Goal: Task Accomplishment & Management: Manage account settings

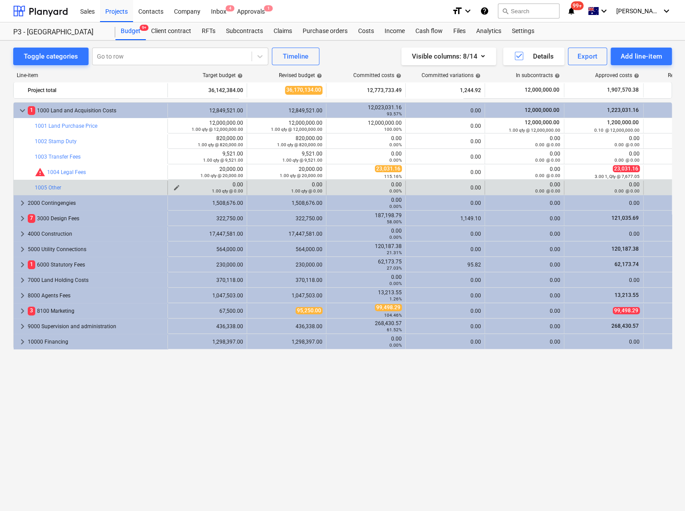
click at [177, 186] on span "edit" at bounding box center [176, 187] width 7 height 7
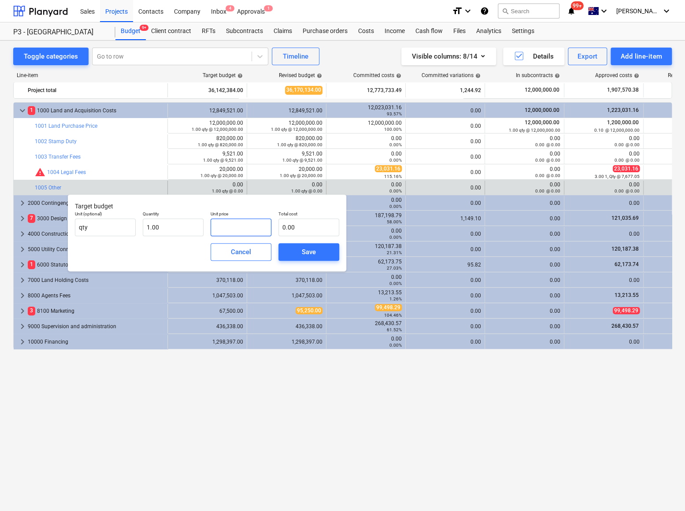
click at [239, 231] on input "text" at bounding box center [241, 228] width 61 height 18
type input "6"
type input "6.00"
type input "64"
type input "64.00"
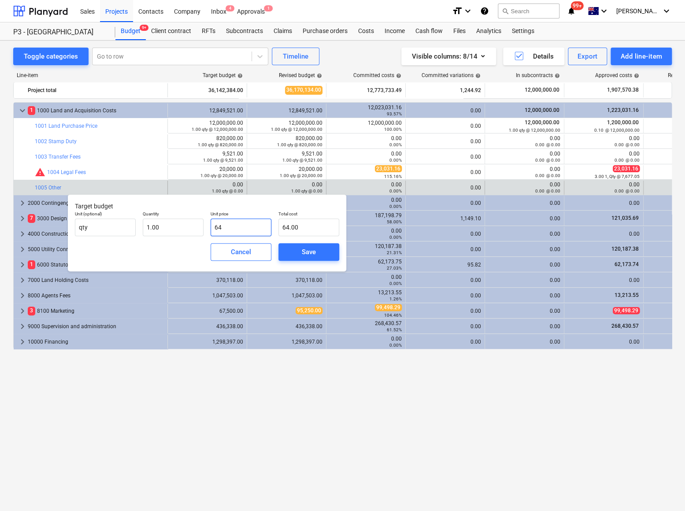
type input "640"
type input "640.00"
type input "64"
type input "64.00"
type input "6"
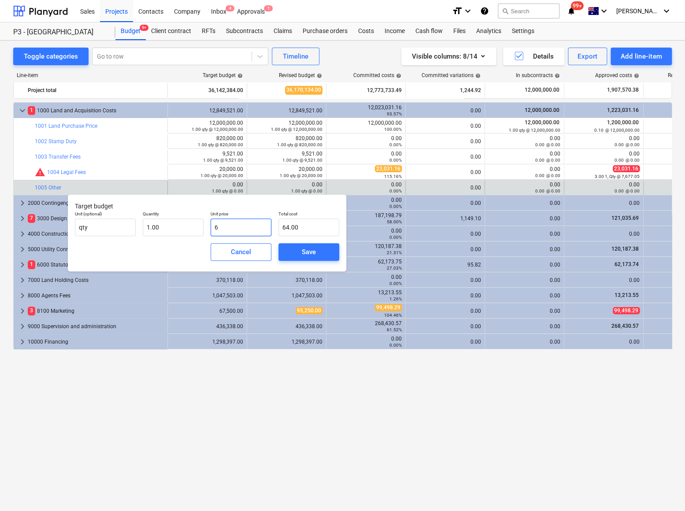
type input "6.00"
type input "60"
type input "60.00"
type input "600"
type input "600.00"
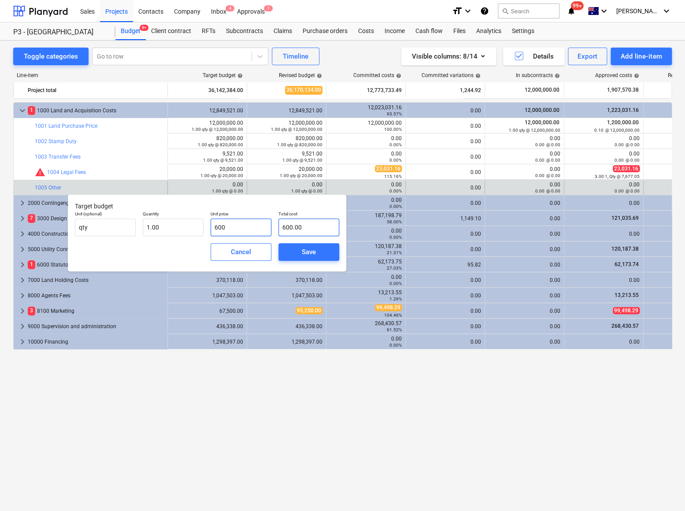
type input "6000"
type input "6,000.00"
type input "60000"
type input "60,000.00"
type input "600000"
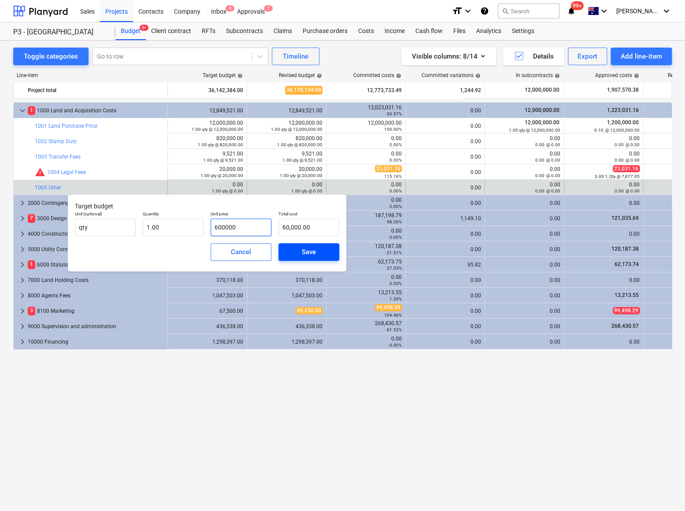
type input "600,000.00"
click at [314, 253] on div "Save" at bounding box center [309, 251] width 14 height 11
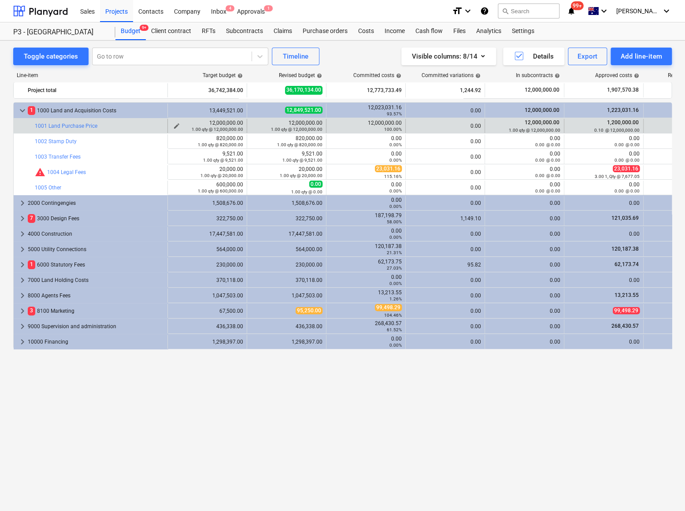
click at [179, 124] on span "edit" at bounding box center [176, 125] width 7 height 7
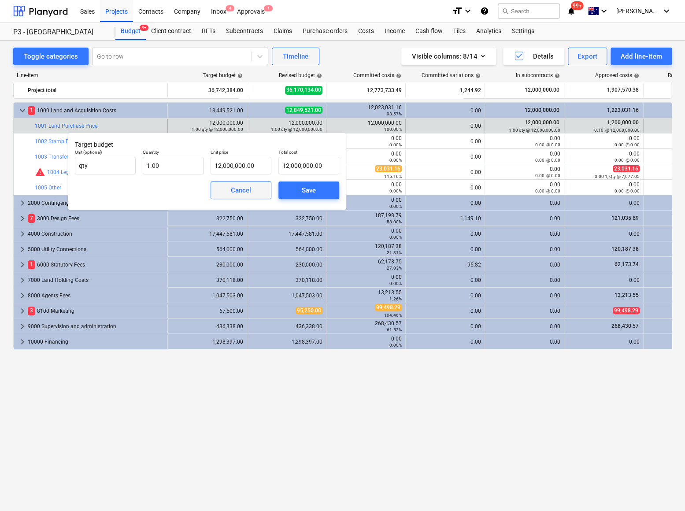
click at [255, 191] on span "Cancel" at bounding box center [241, 190] width 39 height 11
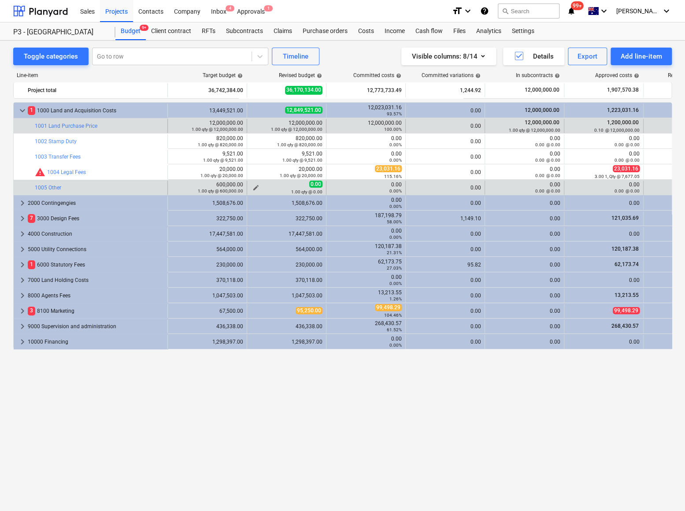
click at [256, 189] on div "1.00 qty @ 0.00" at bounding box center [287, 192] width 72 height 6
click at [254, 185] on span "edit" at bounding box center [255, 187] width 7 height 7
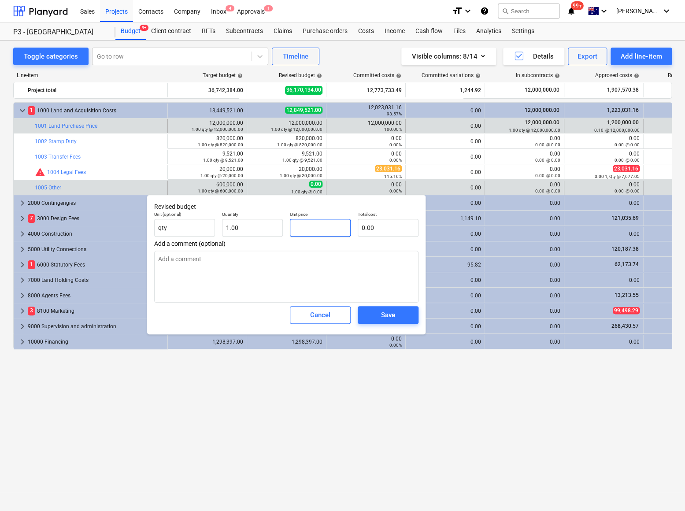
click at [306, 226] on input "text" at bounding box center [320, 228] width 61 height 18
type input "6"
type textarea "x"
type input "6.00"
type input "60"
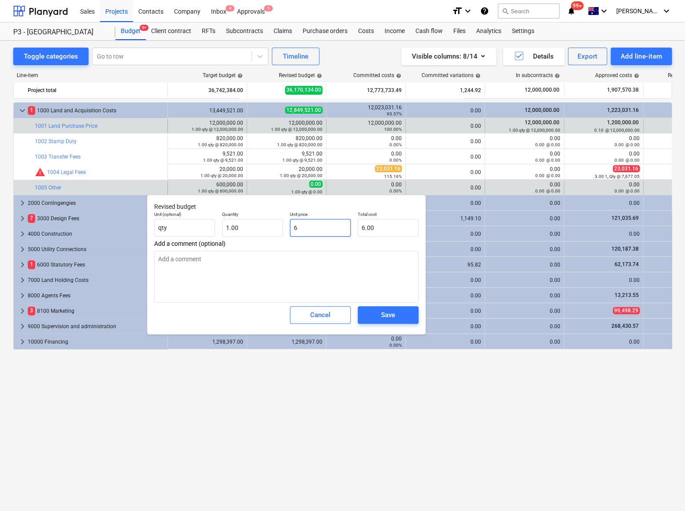
type textarea "x"
type input "60.00"
type input "600"
type textarea "x"
type input "600.00"
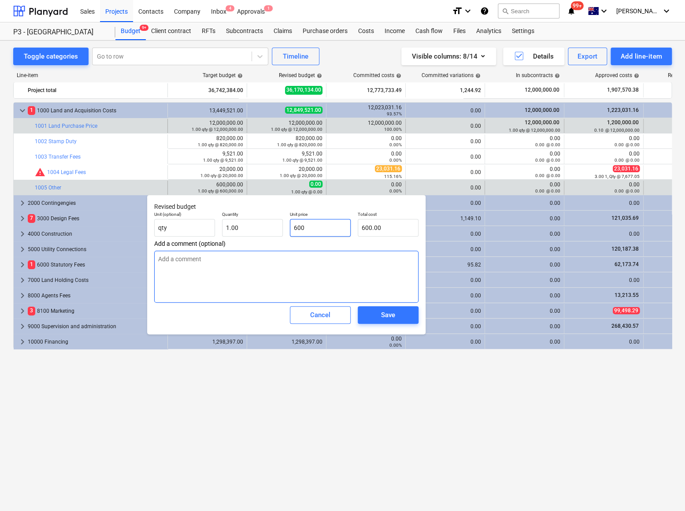
type input "6000"
type textarea "x"
type input "6,000.00"
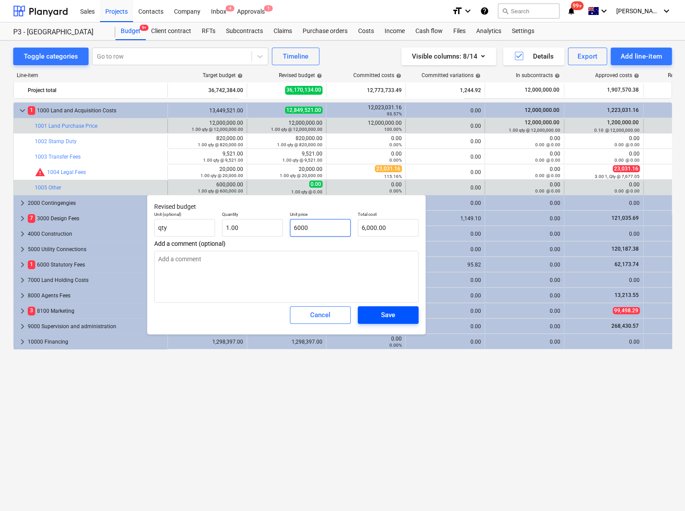
type input "60000"
type textarea "x"
type input "60,000.00"
type input "600000"
type textarea "x"
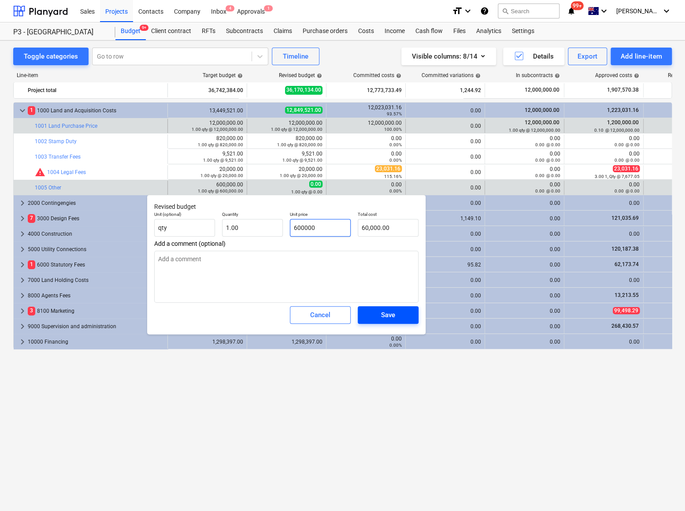
type input "600,000.00"
click at [378, 315] on span "Save" at bounding box center [388, 314] width 40 height 11
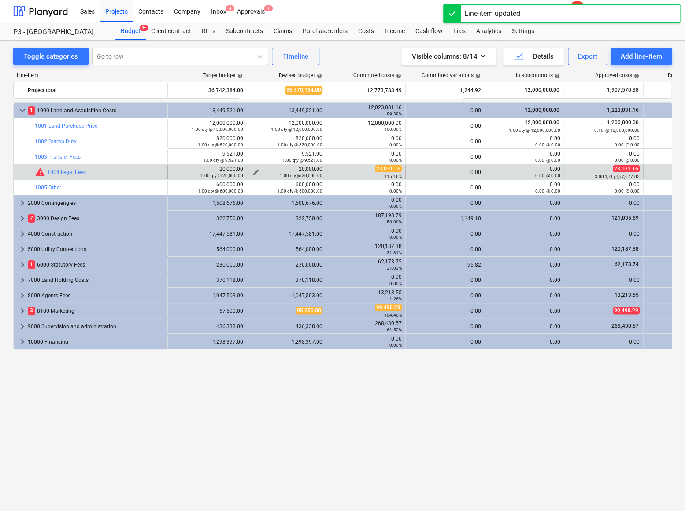
click at [255, 172] on div "1.00 qty @ 20,000.00" at bounding box center [287, 175] width 72 height 6
click at [256, 169] on span "edit" at bounding box center [255, 172] width 7 height 7
type textarea "x"
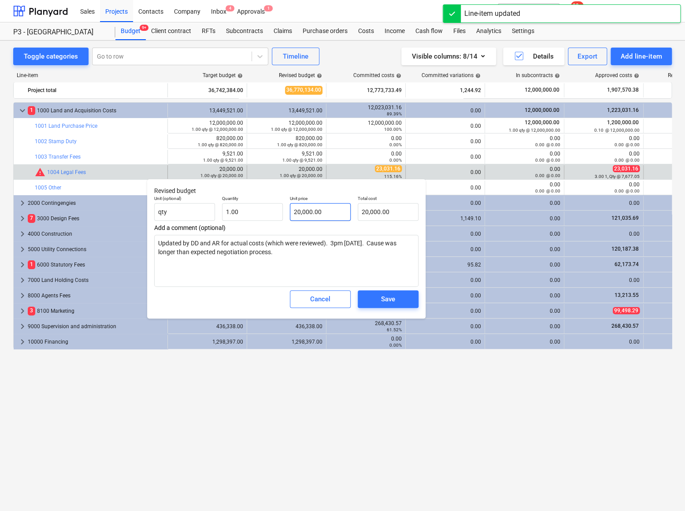
type input "20000"
click at [331, 215] on input "20000" at bounding box center [320, 212] width 61 height 18
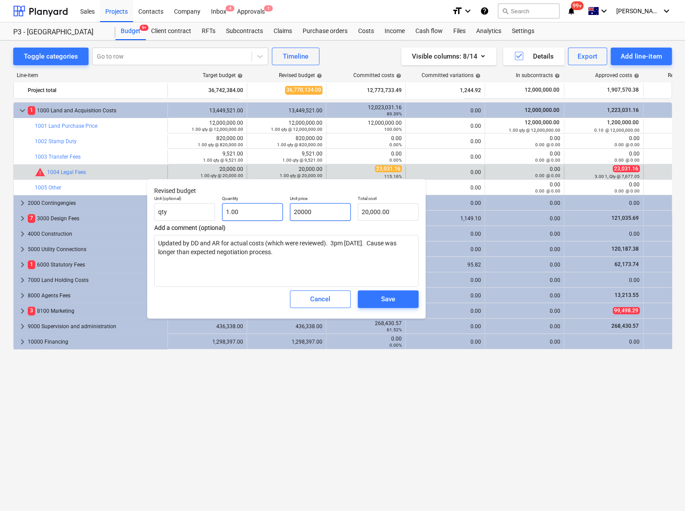
drag, startPoint x: 322, startPoint y: 211, endPoint x: 252, endPoint y: 213, distance: 70.1
click at [253, 213] on div "Unit (optional) qty Quantity 1.00 Unit price 20000 Total cost 20,000.00" at bounding box center [286, 208] width 271 height 32
type textarea "x"
type input "3"
type input "3.00"
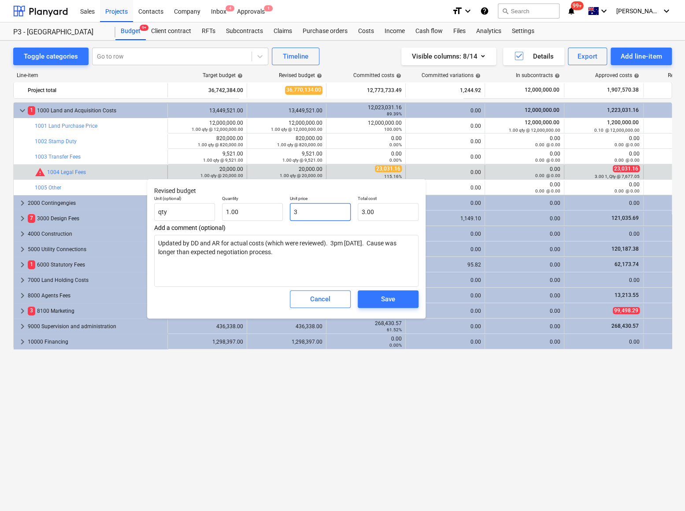
type textarea "x"
type input "30"
type input "30.00"
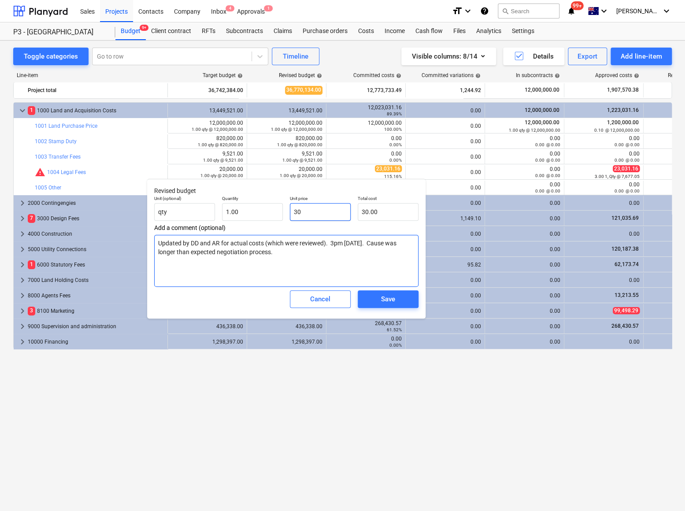
type textarea "x"
type input "300"
type input "300.00"
type textarea "x"
type input "3000"
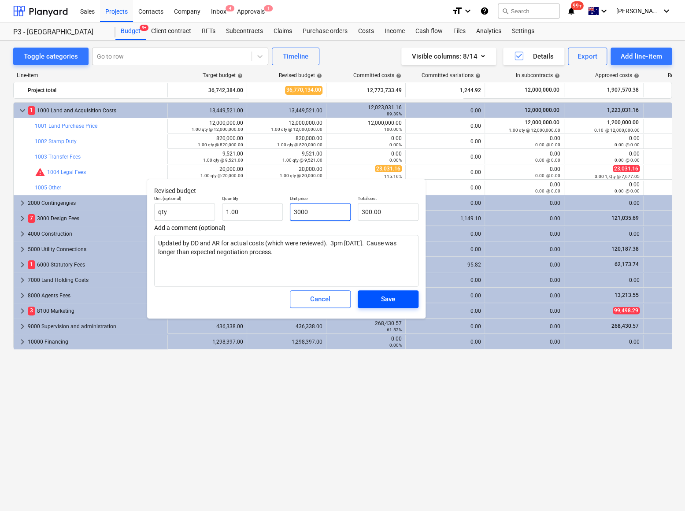
type input "3,000.00"
type textarea "x"
type input "30000"
type input "30,000.00"
type input "30000"
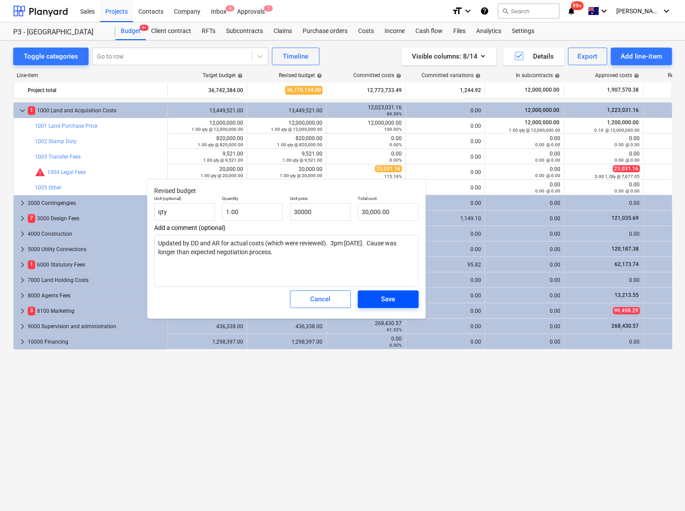
type textarea "x"
type input "30,000.00"
click at [384, 296] on div "Save" at bounding box center [388, 298] width 14 height 11
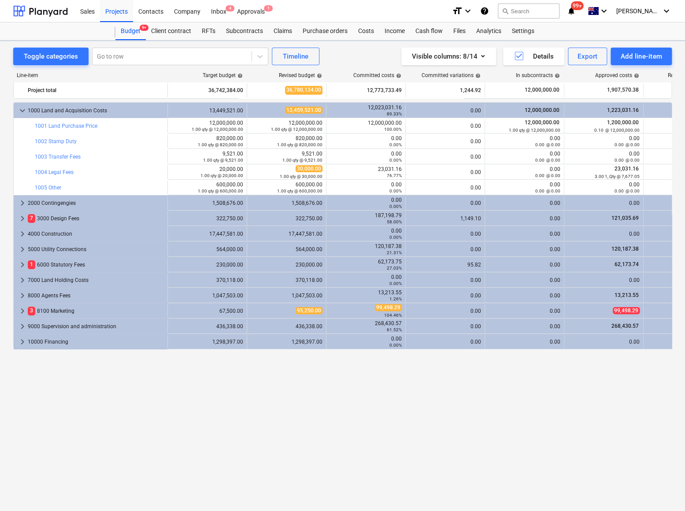
type textarea "x"
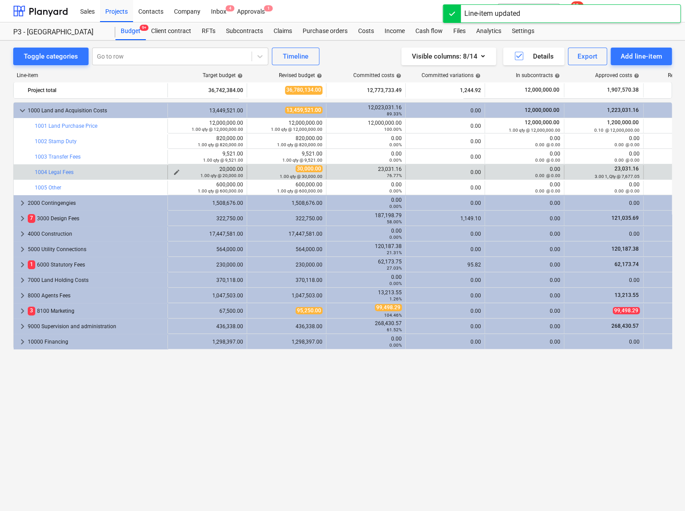
click at [177, 171] on span "edit" at bounding box center [176, 172] width 7 height 7
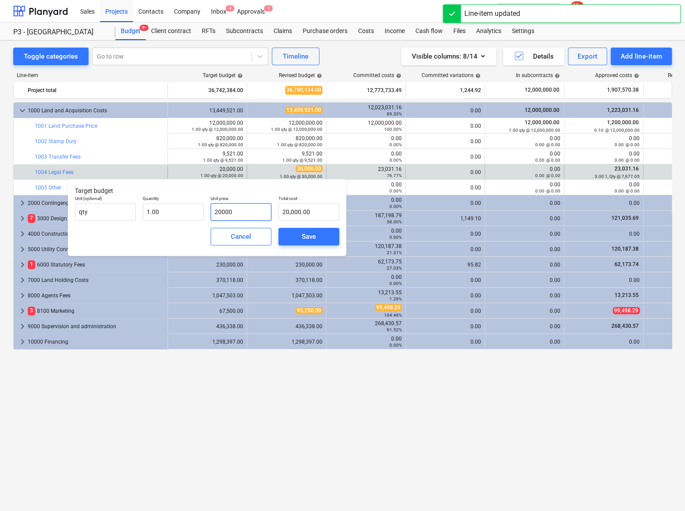
click at [242, 215] on input "20000" at bounding box center [241, 212] width 61 height 18
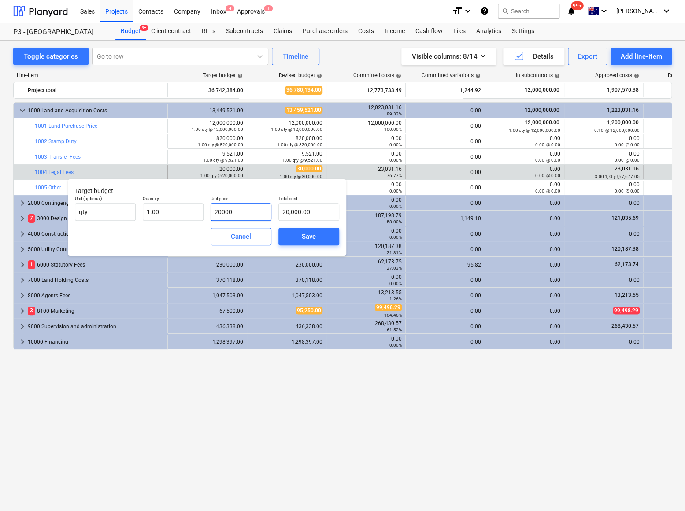
type input "200003"
type input "200,003.00"
drag, startPoint x: 236, startPoint y: 211, endPoint x: 188, endPoint y: 209, distance: 48.1
click at [188, 210] on div "Unit (optional) qty Quantity 1.00 Unit price 200003 Total cost 200,003.00" at bounding box center [206, 208] width 271 height 32
type input "3"
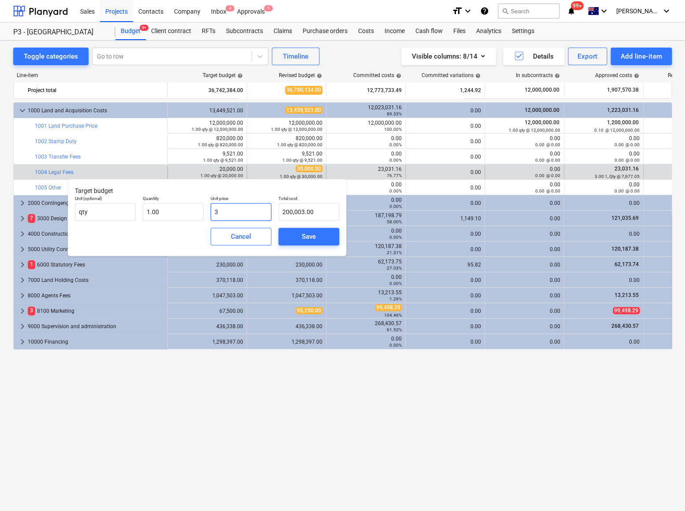
type input "3.00"
type input "30"
type input "30.00"
type input "300"
type input "300.00"
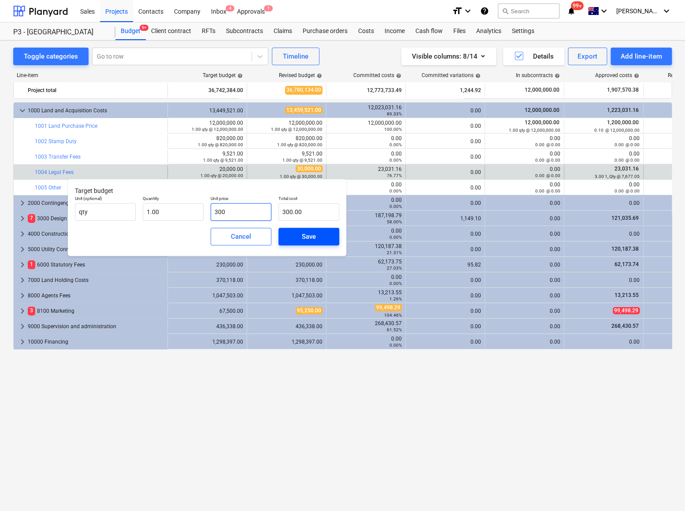
type input "3000"
type input "3,000.00"
type input "30000"
type input "30,000.00"
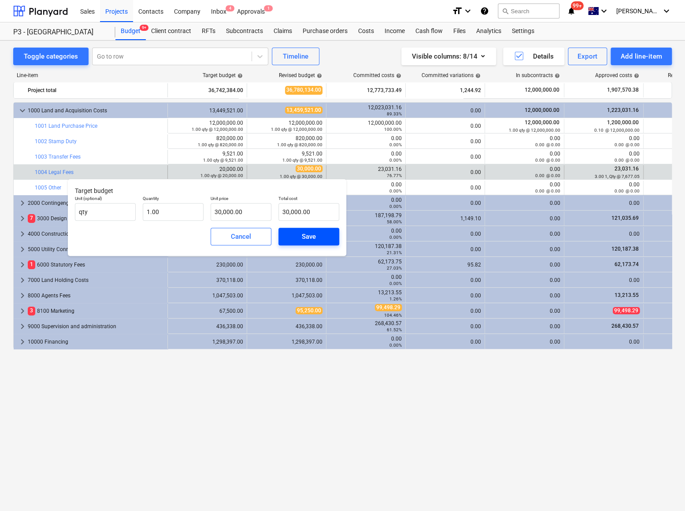
click at [302, 234] on div "Save" at bounding box center [309, 236] width 14 height 11
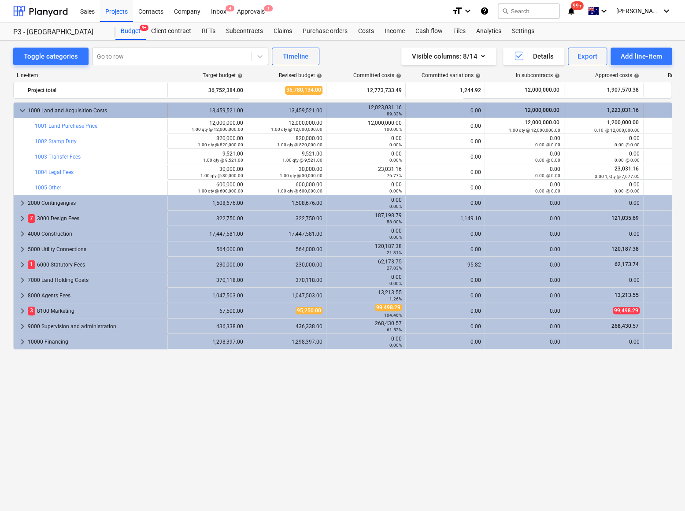
click at [21, 109] on span "keyboard_arrow_down" at bounding box center [22, 110] width 11 height 11
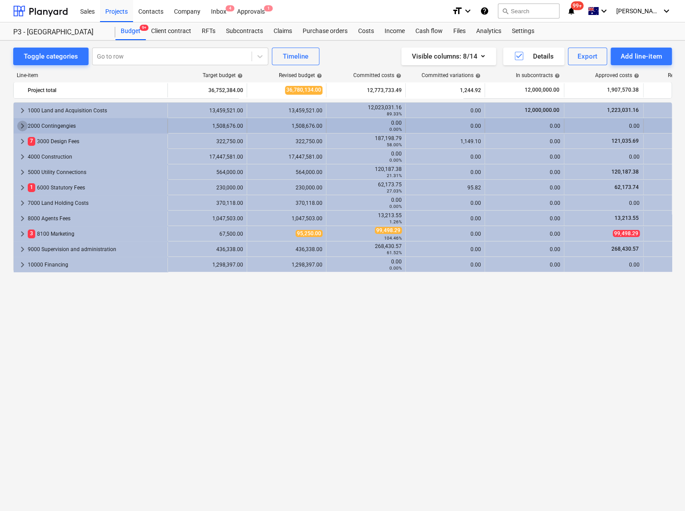
click at [22, 123] on span "keyboard_arrow_right" at bounding box center [22, 126] width 11 height 11
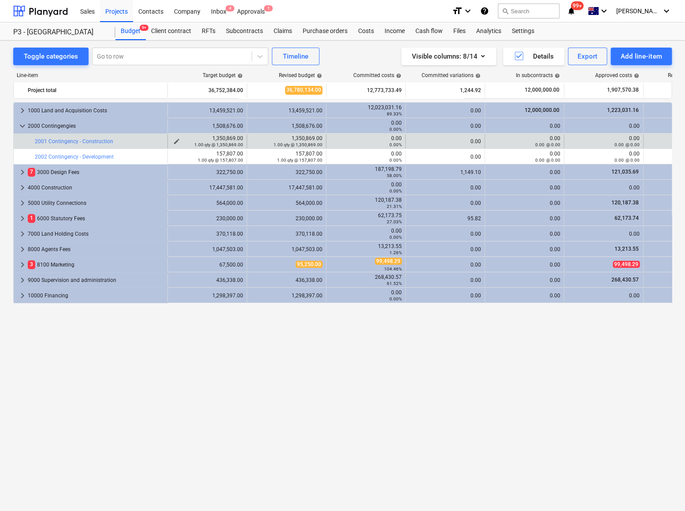
click at [175, 141] on div "1.00 qty @ 1,350,869.00" at bounding box center [207, 144] width 72 height 6
click at [255, 141] on span "edit" at bounding box center [255, 141] width 7 height 7
type textarea "x"
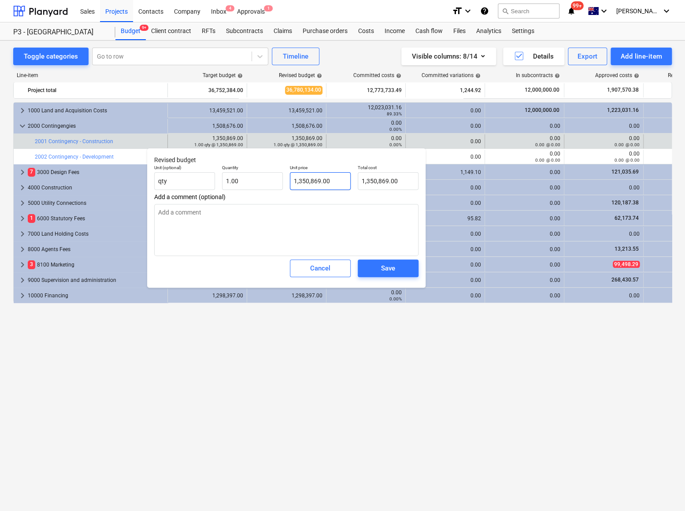
type input "1350869"
drag, startPoint x: 333, startPoint y: 182, endPoint x: 279, endPoint y: 181, distance: 54.2
click at [281, 182] on div "Unit (optional) qty Quantity 1.00 Unit price 1350869 Total cost 1,350,869.00" at bounding box center [286, 177] width 271 height 32
type textarea "x"
type input "1"
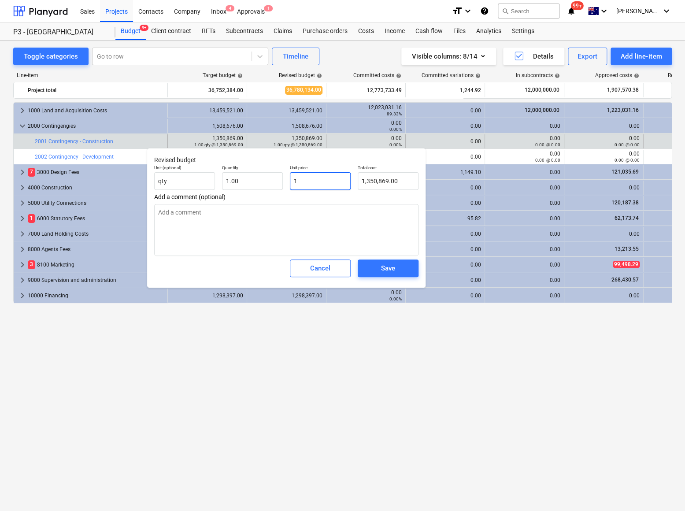
type input "1.00"
type textarea "x"
type input "12"
type input "12.00"
type textarea "x"
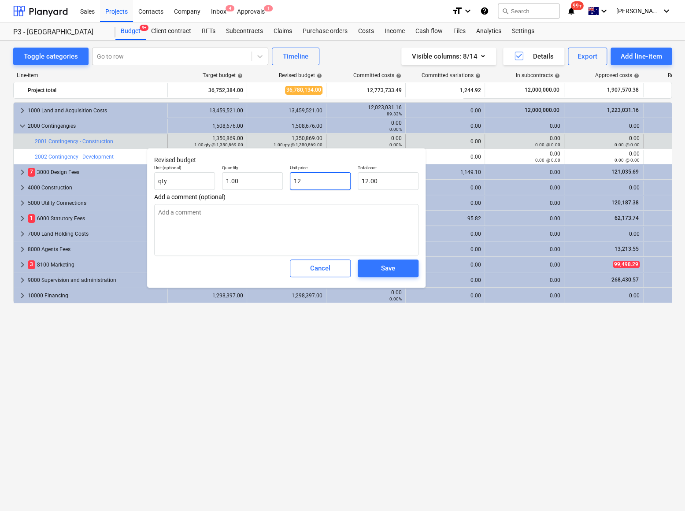
type input "126"
type input "126.00"
type textarea "x"
type input "1263"
type input "1,263.00"
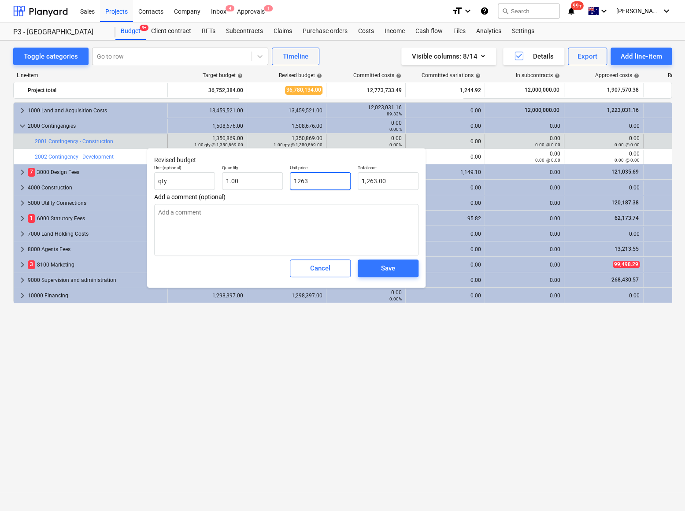
type textarea "x"
type input "12638"
type input "12,638.00"
type textarea "x"
type input "126385"
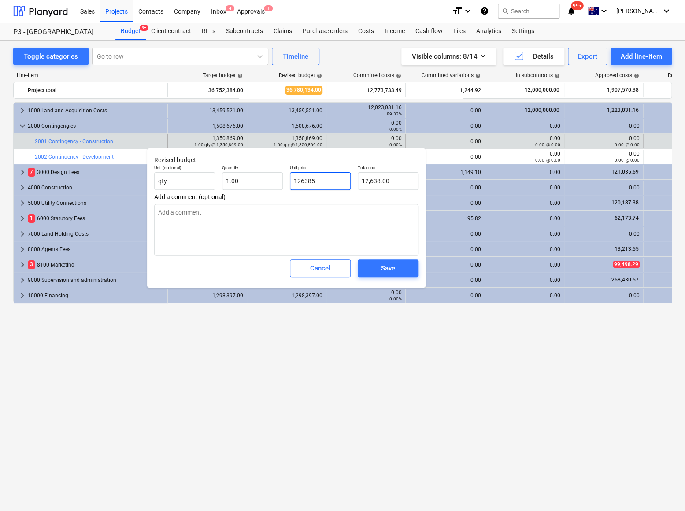
type input "126,385.00"
type textarea "x"
type input "1263857"
type input "1,263,857.00"
type input "1263857"
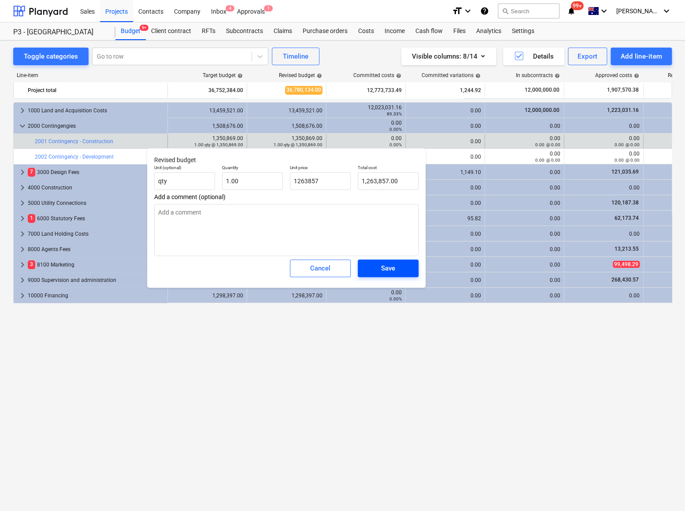
type textarea "x"
type input "1,263,857.00"
click at [384, 273] on div "Save" at bounding box center [388, 268] width 14 height 11
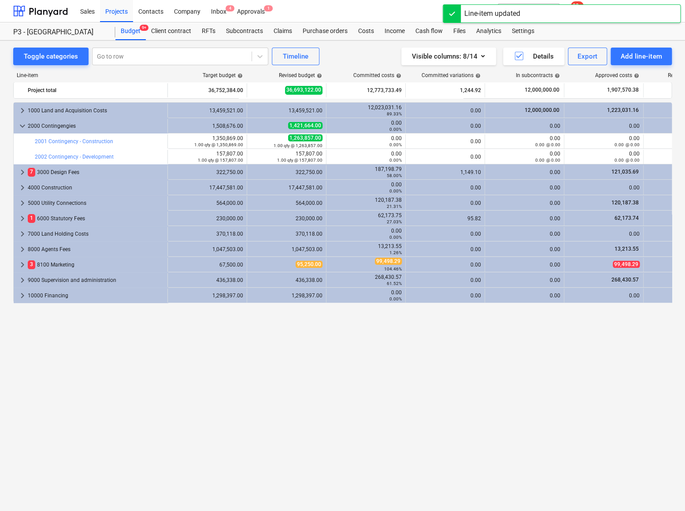
click at [256, 156] on span "edit" at bounding box center [255, 156] width 7 height 7
type textarea "x"
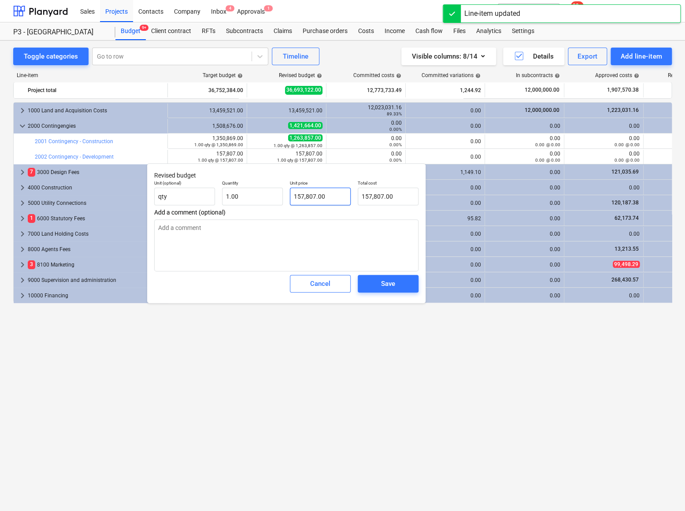
type input "157807"
drag, startPoint x: 333, startPoint y: 200, endPoint x: 288, endPoint y: 199, distance: 44.9
click at [288, 199] on div "Unit price 157807" at bounding box center [320, 193] width 68 height 32
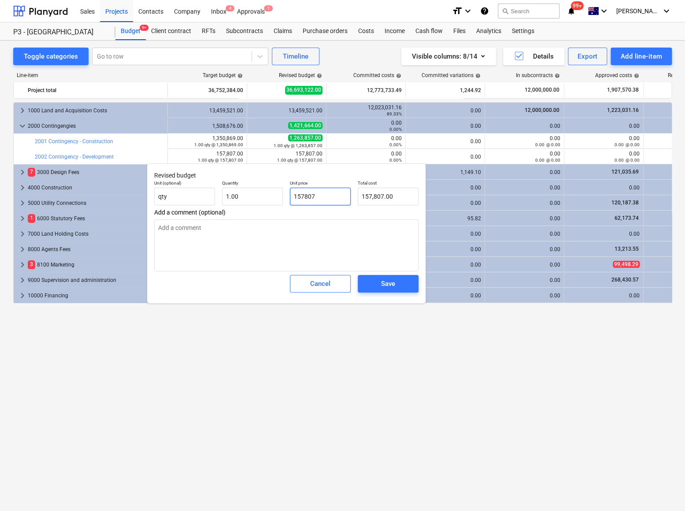
type textarea "x"
type input "1"
type input "1.00"
type textarea "x"
type input "19"
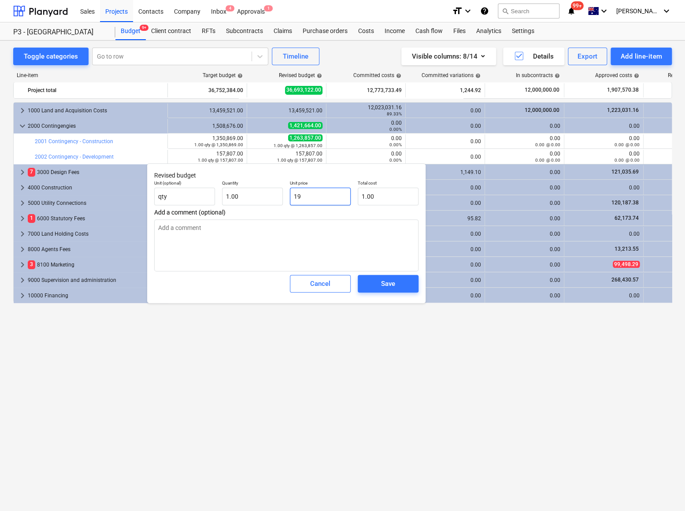
type input "19.00"
type textarea "x"
type input "196"
type input "196.00"
type textarea "x"
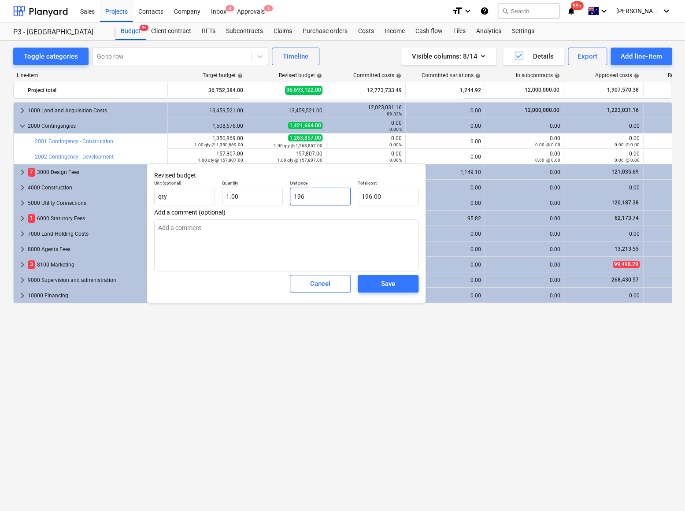
type input "1963"
type input "1,963.00"
type textarea "x"
type input "19638"
type input "19,638.00"
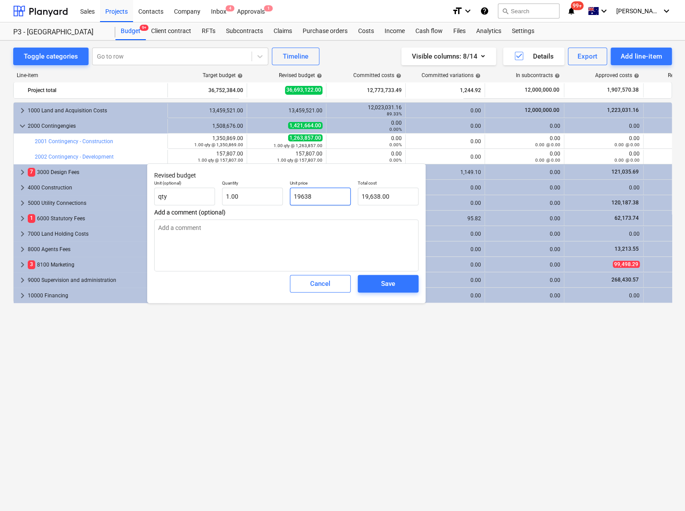
type textarea "x"
type input "196389"
type input "196,389.00"
type input "196389"
type textarea "x"
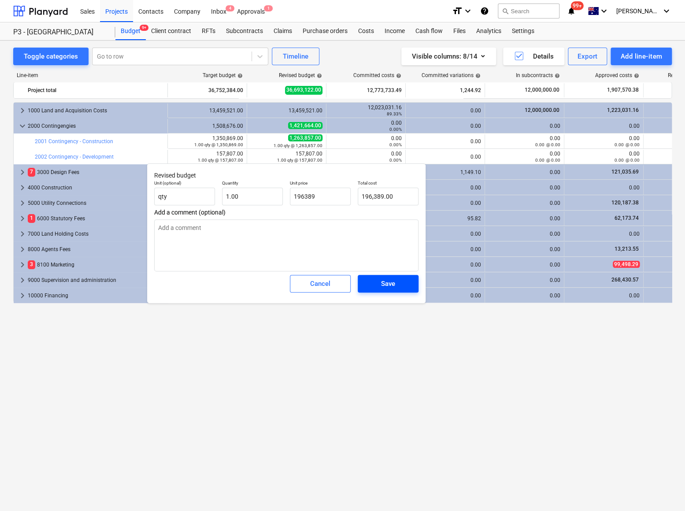
type input "196,389.00"
click at [375, 283] on span "Save" at bounding box center [388, 283] width 40 height 11
type textarea "x"
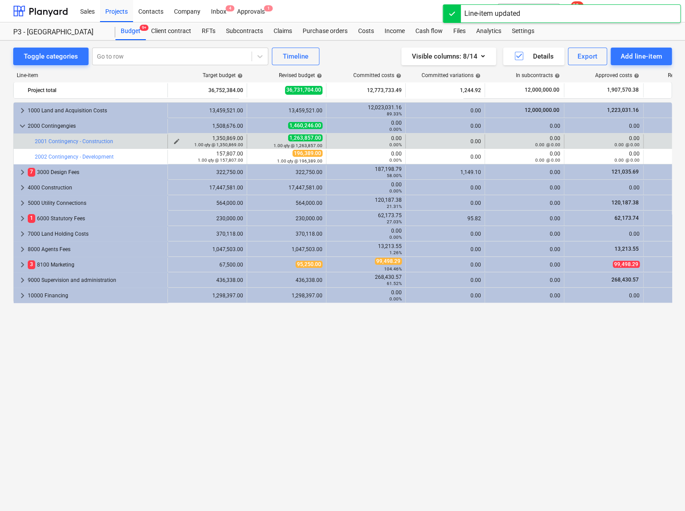
click at [179, 139] on span "edit" at bounding box center [176, 141] width 7 height 7
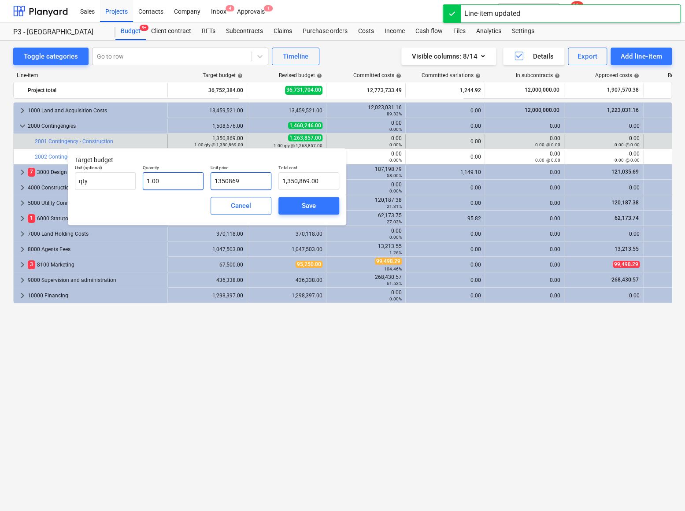
drag, startPoint x: 236, startPoint y: 185, endPoint x: 187, endPoint y: 184, distance: 48.9
click at [188, 184] on div "Unit (optional) qty Quantity 1.00 Unit price 1350869 Total cost 1,350,869.00" at bounding box center [206, 177] width 271 height 32
type input "1"
type input "1.00"
type input "12"
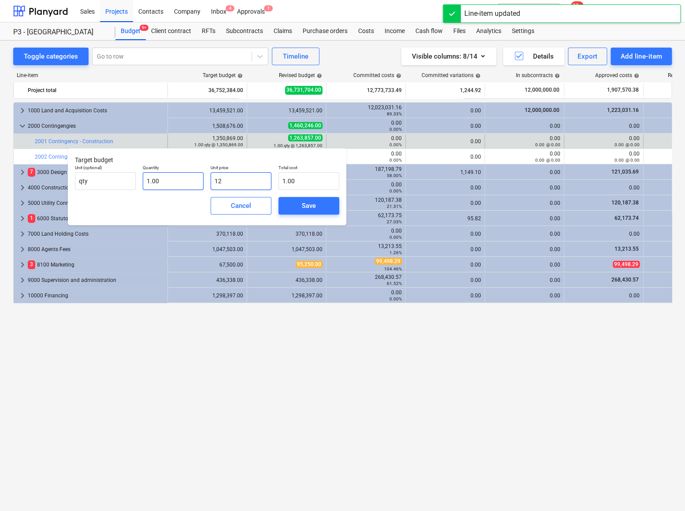
type input "12.00"
type input "126"
type input "126.00"
type input "1263"
type input "1,263.00"
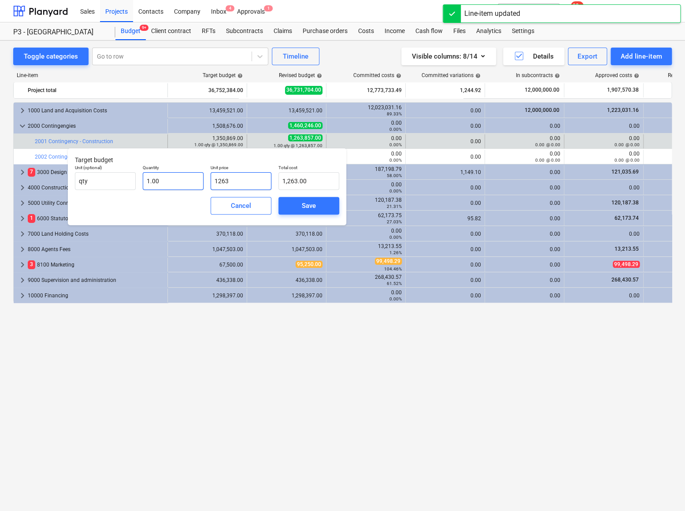
type input "12638"
type input "12,638.00"
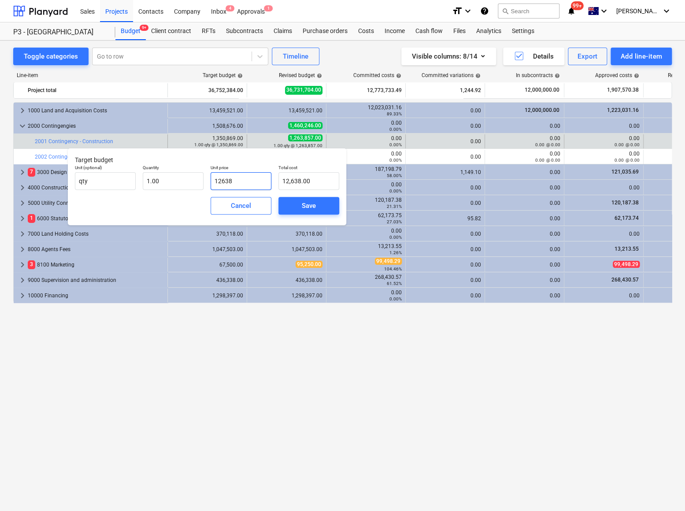
type input "126385"
type input "126,385.00"
type input "1263857"
type input "1,263,857.00"
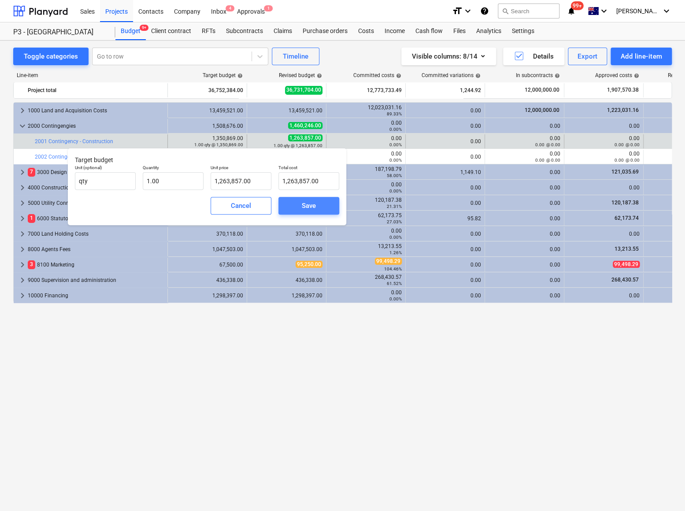
click at [317, 204] on span "Save" at bounding box center [309, 205] width 40 height 11
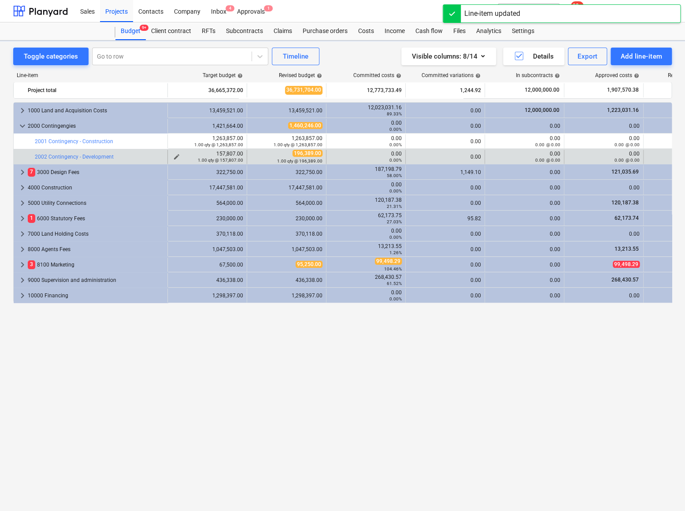
click at [177, 155] on span "edit" at bounding box center [176, 156] width 7 height 7
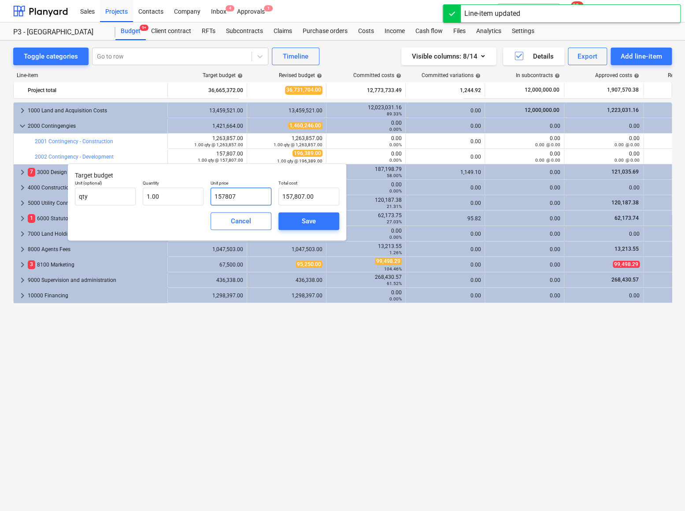
click at [207, 196] on body "Sales Projects Contacts Company Inbox 4 Approvals 1 format_size keyboard_arrow_…" at bounding box center [342, 255] width 685 height 511
type input "1"
type input "1.00"
type input "19"
type input "19.00"
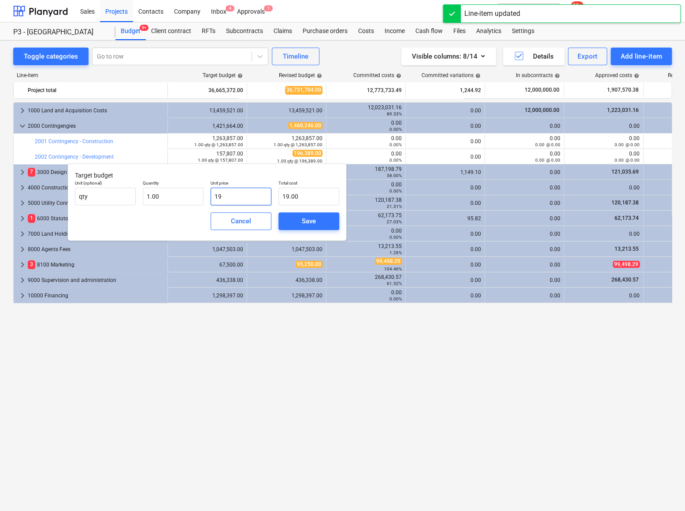
type input "196"
type input "196.00"
type input "1963"
type input "1,963.00"
type input "19638"
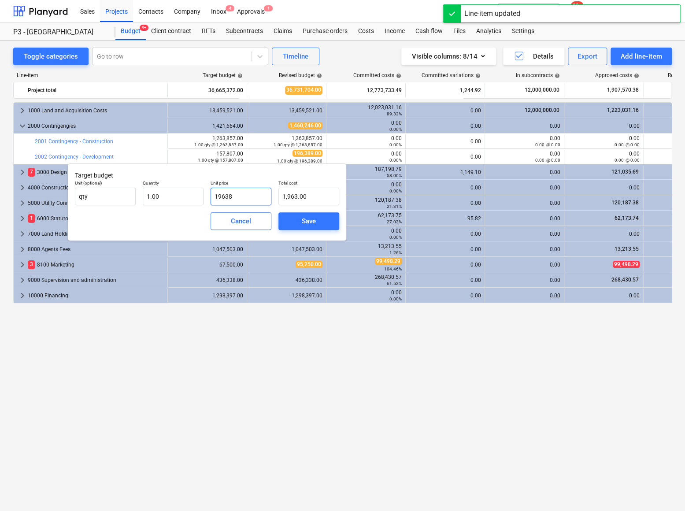
type input "19,638.00"
type input "196389"
type input "196,389.00"
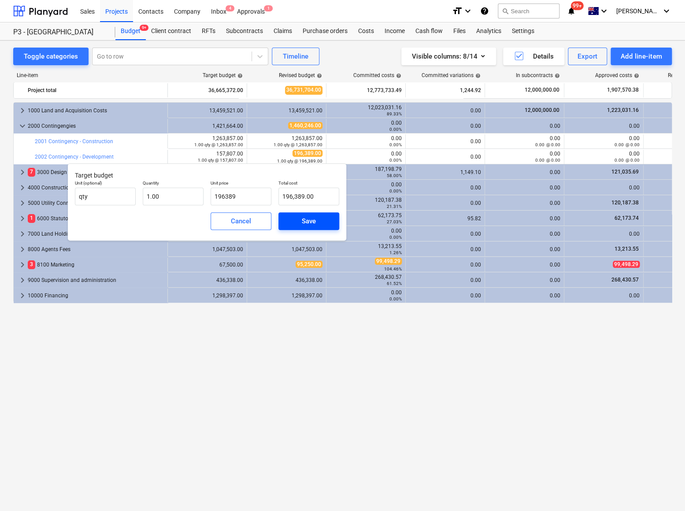
type input "196,389.00"
click at [319, 221] on span "Save" at bounding box center [309, 220] width 40 height 11
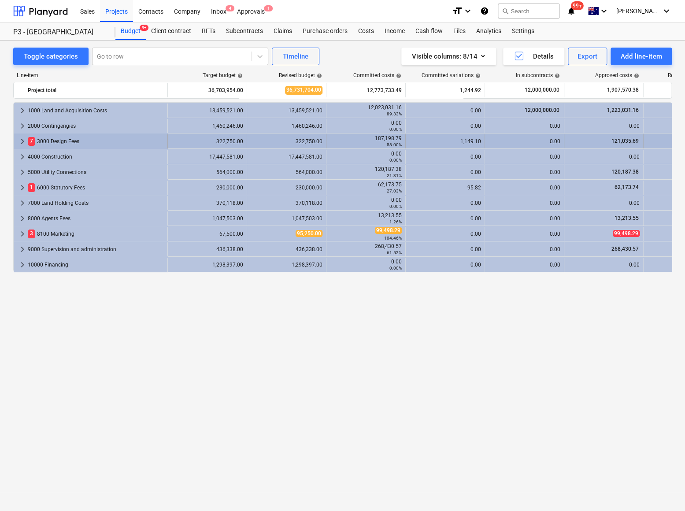
click at [23, 142] on span "keyboard_arrow_right" at bounding box center [22, 141] width 11 height 11
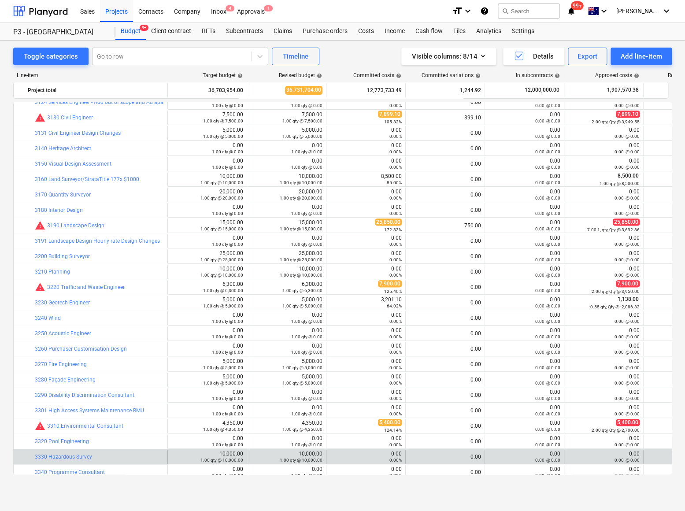
scroll to position [276, 0]
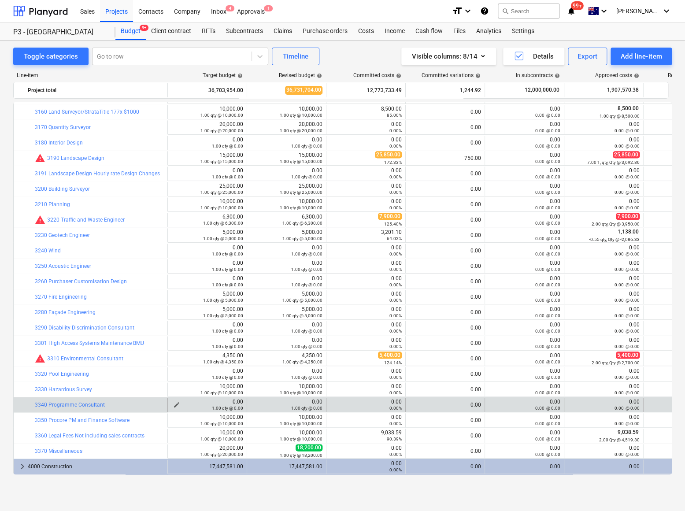
click at [174, 404] on span "edit" at bounding box center [176, 404] width 7 height 7
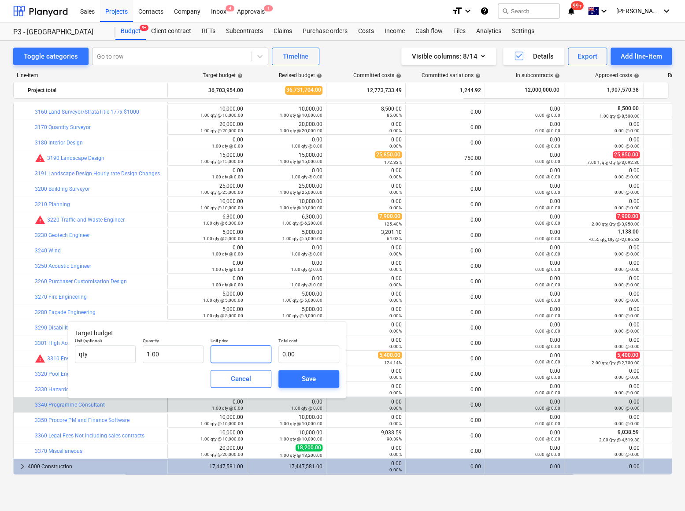
click at [219, 354] on input "text" at bounding box center [241, 354] width 61 height 18
type input "3"
type input "3.00"
type input "30"
type input "30.00"
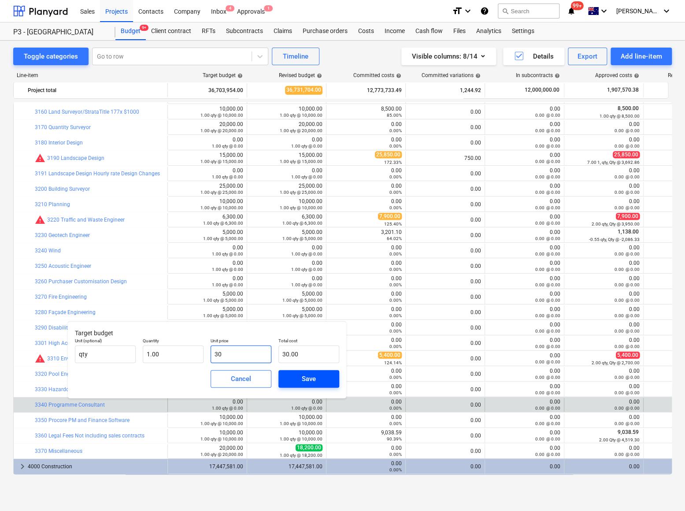
type input "300"
type input "300.00"
type input "3000"
type input "3,000.00"
type input "30000"
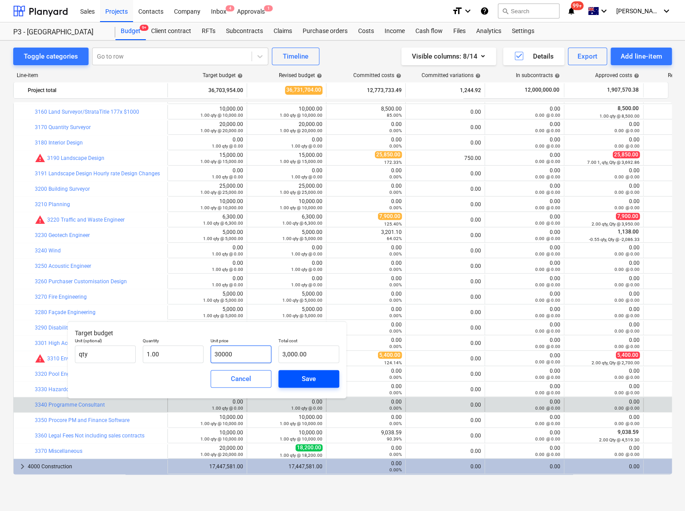
type input "30,000.00"
type input "300000"
type input "300,000.00"
click at [305, 375] on div "Save" at bounding box center [309, 378] width 14 height 11
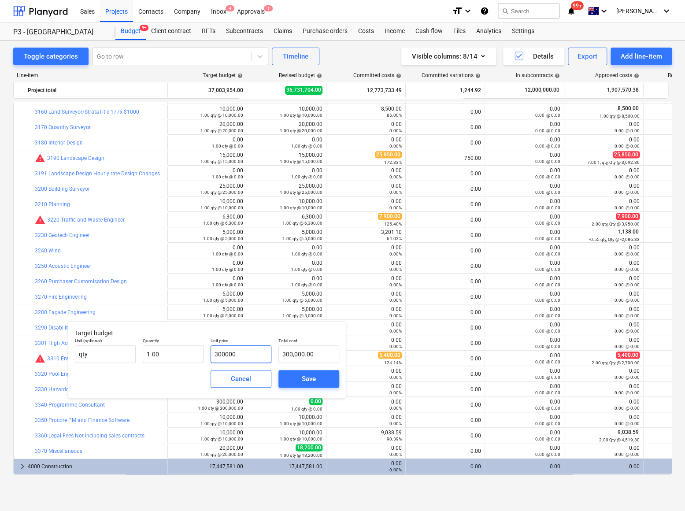
click at [242, 359] on input "300000" at bounding box center [241, 354] width 61 height 18
drag, startPoint x: 255, startPoint y: 352, endPoint x: 185, endPoint y: 352, distance: 70.5
click at [185, 352] on div "Unit (optional) qty Quantity 1.00 Unit price 300000 Total cost 300,000.00" at bounding box center [206, 350] width 271 height 32
type input "3"
type input "3.00"
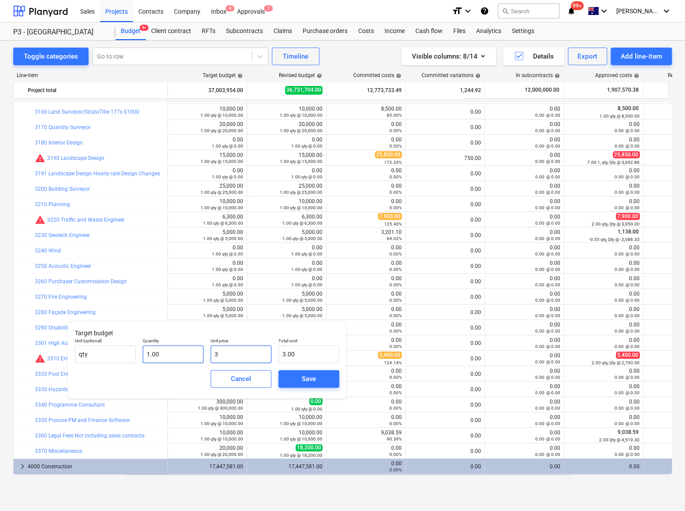
type input "32"
type input "32.00"
type input "320"
type input "320.00"
type input "3205"
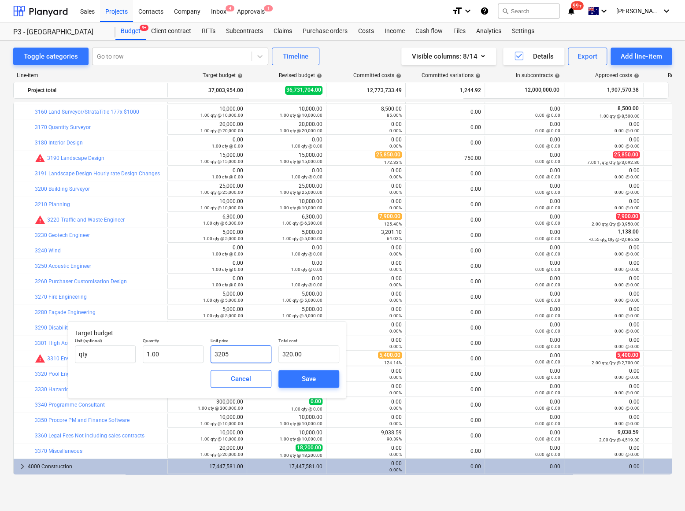
type input "3,205.00"
type input "32055"
type input "32,055.00"
type input "320550"
type input "320,550.00"
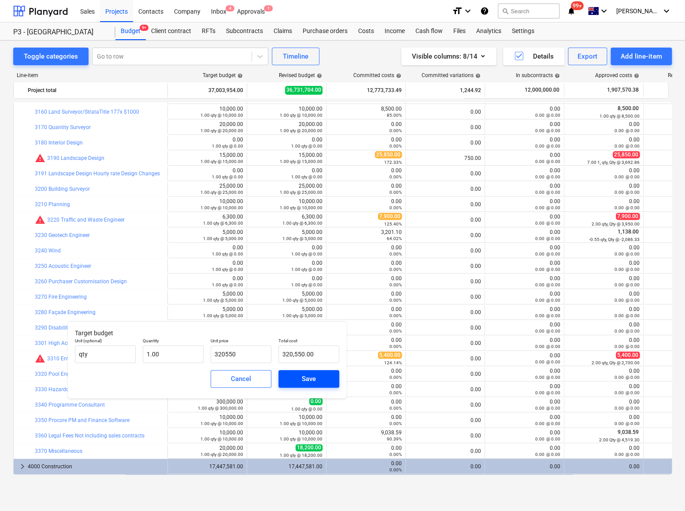
type input "320,550.00"
click at [302, 376] on div "Save" at bounding box center [309, 378] width 14 height 11
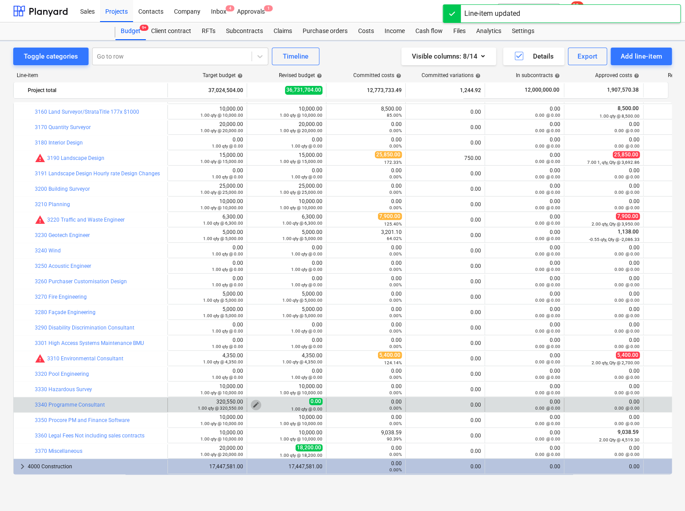
click at [255, 403] on span "edit" at bounding box center [255, 404] width 7 height 7
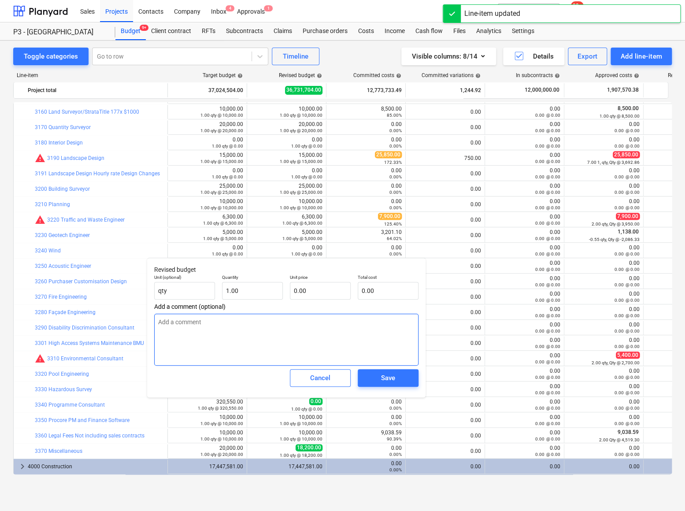
type textarea "x"
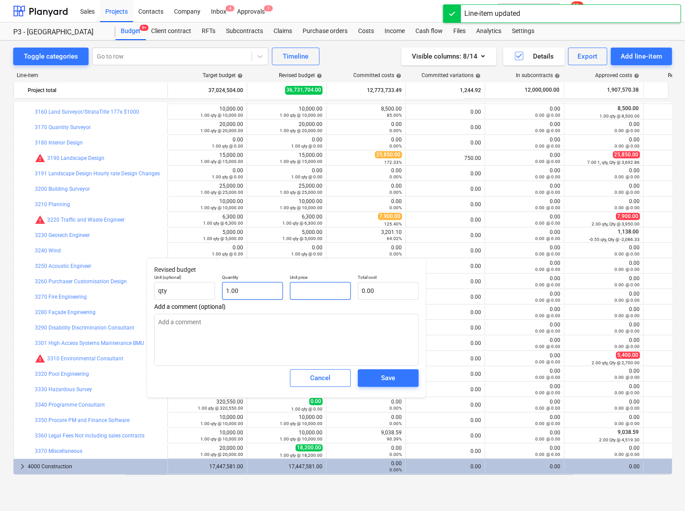
drag, startPoint x: 296, startPoint y: 291, endPoint x: 274, endPoint y: 291, distance: 22.0
click at [275, 291] on div "Unit (optional) qty Quantity 1.00 Unit price Total cost 0.00" at bounding box center [286, 287] width 271 height 32
type textarea "x"
type input "3"
type input "3.00"
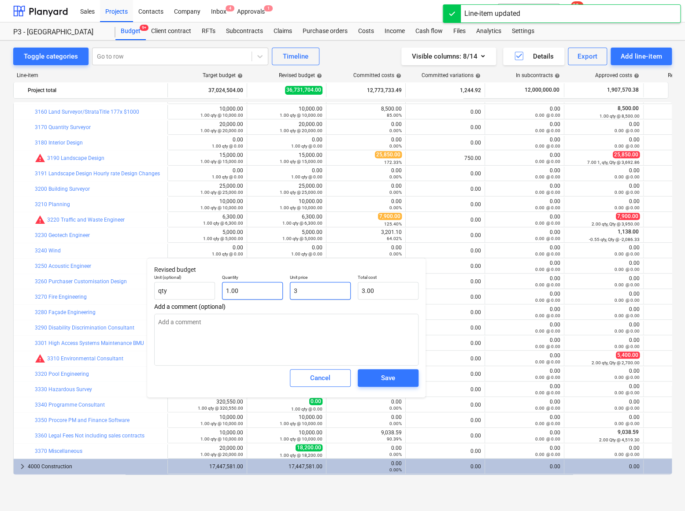
type textarea "x"
type input "32"
type input "32.00"
type textarea "x"
type input "320"
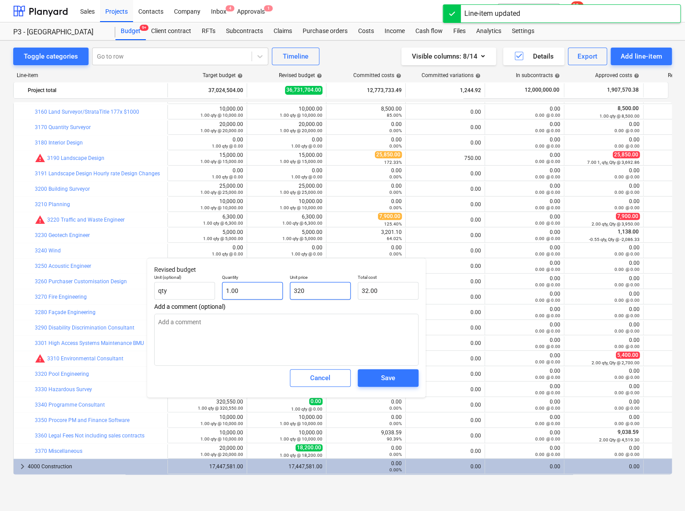
type input "320.00"
type textarea "x"
type input "3205"
type input "3,205.00"
type textarea "x"
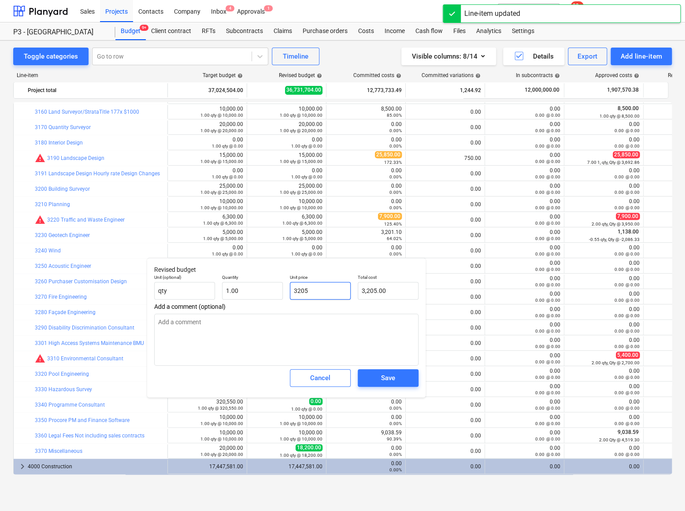
type input "32055"
type input "32,055.00"
type textarea "x"
type input "320550"
type input "320,550.00"
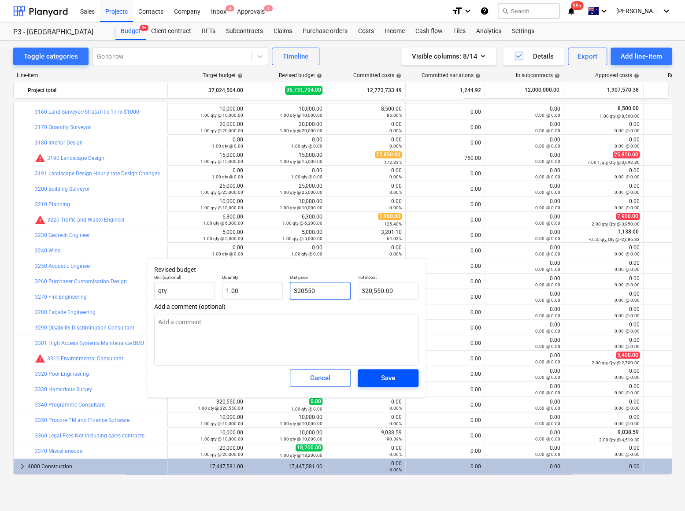
type input "320550"
type textarea "x"
click at [383, 377] on div "Save" at bounding box center [388, 377] width 14 height 11
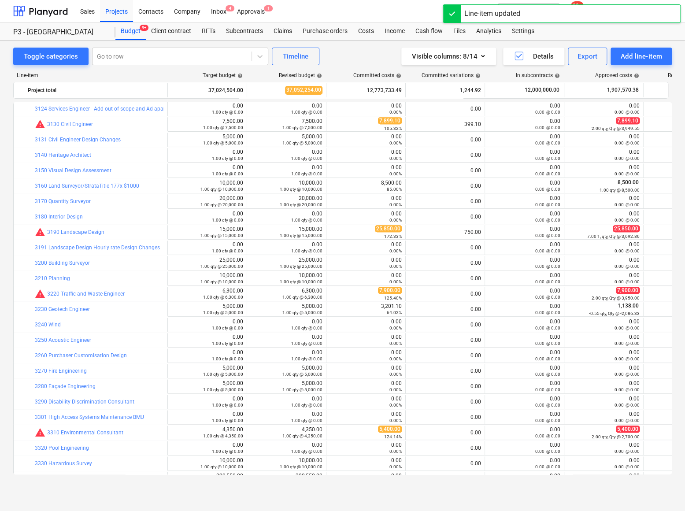
scroll to position [0, 0]
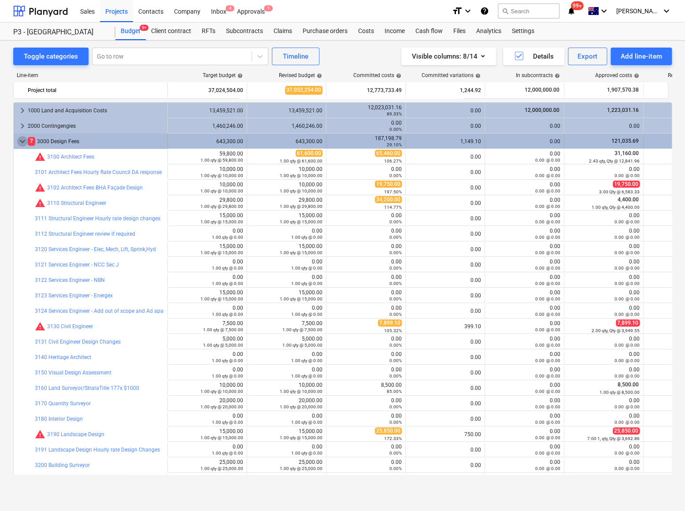
click at [18, 143] on span "keyboard_arrow_down" at bounding box center [22, 141] width 11 height 11
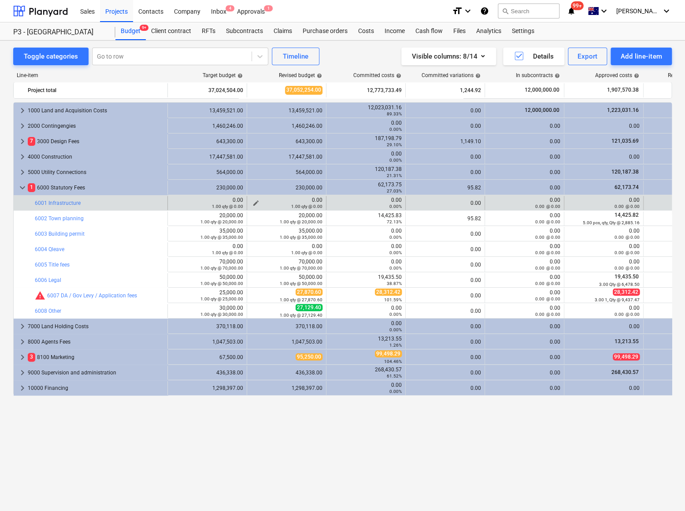
click at [257, 201] on span "edit" at bounding box center [255, 203] width 7 height 7
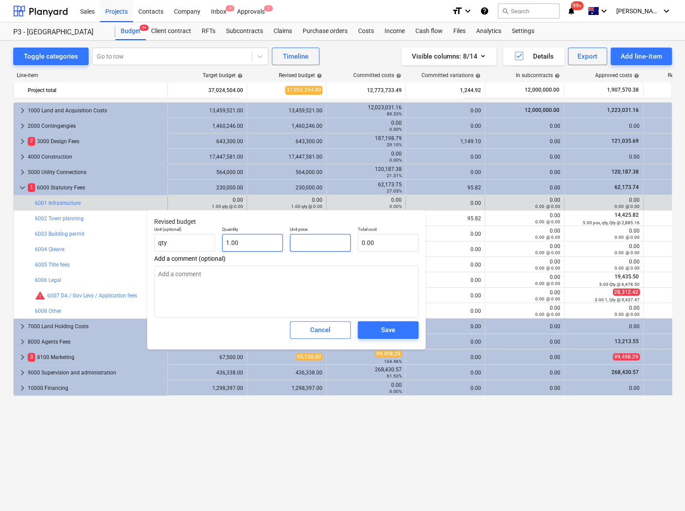
drag, startPoint x: 308, startPoint y: 240, endPoint x: 262, endPoint y: 236, distance: 46.8
click at [262, 240] on div "Unit (optional) qty Quantity 1.00 Unit price Total cost 0.00" at bounding box center [286, 239] width 271 height 32
click at [388, 327] on div "Save" at bounding box center [388, 329] width 14 height 11
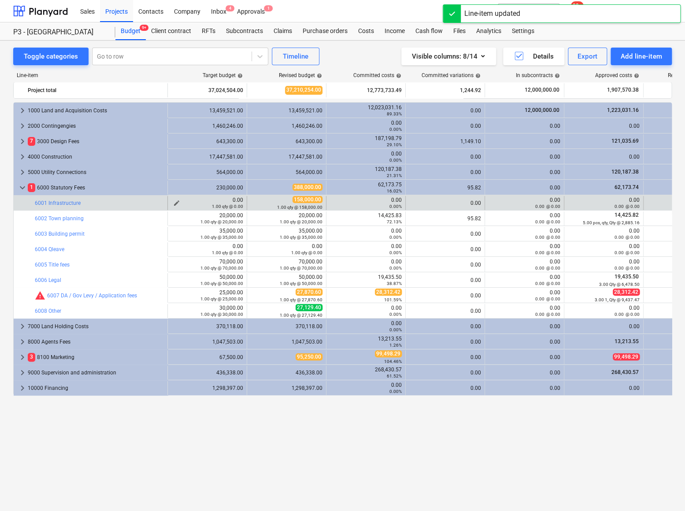
click at [175, 201] on span "edit" at bounding box center [176, 203] width 7 height 7
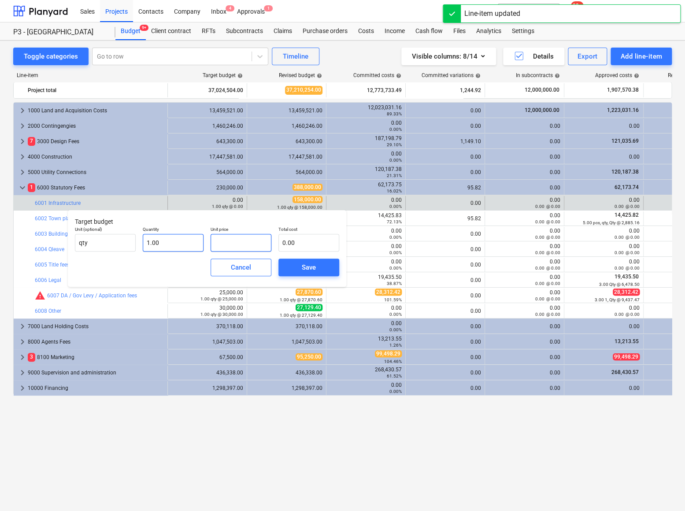
drag, startPoint x: 233, startPoint y: 250, endPoint x: 175, endPoint y: 246, distance: 58.3
click at [177, 246] on div "Unit (optional) qty Quantity 1.00 Unit price Total cost 0.00" at bounding box center [206, 239] width 271 height 32
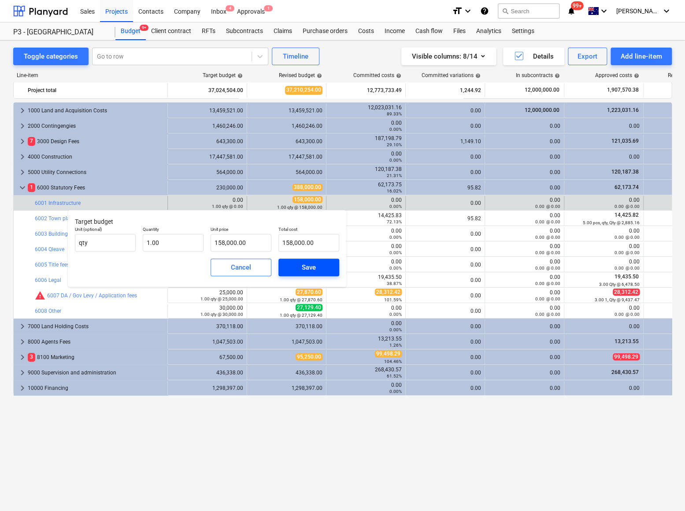
click at [308, 267] on div "Save" at bounding box center [309, 267] width 14 height 11
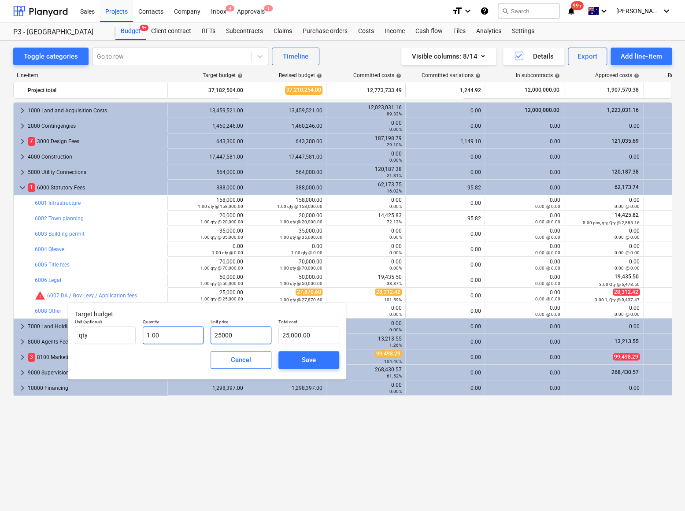
drag, startPoint x: 252, startPoint y: 340, endPoint x: 187, endPoint y: 342, distance: 65.2
drag, startPoint x: 247, startPoint y: 341, endPoint x: 192, endPoint y: 339, distance: 54.6
click at [193, 340] on div "Unit (optional) qty Quantity 1.00 Unit price 25000 Total cost 25,000.00" at bounding box center [206, 331] width 271 height 32
click at [295, 356] on span "Save" at bounding box center [309, 359] width 40 height 11
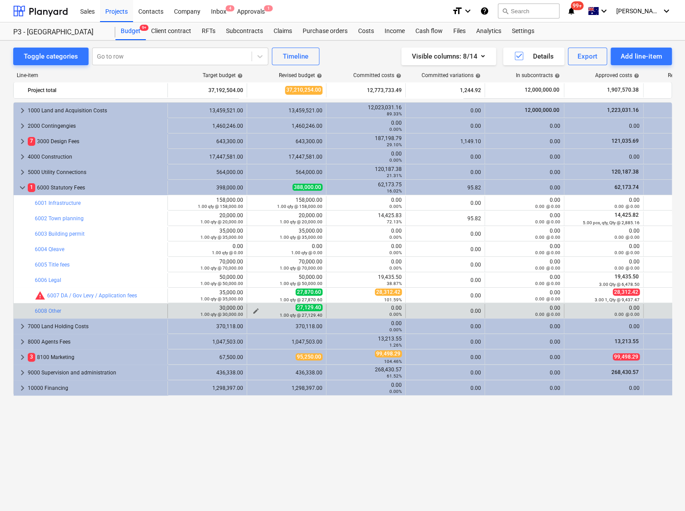
click at [255, 310] on span "edit" at bounding box center [255, 311] width 7 height 7
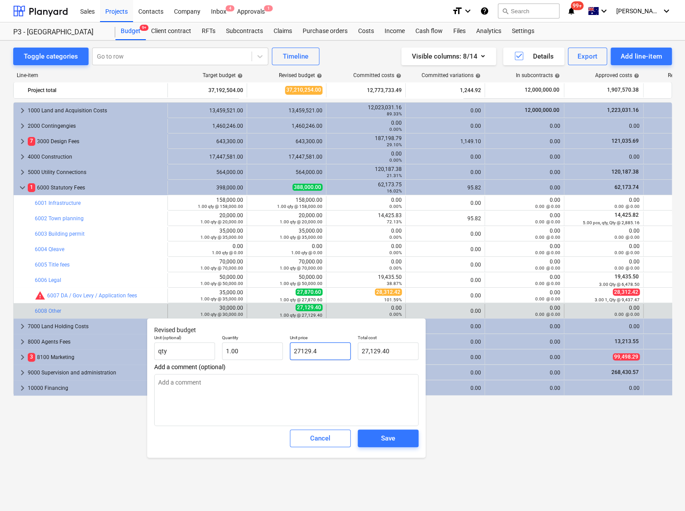
click at [294, 352] on input "27129.4" at bounding box center [320, 351] width 61 height 18
click at [378, 440] on span "Save" at bounding box center [388, 438] width 40 height 11
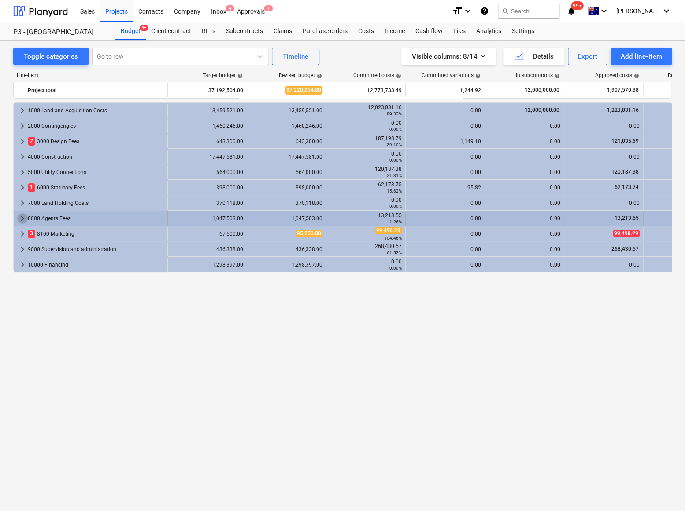
click at [19, 215] on span "keyboard_arrow_right" at bounding box center [22, 218] width 11 height 11
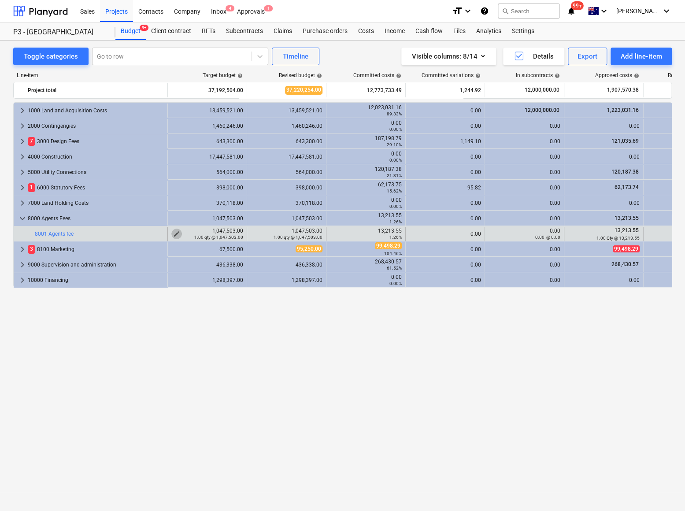
click at [177, 233] on span "edit" at bounding box center [176, 233] width 7 height 7
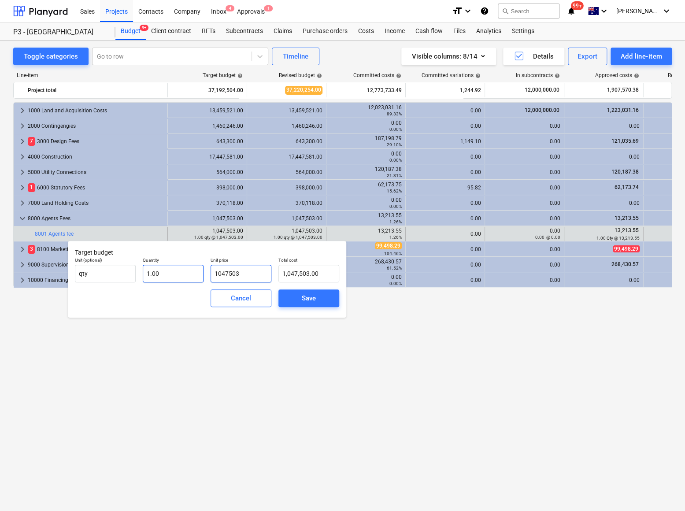
drag, startPoint x: 257, startPoint y: 272, endPoint x: 192, endPoint y: 270, distance: 65.2
click at [192, 270] on div "Unit (optional) qty Quantity 1.00 Unit price 1047503 Total cost 1,047,503.00" at bounding box center [206, 270] width 271 height 32
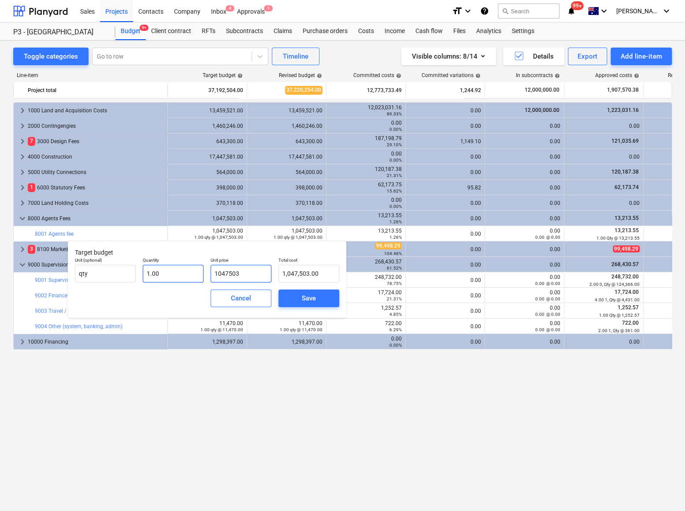
drag, startPoint x: 255, startPoint y: 272, endPoint x: 200, endPoint y: 273, distance: 54.6
click at [200, 273] on div "Unit (optional) qty Quantity 1.00 Unit price 1047503 Total cost 1,047,503.00" at bounding box center [206, 270] width 271 height 32
click at [230, 270] on input "76" at bounding box center [241, 274] width 61 height 18
drag, startPoint x: 241, startPoint y: 271, endPoint x: 191, endPoint y: 269, distance: 50.7
click at [191, 269] on div "Unit (optional) qty Quantity 1.00 Unit price 76 Total cost 76.00" at bounding box center [206, 270] width 271 height 32
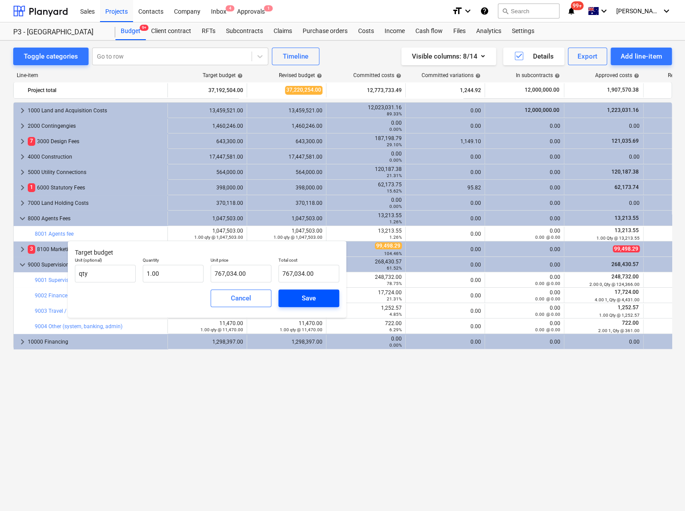
click at [300, 299] on span "Save" at bounding box center [309, 298] width 40 height 11
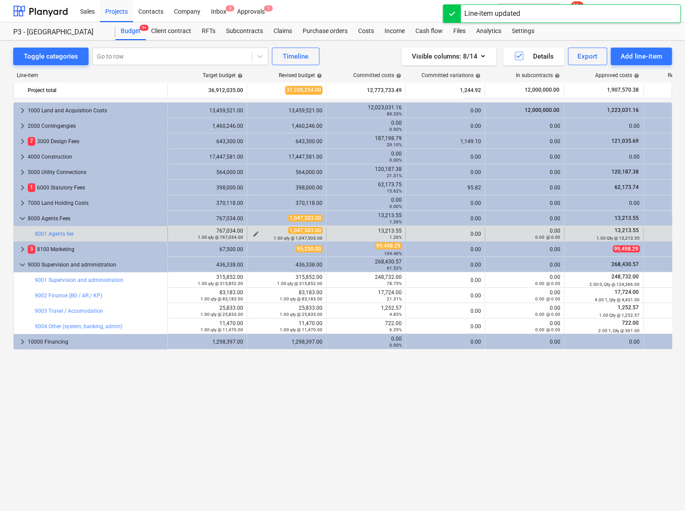
click at [255, 232] on span "edit" at bounding box center [255, 233] width 7 height 7
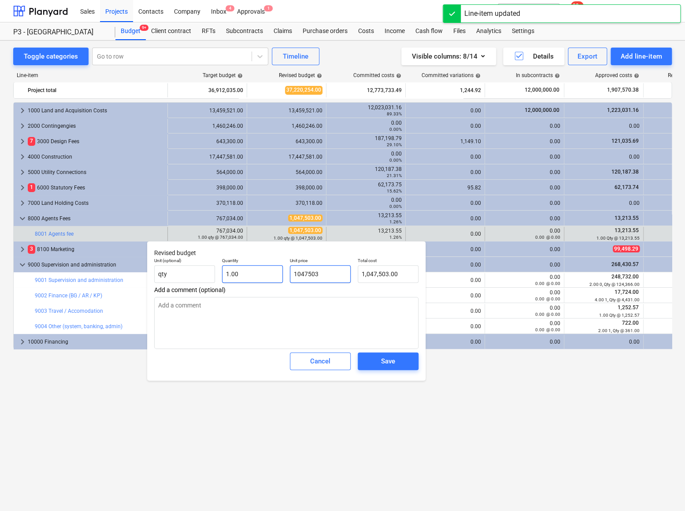
drag, startPoint x: 334, startPoint y: 274, endPoint x: 267, endPoint y: 273, distance: 66.5
click at [267, 273] on div "Unit (optional) qty Quantity 1.00 Unit price 1047503 Total cost 1,047,503.00" at bounding box center [286, 270] width 271 height 32
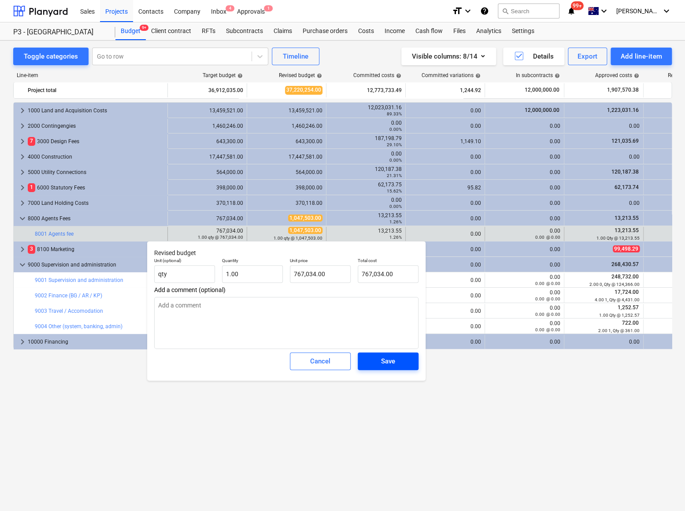
click at [387, 360] on div "Save" at bounding box center [388, 361] width 14 height 11
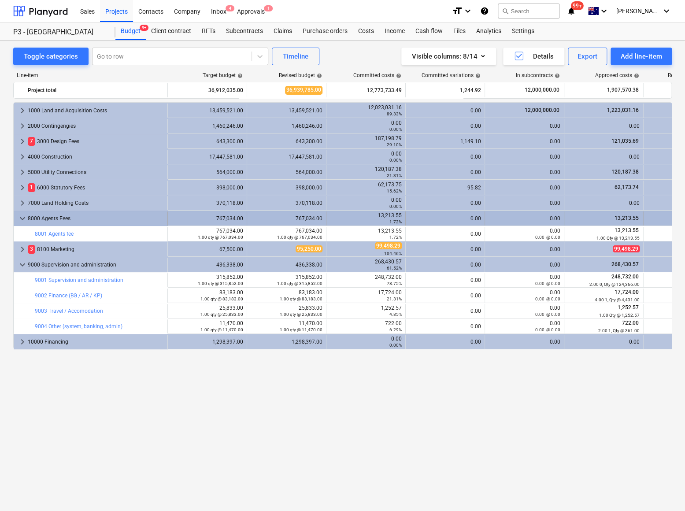
click at [21, 217] on span "keyboard_arrow_down" at bounding box center [22, 218] width 11 height 11
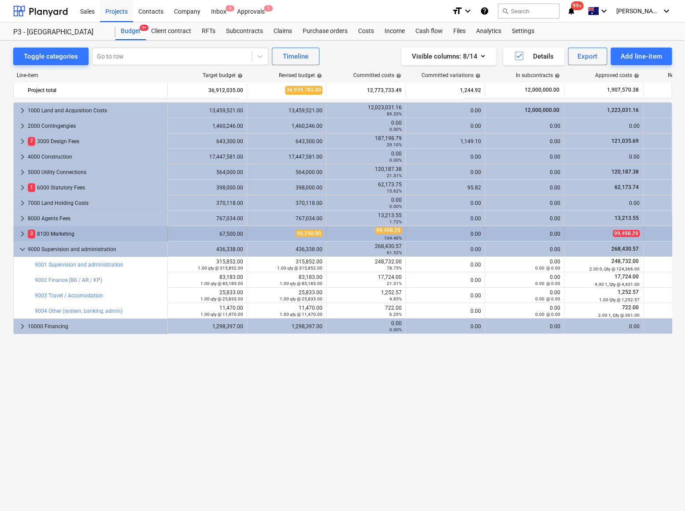
click at [22, 233] on span "keyboard_arrow_right" at bounding box center [22, 234] width 11 height 11
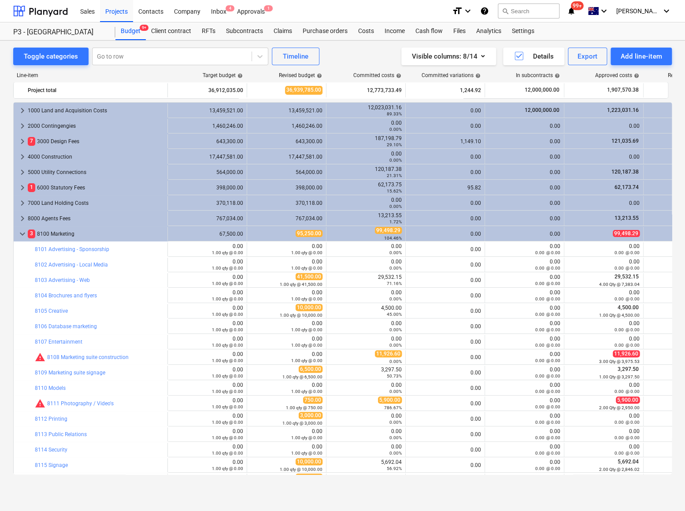
scroll to position [110, 0]
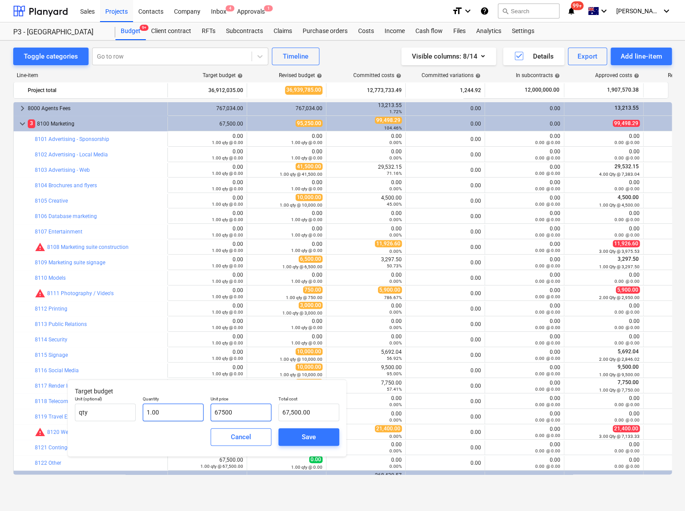
drag, startPoint x: 245, startPoint y: 415, endPoint x: 178, endPoint y: 412, distance: 67.0
click at [179, 413] on div "Unit (optional) qty Quantity 1.00 Unit price 67500 Total cost 67,500.00" at bounding box center [206, 409] width 271 height 32
click at [302, 436] on div "Save" at bounding box center [309, 436] width 14 height 11
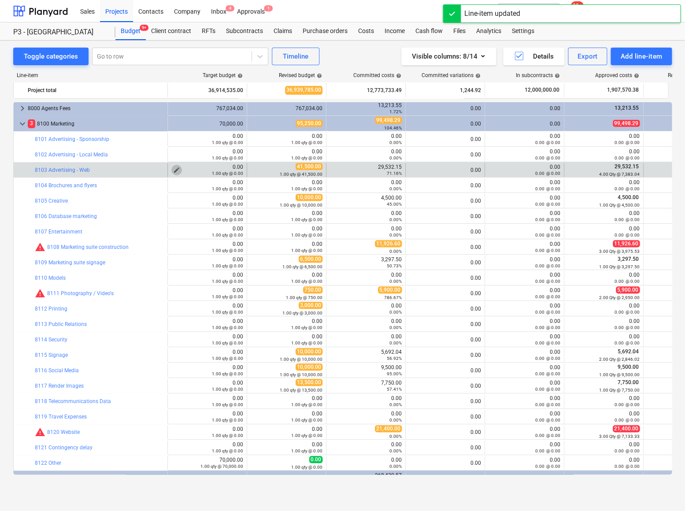
click at [176, 168] on span "edit" at bounding box center [176, 170] width 7 height 7
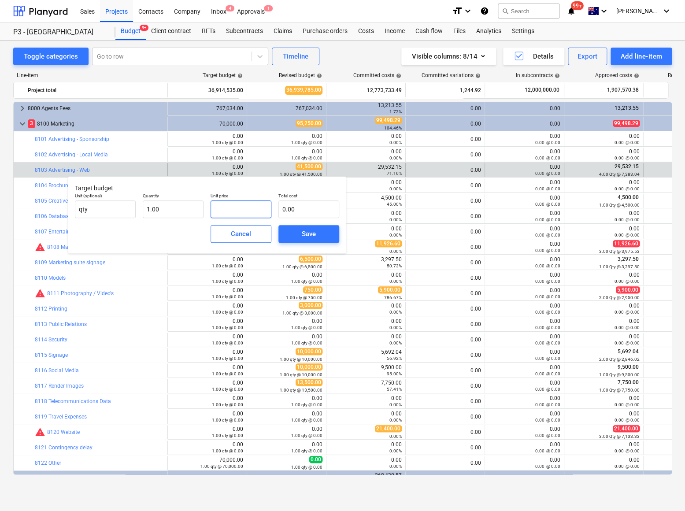
click at [228, 212] on input "text" at bounding box center [241, 209] width 61 height 18
click at [300, 233] on span "Save" at bounding box center [309, 233] width 40 height 11
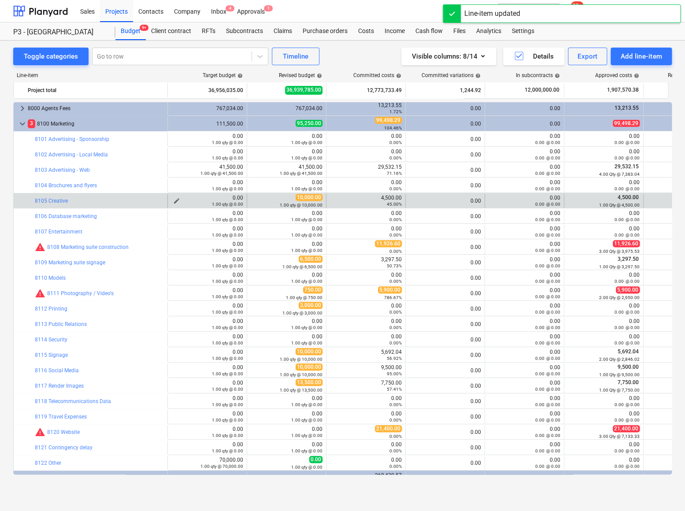
click at [172, 199] on button "edit" at bounding box center [176, 201] width 11 height 11
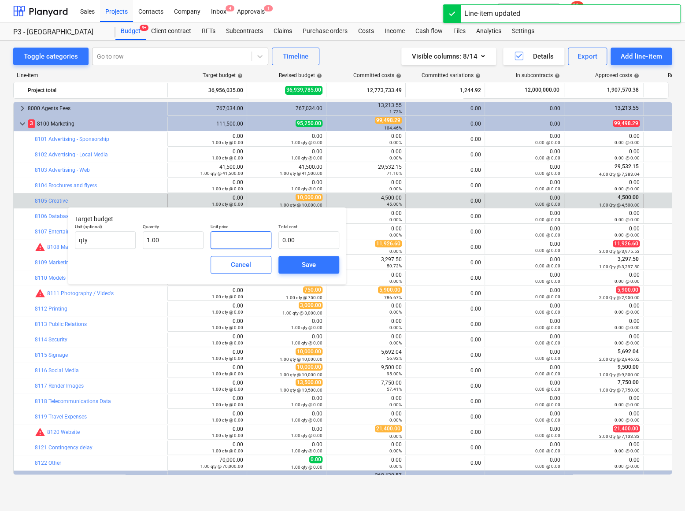
click at [228, 242] on input "text" at bounding box center [241, 240] width 61 height 18
click at [298, 264] on span "Save" at bounding box center [309, 264] width 40 height 11
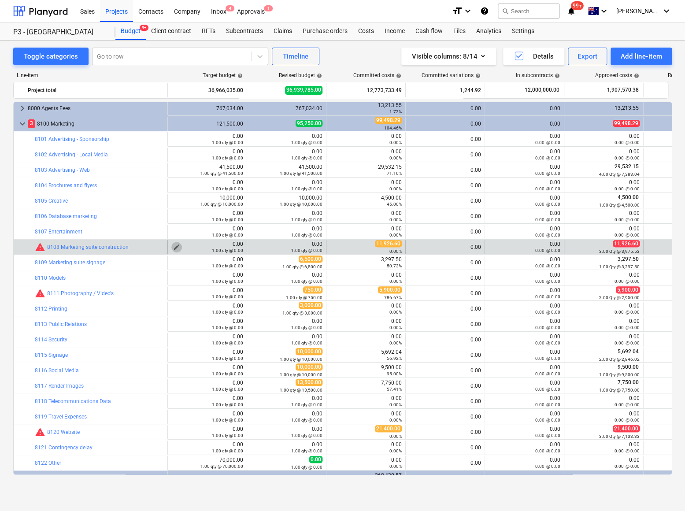
click at [176, 245] on span "edit" at bounding box center [176, 247] width 7 height 7
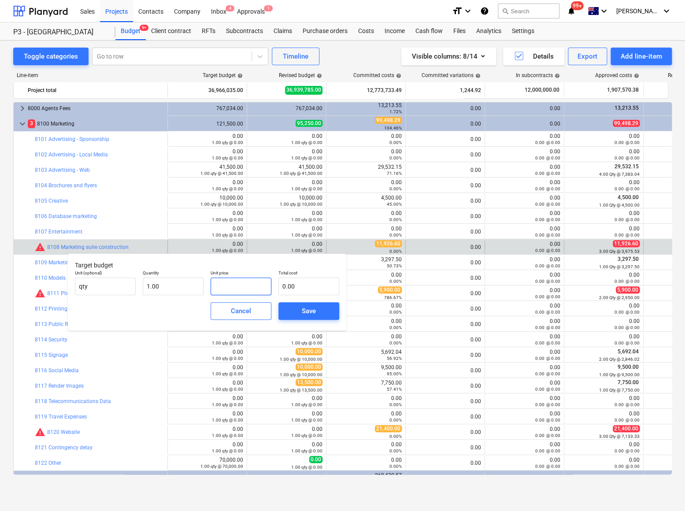
click at [226, 285] on input "text" at bounding box center [241, 287] width 61 height 18
click at [297, 308] on span "Save" at bounding box center [309, 310] width 40 height 11
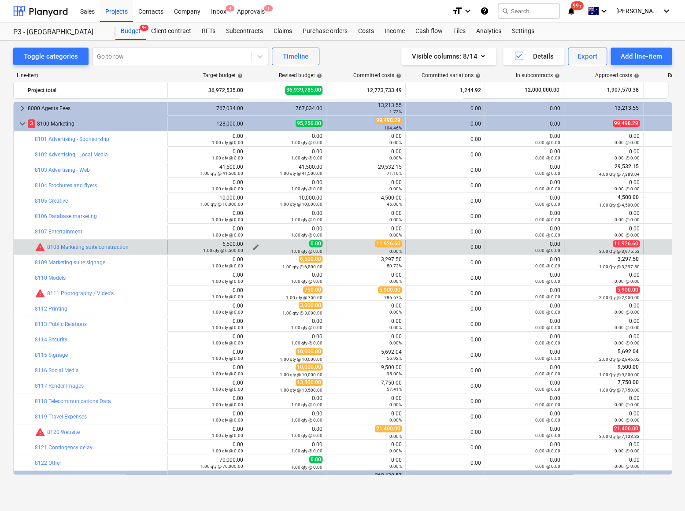
click at [254, 246] on span "edit" at bounding box center [255, 247] width 7 height 7
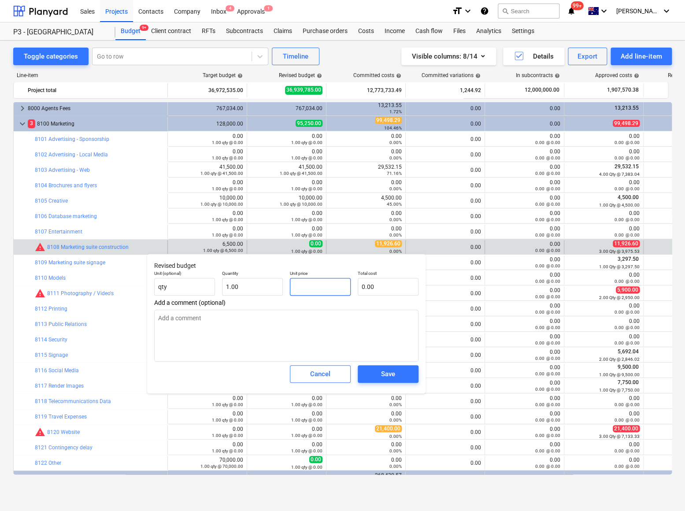
click at [313, 292] on input "text" at bounding box center [320, 287] width 61 height 18
click at [382, 376] on div "Save" at bounding box center [388, 373] width 14 height 11
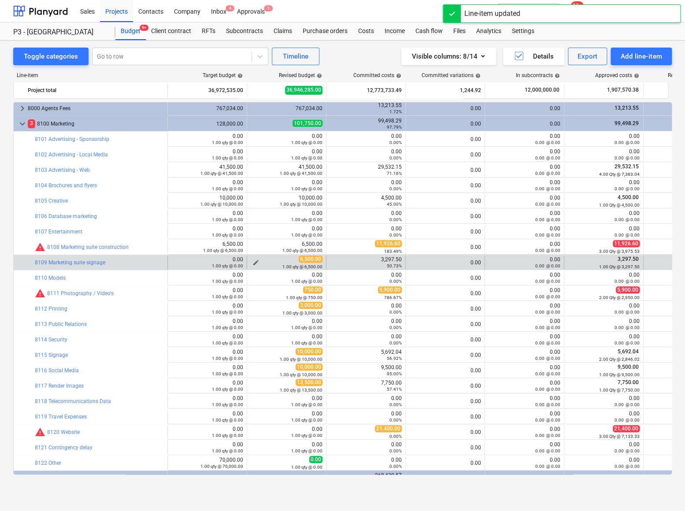
click at [256, 260] on span "edit" at bounding box center [255, 262] width 7 height 7
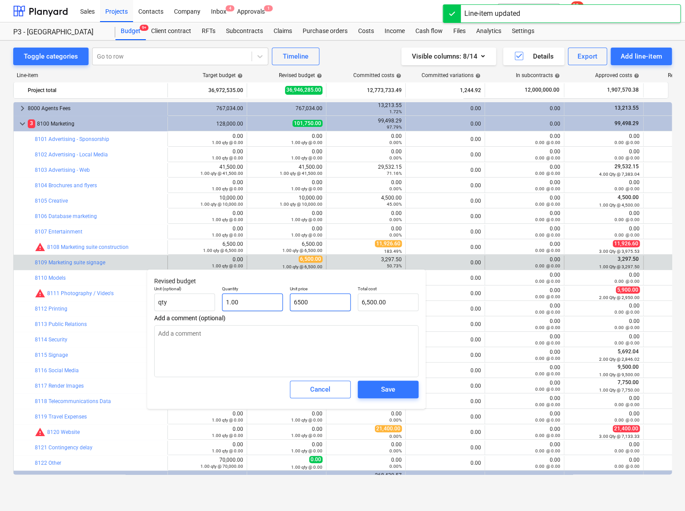
drag, startPoint x: 326, startPoint y: 304, endPoint x: 265, endPoint y: 304, distance: 60.8
click at [265, 304] on div "Unit (optional) qty Quantity 1.00 Unit price 6500 Total cost 6,500.00" at bounding box center [286, 298] width 271 height 32
click at [383, 389] on div "Save" at bounding box center [388, 389] width 14 height 11
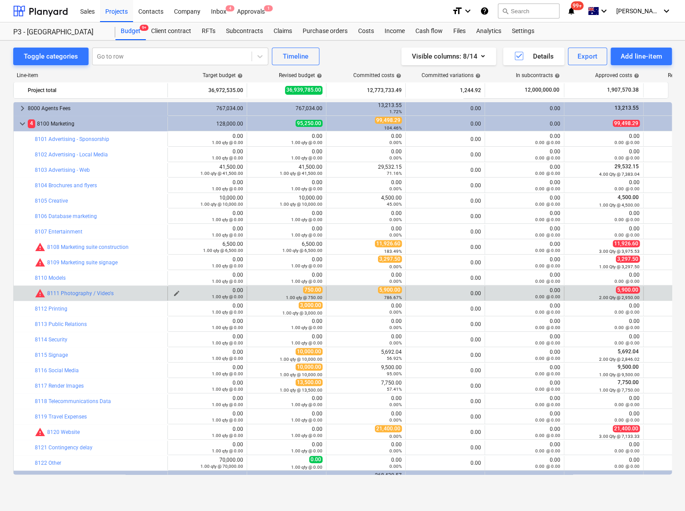
click at [176, 291] on span "edit" at bounding box center [176, 293] width 7 height 7
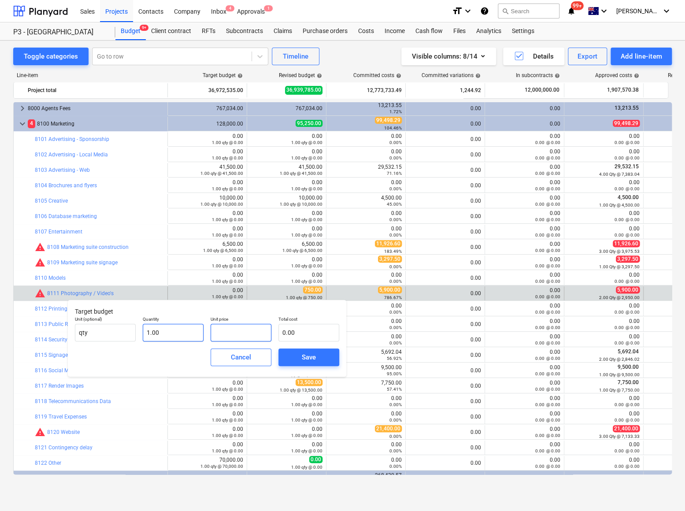
drag, startPoint x: 219, startPoint y: 330, endPoint x: 192, endPoint y: 332, distance: 27.0
click at [197, 332] on div "Unit (optional) qty Quantity 1.00 Unit price Total cost 0.00" at bounding box center [206, 329] width 271 height 32
click at [308, 358] on div "Save" at bounding box center [309, 357] width 14 height 11
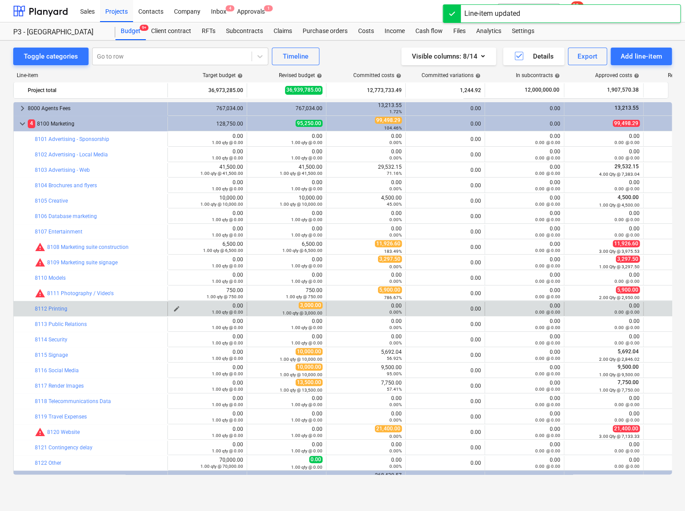
click at [175, 307] on span "edit" at bounding box center [176, 308] width 7 height 7
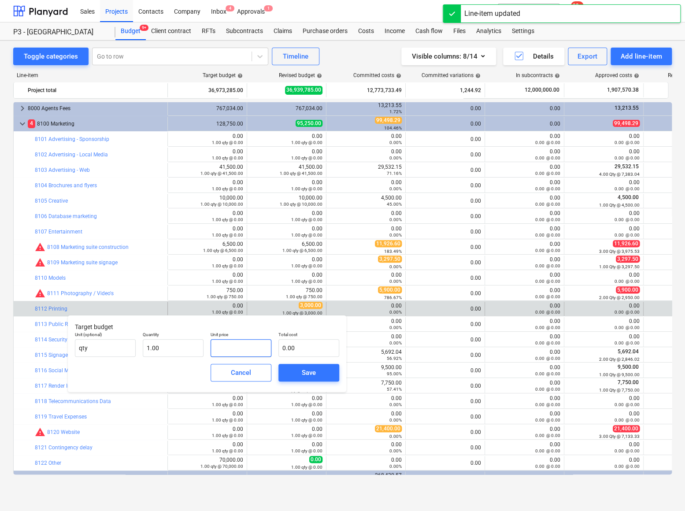
click at [222, 343] on input "text" at bounding box center [241, 348] width 61 height 18
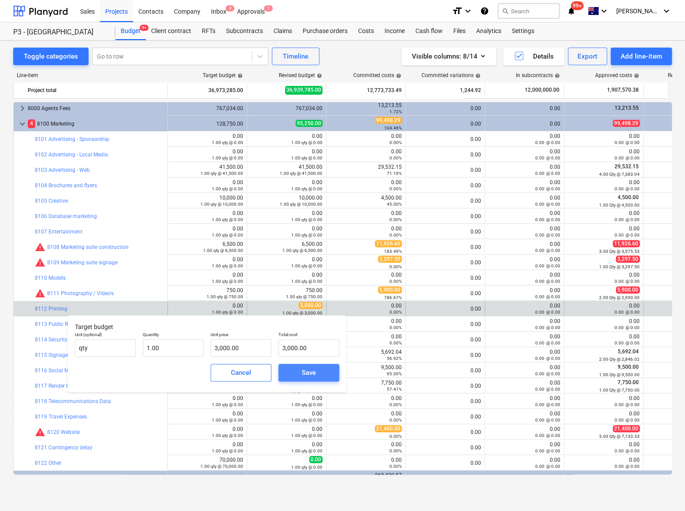
click at [300, 371] on span "Save" at bounding box center [309, 372] width 40 height 11
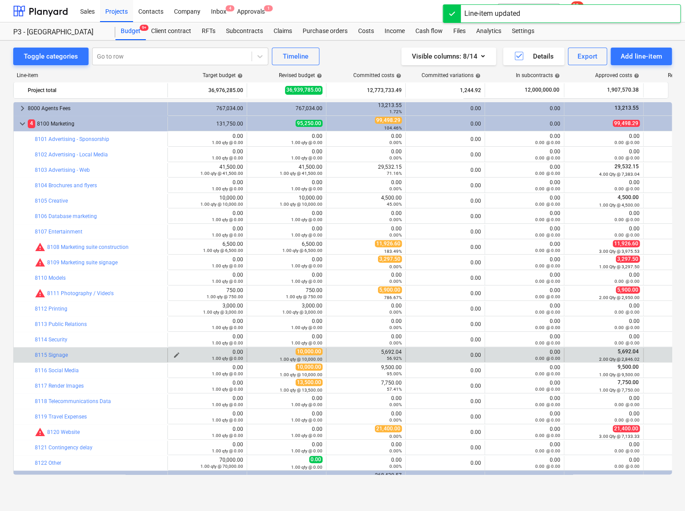
click at [177, 352] on span "edit" at bounding box center [176, 355] width 7 height 7
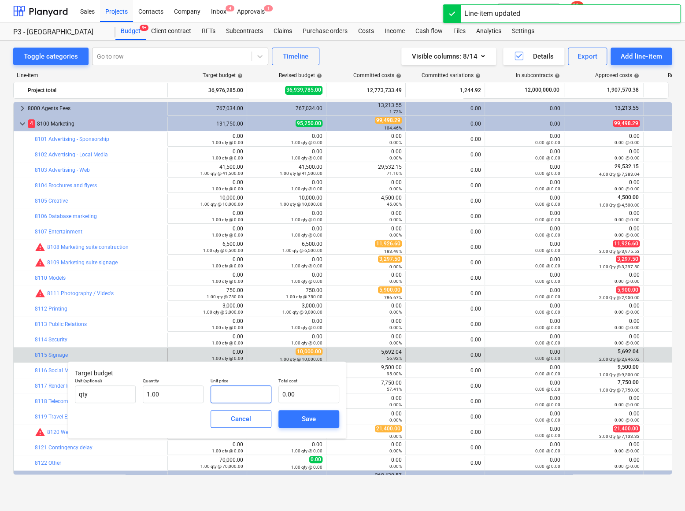
click at [234, 398] on input "text" at bounding box center [241, 394] width 61 height 18
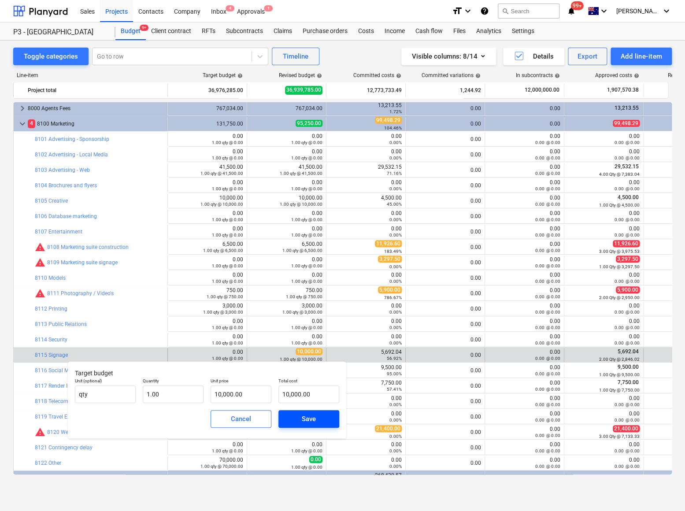
click at [294, 416] on span "Save" at bounding box center [309, 418] width 40 height 11
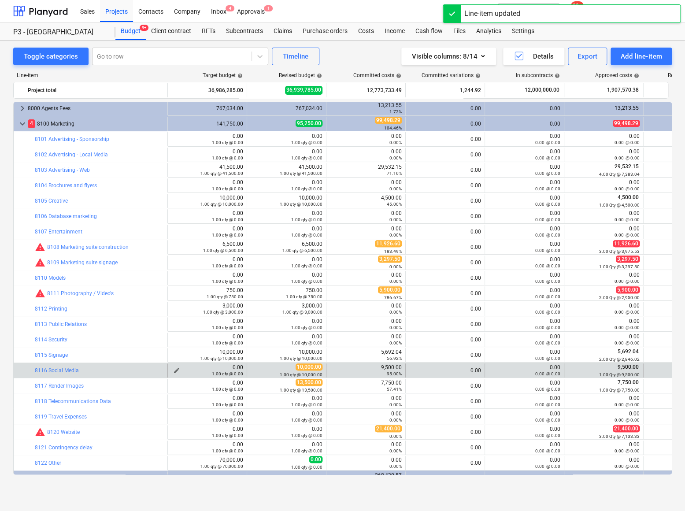
click at [176, 371] on div "1.00 qty @ 0.00" at bounding box center [207, 374] width 72 height 6
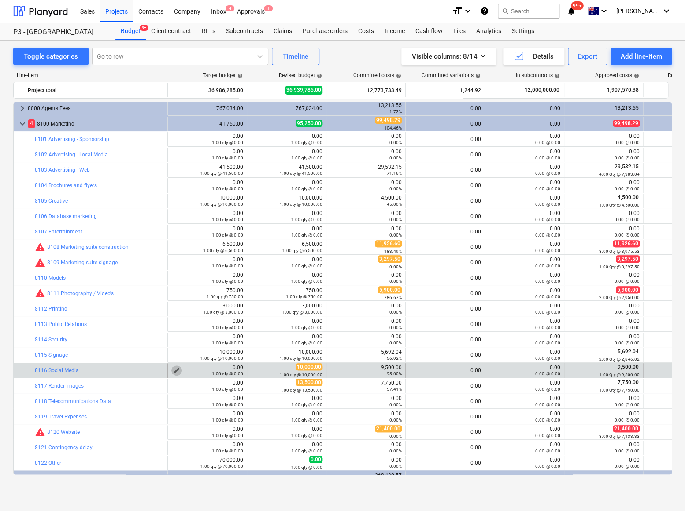
click at [178, 368] on span "edit" at bounding box center [176, 370] width 7 height 7
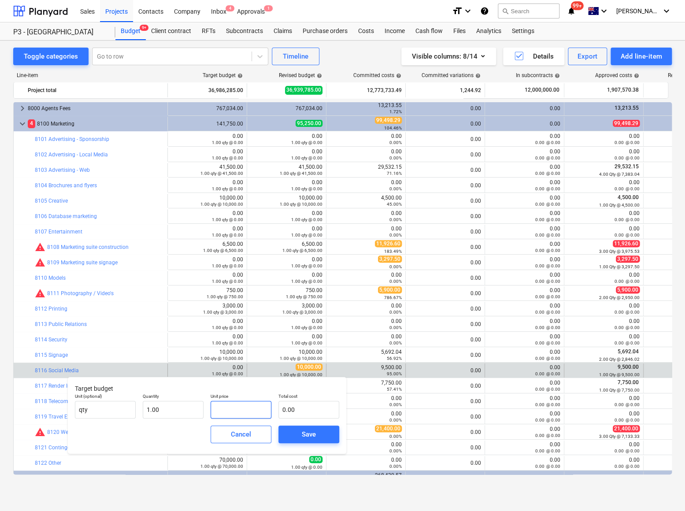
click at [232, 414] on input "text" at bounding box center [241, 410] width 61 height 18
click at [310, 435] on div "Save" at bounding box center [309, 434] width 14 height 11
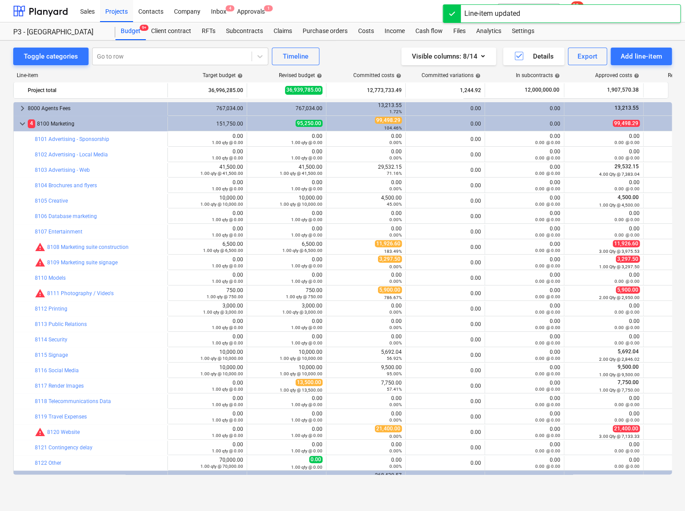
click at [176, 383] on span "edit" at bounding box center [176, 385] width 7 height 7
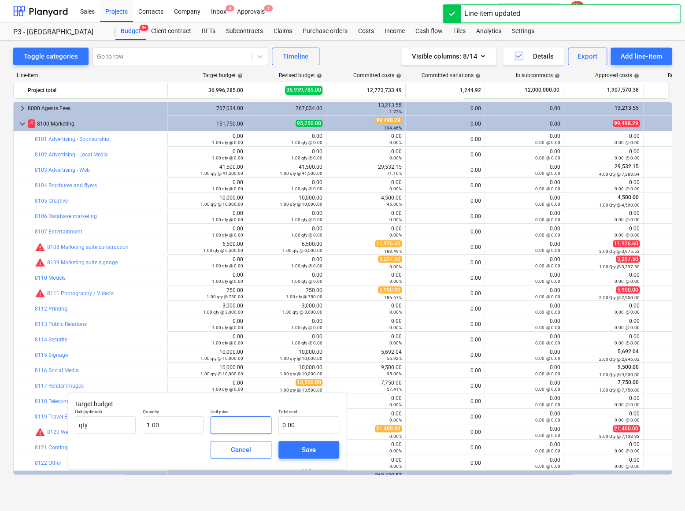
click at [231, 425] on input "text" at bounding box center [241, 425] width 61 height 18
click at [308, 449] on div "Save" at bounding box center [309, 449] width 14 height 11
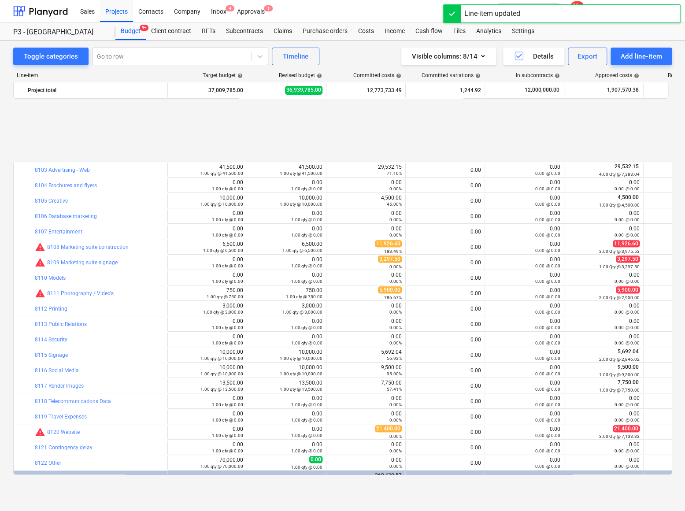
scroll to position [198, 0]
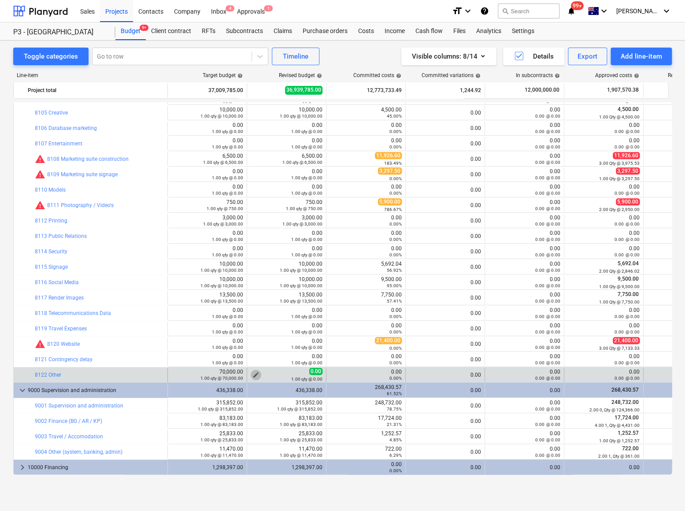
click at [258, 373] on span "edit" at bounding box center [255, 374] width 7 height 7
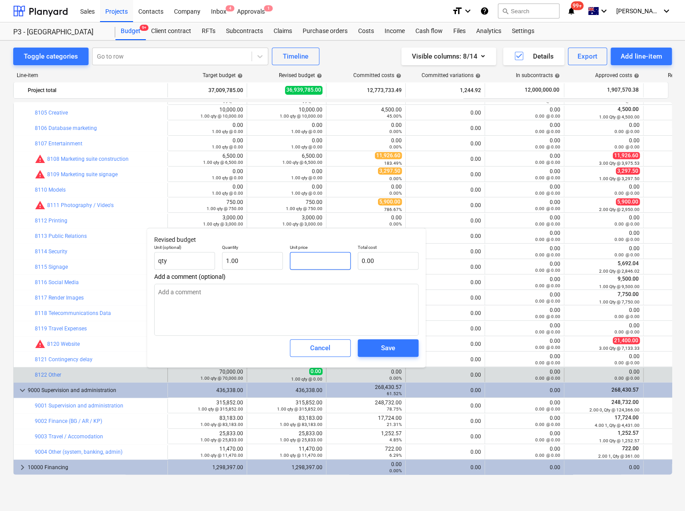
click at [316, 265] on input "text" at bounding box center [320, 261] width 61 height 18
click at [384, 346] on div "Save" at bounding box center [388, 347] width 14 height 11
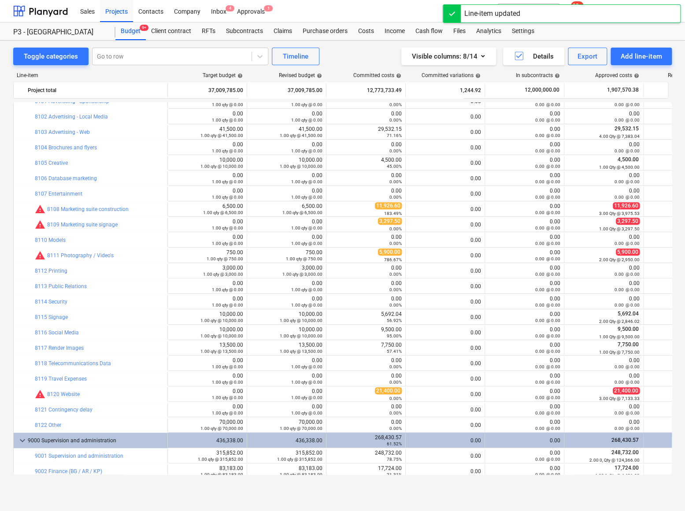
scroll to position [16, 0]
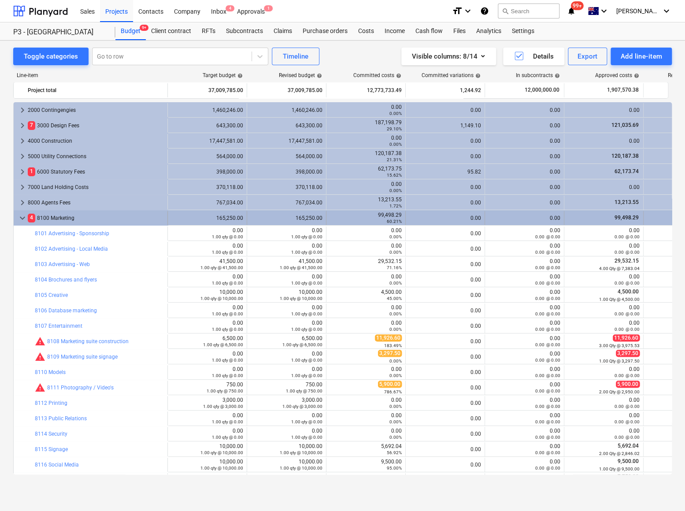
click at [22, 217] on span "keyboard_arrow_down" at bounding box center [22, 218] width 11 height 11
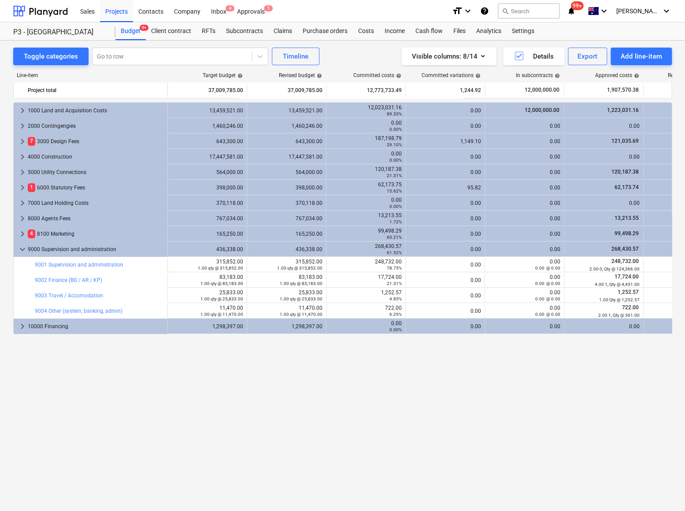
scroll to position [0, 0]
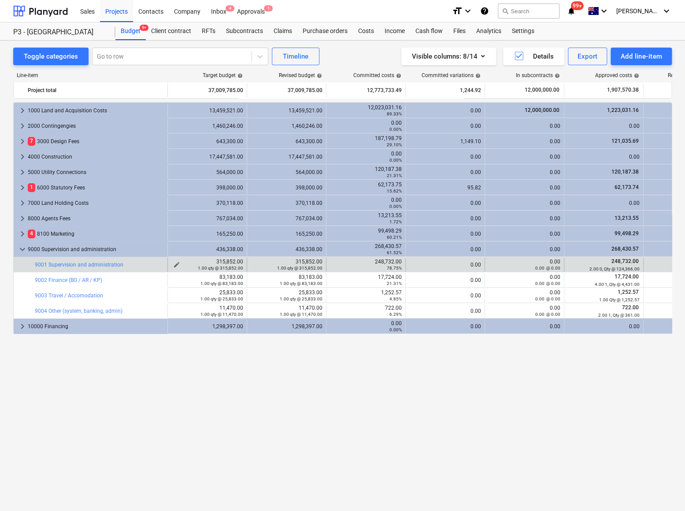
click at [177, 263] on span "edit" at bounding box center [176, 264] width 7 height 7
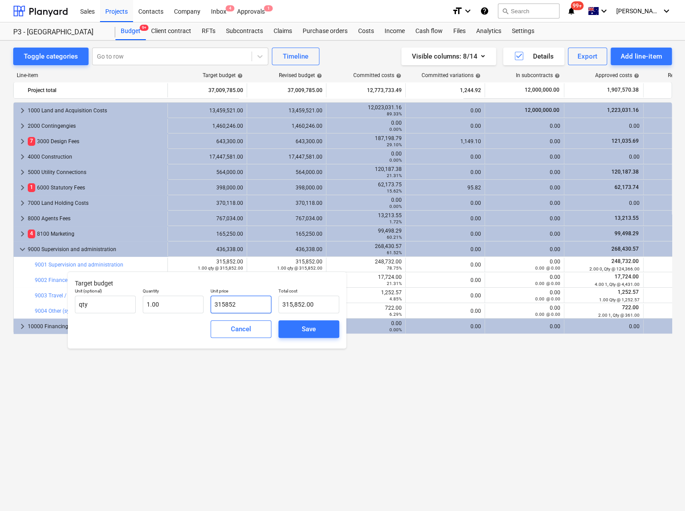
click at [229, 307] on input "315852" at bounding box center [241, 305] width 61 height 18
click at [233, 302] on input "315852" at bounding box center [241, 305] width 61 height 18
drag, startPoint x: 241, startPoint y: 304, endPoint x: 184, endPoint y: 303, distance: 56.4
click at [184, 303] on div "Unit (optional) qty Quantity 1.00 Unit price 315852 Total cost 315,852.00" at bounding box center [206, 301] width 271 height 32
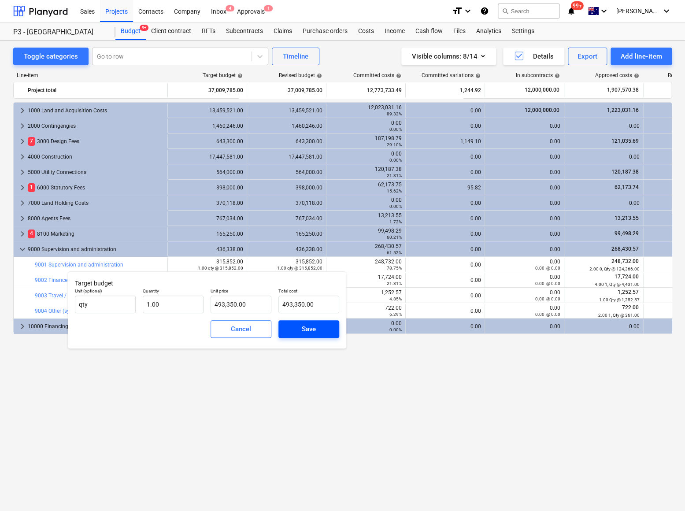
click at [309, 331] on div "Save" at bounding box center [309, 328] width 14 height 11
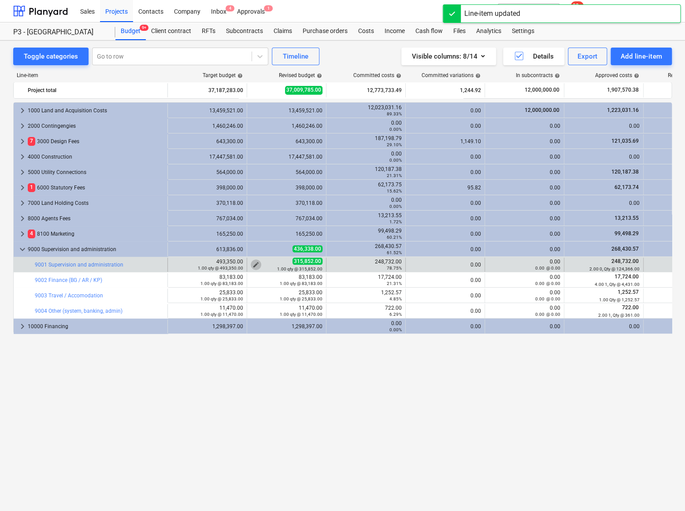
click at [254, 264] on span "edit" at bounding box center [255, 264] width 7 height 7
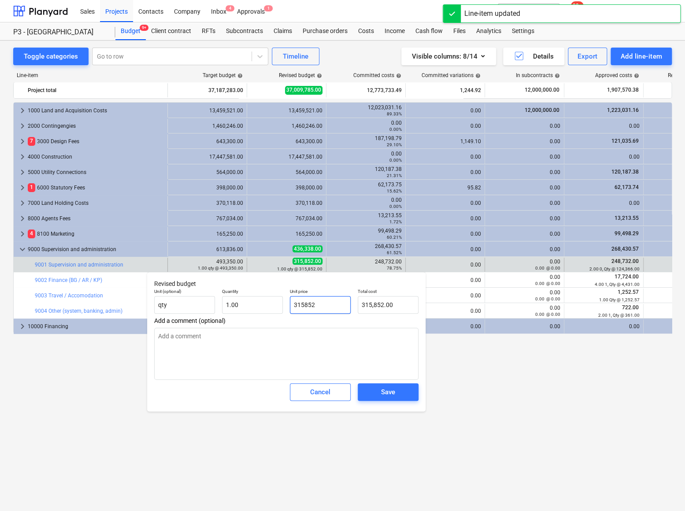
click at [323, 304] on input "315852" at bounding box center [320, 305] width 61 height 18
drag, startPoint x: 330, startPoint y: 306, endPoint x: 273, endPoint y: 305, distance: 57.3
click at [274, 305] on div "Unit (optional) qty Quantity 1.00 Unit price 315852 Total cost 315,852.00" at bounding box center [286, 301] width 271 height 32
click at [396, 393] on span "Save" at bounding box center [388, 391] width 40 height 11
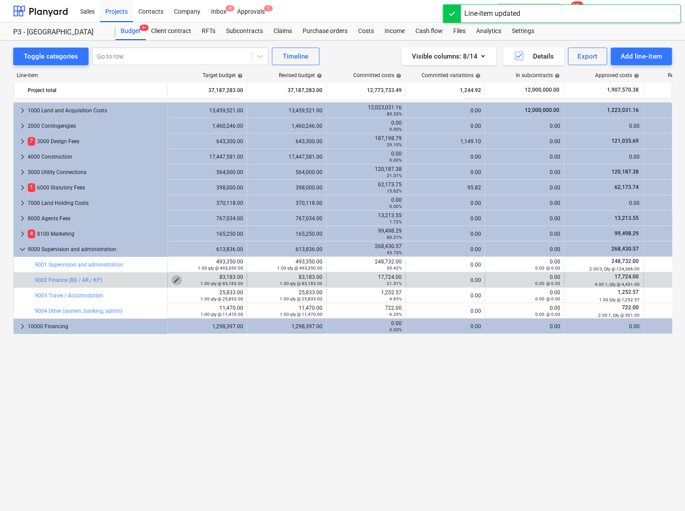
click at [175, 279] on span "edit" at bounding box center [176, 280] width 7 height 7
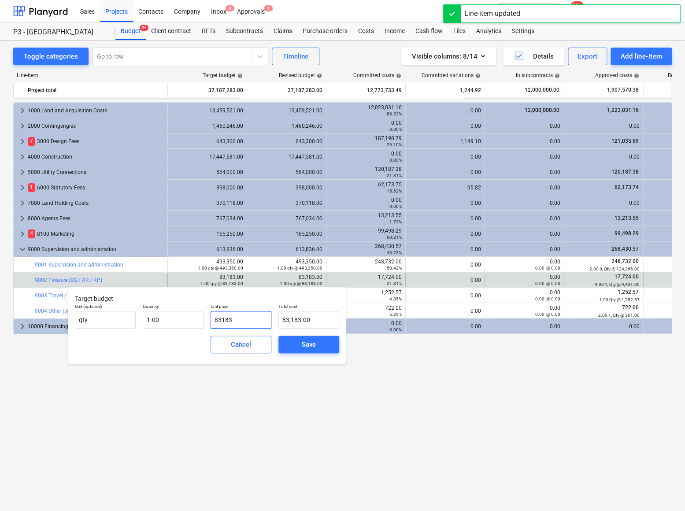
click at [230, 318] on input "83183" at bounding box center [241, 320] width 61 height 18
click at [230, 319] on input "83183" at bounding box center [241, 320] width 61 height 18
click at [311, 345] on div "Save" at bounding box center [309, 344] width 14 height 11
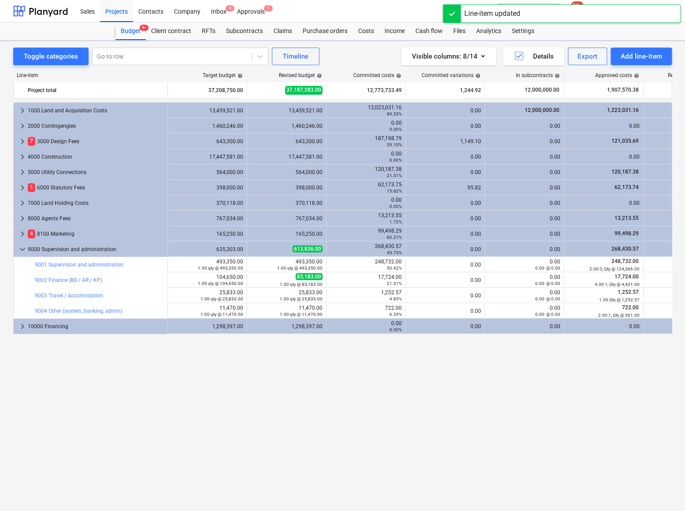
click at [256, 279] on span "edit" at bounding box center [255, 280] width 7 height 7
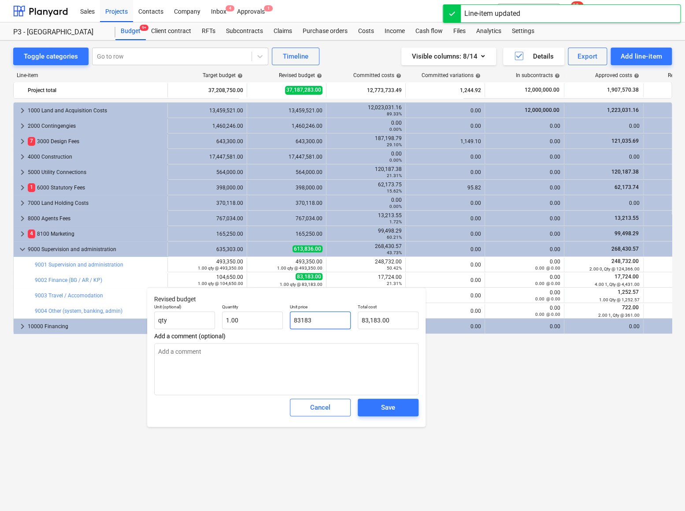
click at [310, 316] on input "83183" at bounding box center [320, 320] width 61 height 18
drag, startPoint x: 316, startPoint y: 320, endPoint x: 278, endPoint y: 317, distance: 38.4
click at [278, 317] on div "Unit (optional) qty Quantity 1.00 Unit price 83183 Total cost 83,183.00" at bounding box center [286, 316] width 271 height 32
click at [384, 410] on div "Save" at bounding box center [388, 407] width 14 height 11
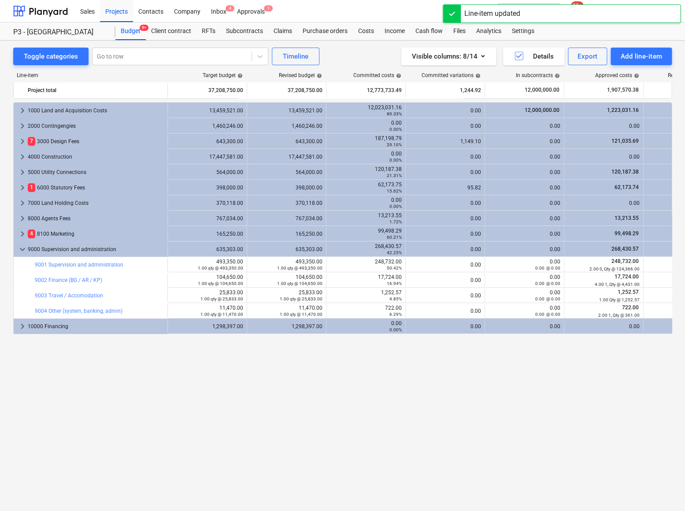
click at [176, 293] on span "edit" at bounding box center [176, 295] width 7 height 7
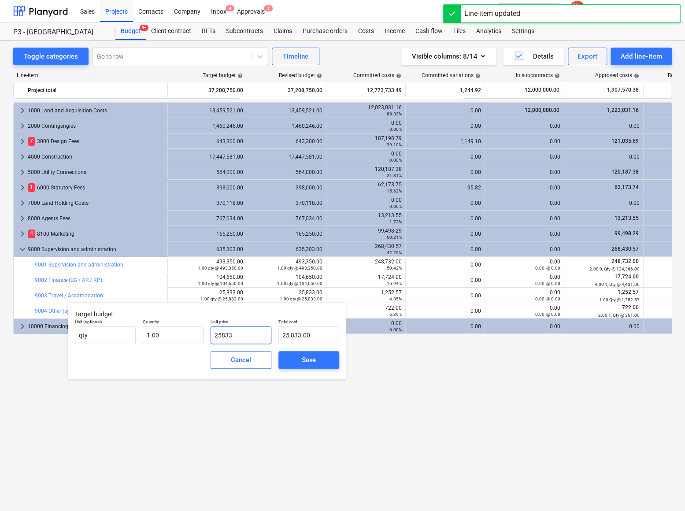
click at [229, 334] on input "25833" at bounding box center [241, 335] width 61 height 18
drag, startPoint x: 240, startPoint y: 339, endPoint x: 193, endPoint y: 335, distance: 46.9
click at [193, 335] on div "Unit (optional) qty Quantity 1.00 Unit price 25833 Total cost 25,833.00" at bounding box center [206, 331] width 271 height 32
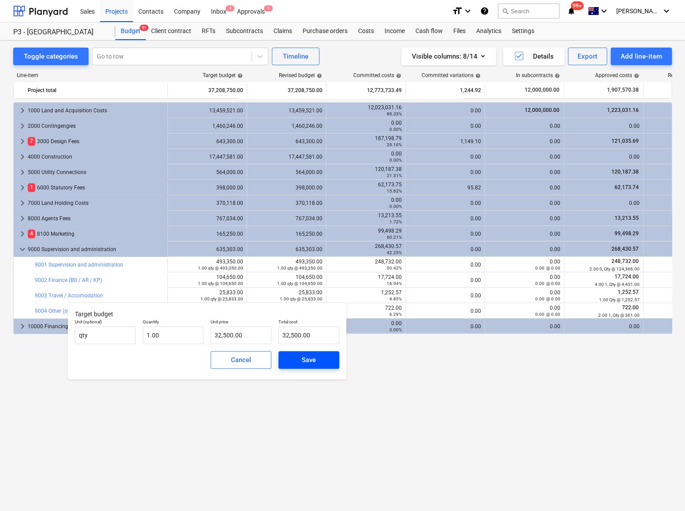
click at [313, 359] on div "Save" at bounding box center [309, 359] width 14 height 11
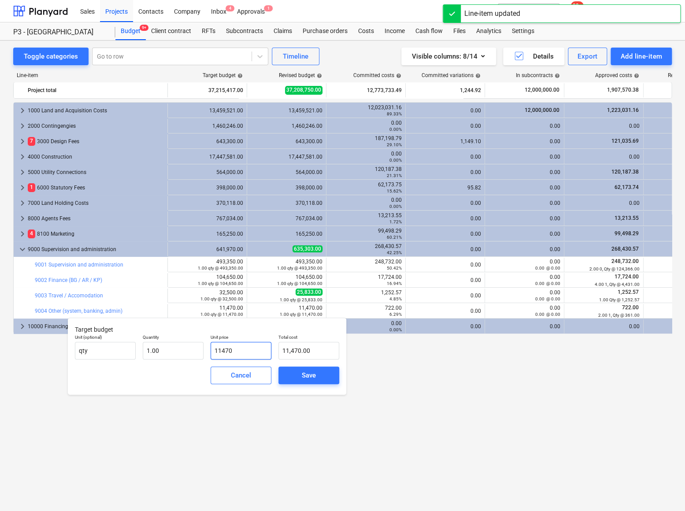
click at [258, 356] on input "11470" at bounding box center [241, 351] width 61 height 18
drag, startPoint x: 218, startPoint y: 352, endPoint x: 176, endPoint y: 352, distance: 41.9
click at [178, 352] on div "Unit (optional) qty Quantity 1.00 Unit price 11470 Total cost 11,470.00" at bounding box center [206, 347] width 271 height 32
click at [295, 377] on span "Save" at bounding box center [309, 375] width 40 height 11
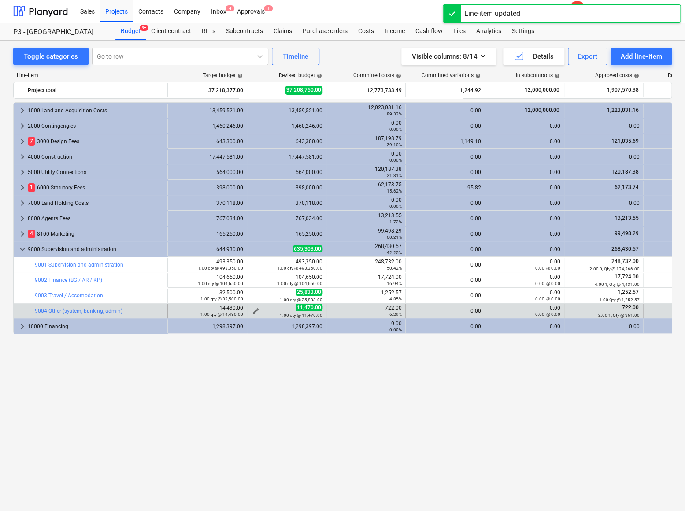
click at [257, 307] on button "edit" at bounding box center [256, 311] width 11 height 11
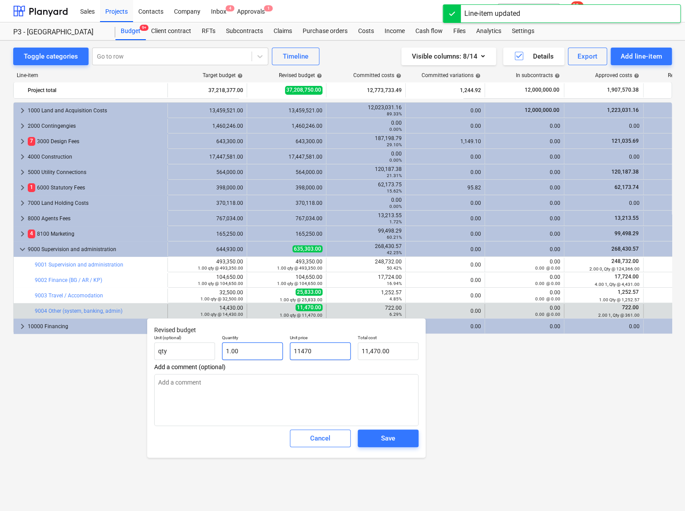
drag, startPoint x: 319, startPoint y: 349, endPoint x: 282, endPoint y: 348, distance: 37.0
click at [282, 348] on div "Unit (optional) qty Quantity 1.00 Unit price 11470 Total cost 11,470.00" at bounding box center [286, 347] width 271 height 32
click at [376, 437] on span "Save" at bounding box center [388, 438] width 40 height 11
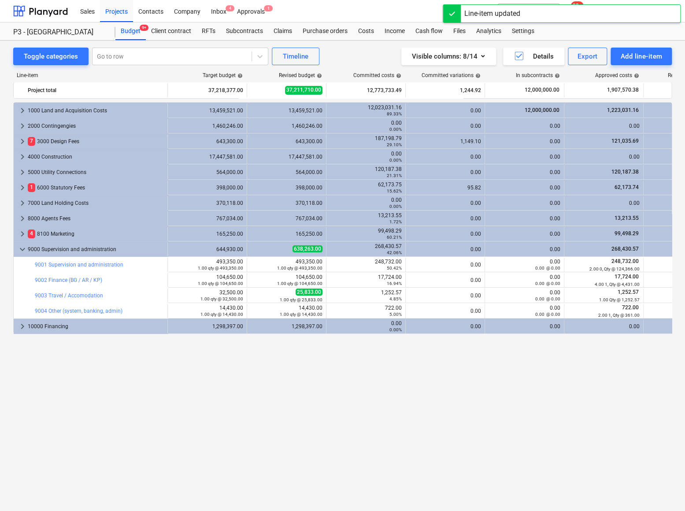
click at [256, 295] on span "edit" at bounding box center [255, 295] width 7 height 7
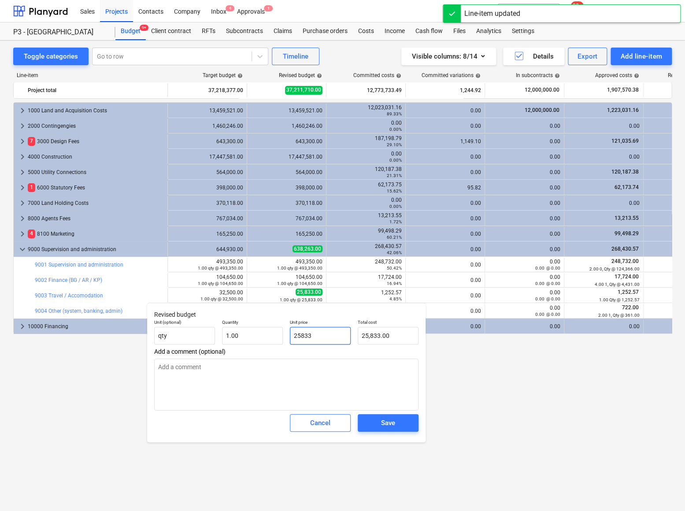
click at [306, 335] on input "25833" at bounding box center [320, 336] width 61 height 18
drag, startPoint x: 319, startPoint y: 338, endPoint x: 259, endPoint y: 334, distance: 60.5
click at [260, 335] on div "Unit (optional) qty Quantity 1.00 Unit price 25833 Total cost 25,833.00" at bounding box center [286, 332] width 271 height 32
click at [384, 422] on div "Save" at bounding box center [388, 422] width 14 height 11
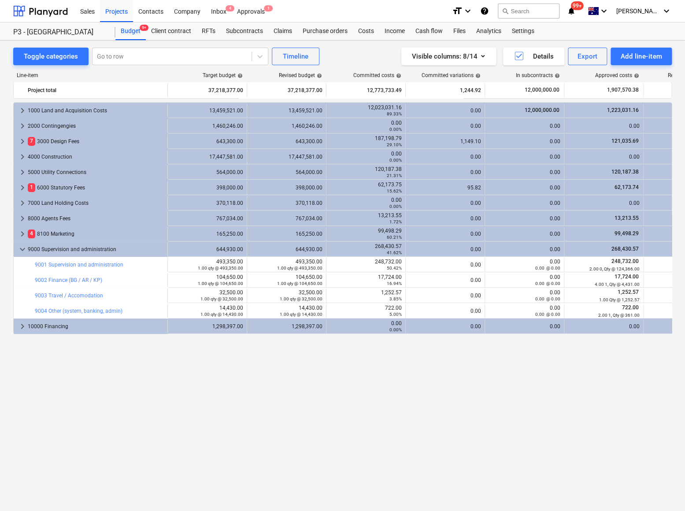
drag, startPoint x: 274, startPoint y: 415, endPoint x: 220, endPoint y: 361, distance: 75.4
click at [274, 415] on div "keyboard_arrow_right 1000 Land and Acquisition Costs 13,459,521.00 13,459,521.0…" at bounding box center [342, 288] width 659 height 372
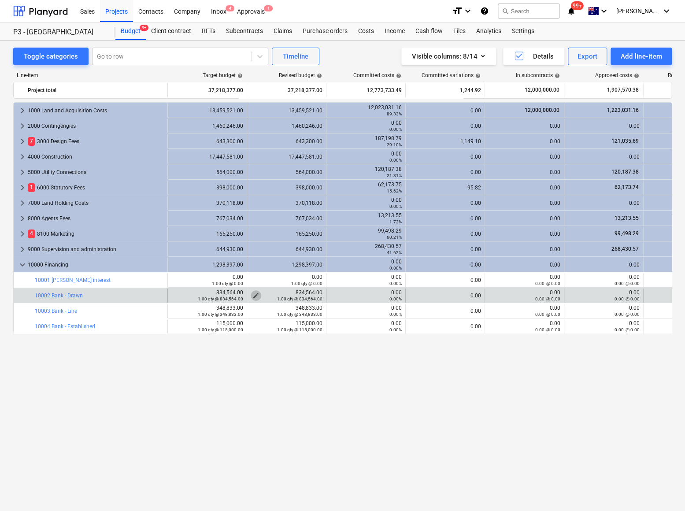
click at [252, 294] on span "edit" at bounding box center [255, 295] width 7 height 7
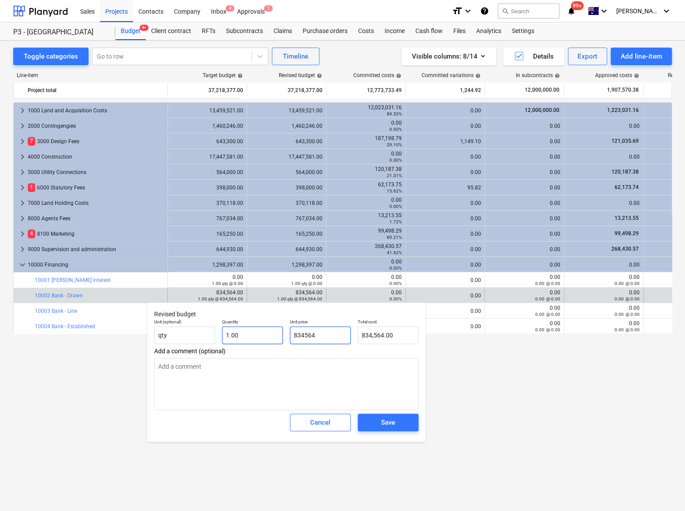
drag, startPoint x: 326, startPoint y: 338, endPoint x: 282, endPoint y: 336, distance: 45.0
click at [282, 336] on div "Unit (optional) qty Quantity 1.00 Unit price 834564 Total cost 834,564.00" at bounding box center [286, 331] width 271 height 32
click at [389, 422] on div "Save" at bounding box center [388, 422] width 14 height 11
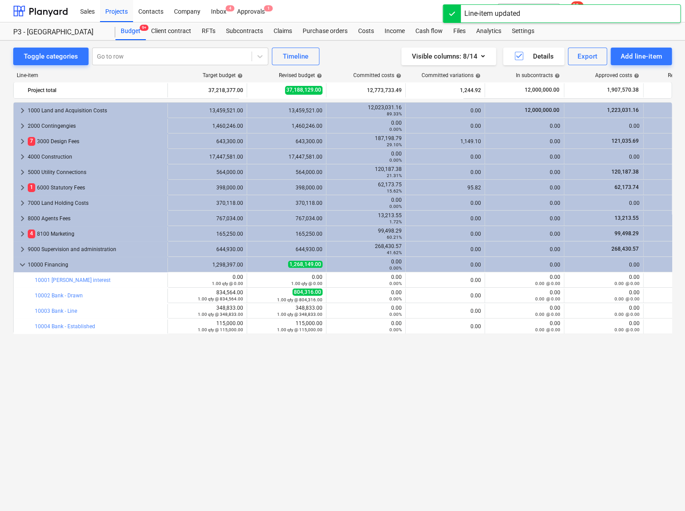
click at [255, 310] on span "edit" at bounding box center [255, 311] width 7 height 7
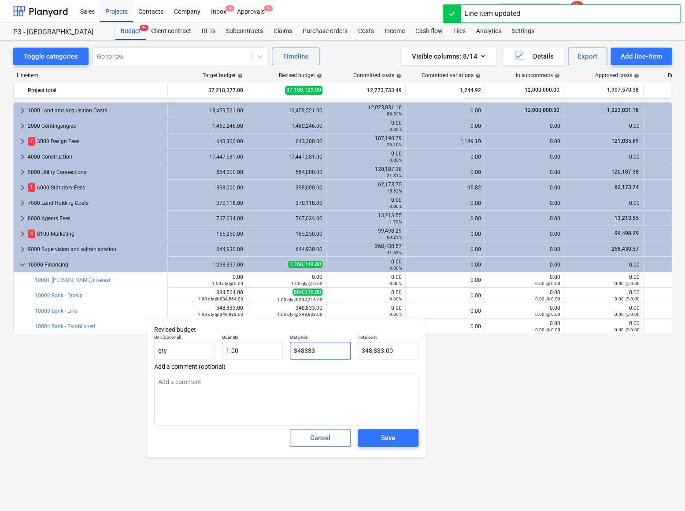
click at [317, 352] on input "348833" at bounding box center [320, 351] width 61 height 18
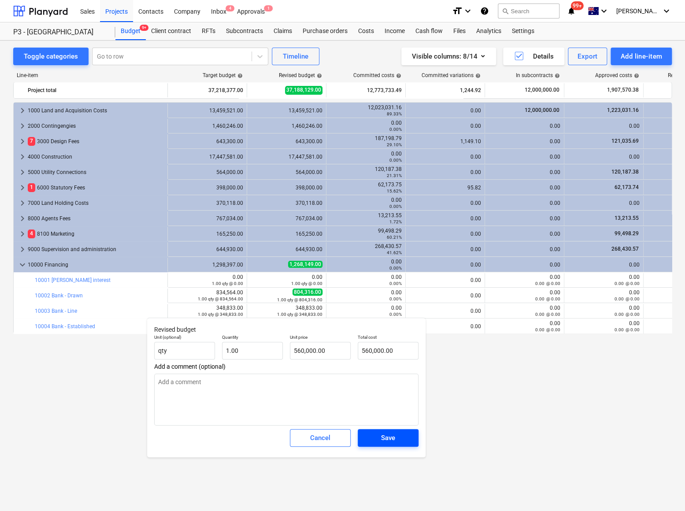
click at [384, 438] on div "Save" at bounding box center [388, 437] width 14 height 11
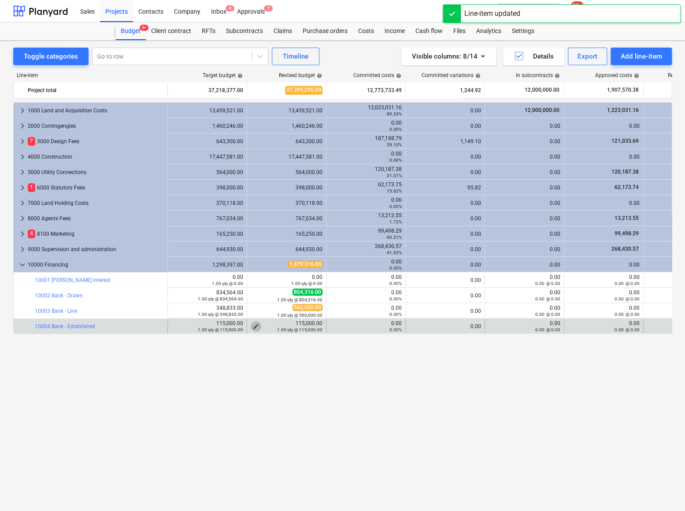
click at [257, 325] on span "edit" at bounding box center [255, 326] width 7 height 7
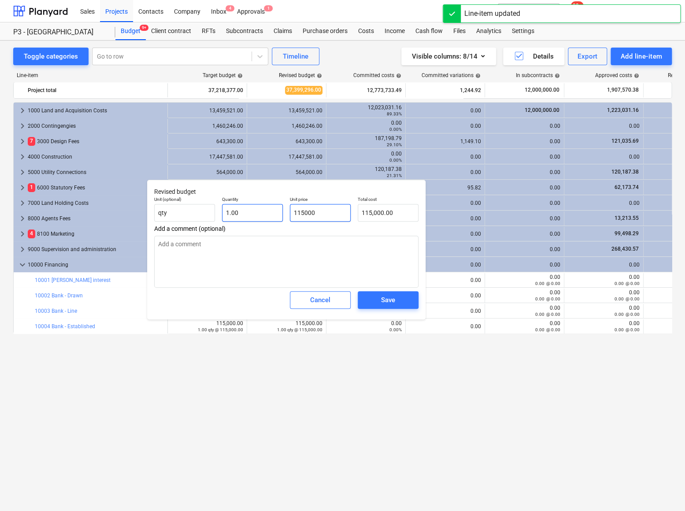
drag, startPoint x: 326, startPoint y: 215, endPoint x: 278, endPoint y: 207, distance: 48.2
click at [278, 207] on div "Unit (optional) qty Quantity 1.00 Unit price 115000 Total cost 115,000.00" at bounding box center [286, 209] width 271 height 32
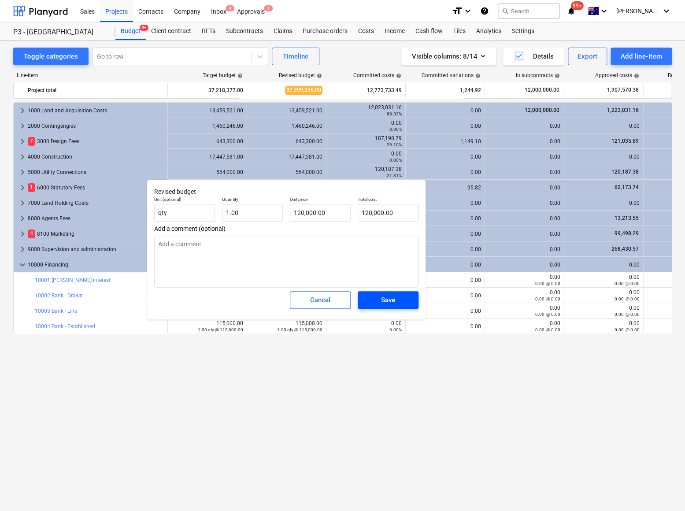
click at [396, 297] on span "Save" at bounding box center [388, 299] width 40 height 11
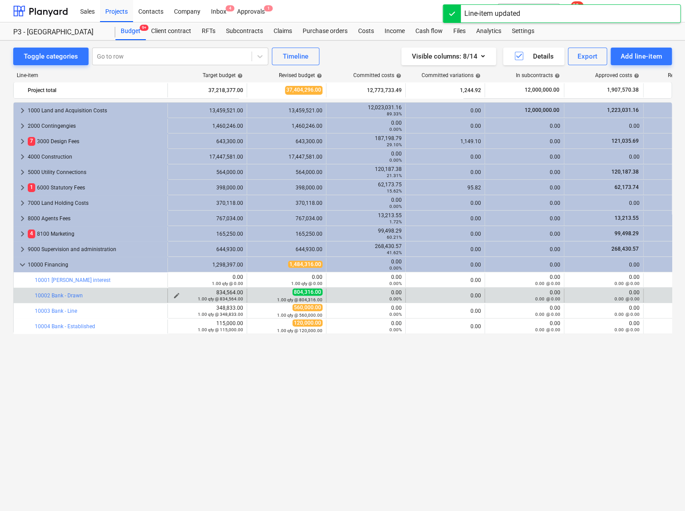
click at [178, 294] on span "edit" at bounding box center [176, 295] width 7 height 7
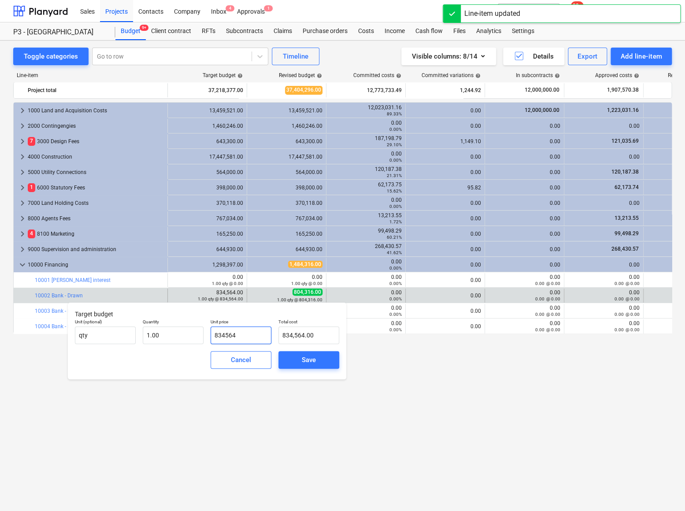
click at [238, 335] on input "834564" at bounding box center [241, 335] width 61 height 18
click at [300, 359] on span "Save" at bounding box center [309, 359] width 40 height 11
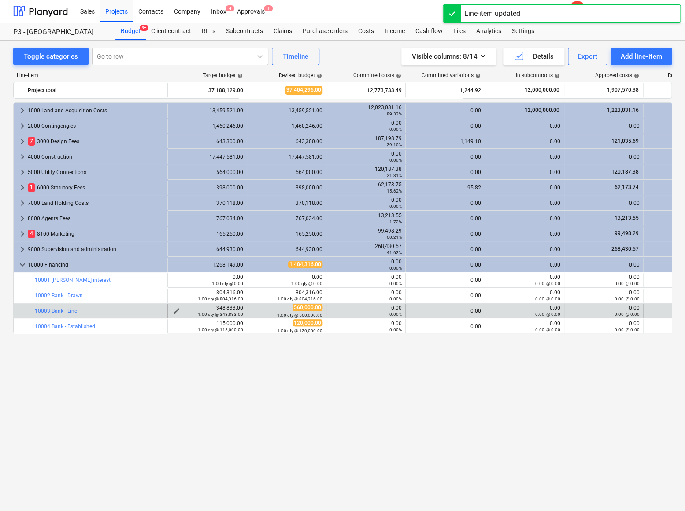
click at [177, 310] on span "edit" at bounding box center [176, 311] width 7 height 7
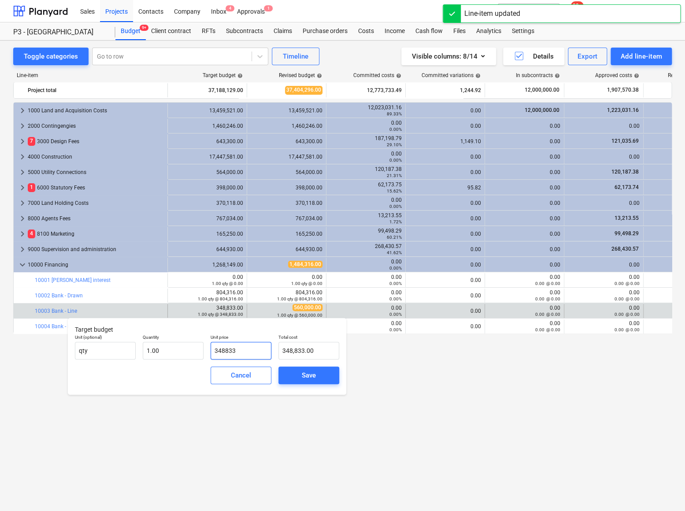
click at [229, 348] on input "348833" at bounding box center [241, 351] width 61 height 18
drag, startPoint x: 245, startPoint y: 352, endPoint x: 196, endPoint y: 348, distance: 49.6
click at [196, 348] on div "Unit (optional) qty Quantity 1.00 Unit price 348833 Total cost 348,833.00" at bounding box center [206, 347] width 271 height 32
click at [305, 374] on div "Save" at bounding box center [309, 375] width 14 height 11
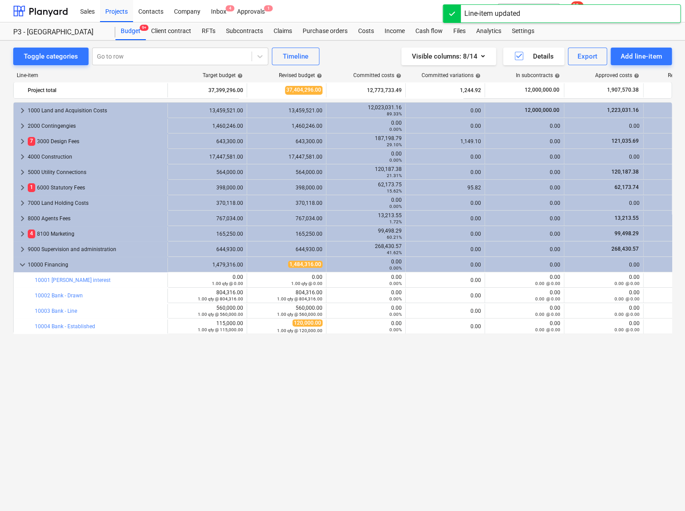
click at [179, 324] on span "edit" at bounding box center [176, 326] width 7 height 7
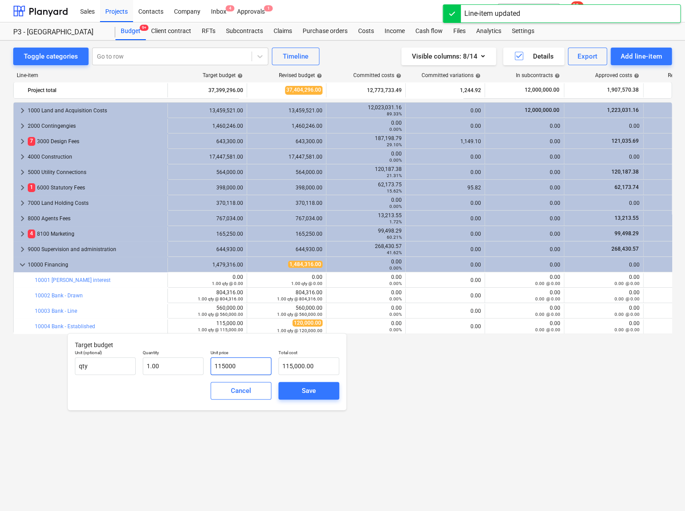
drag, startPoint x: 248, startPoint y: 370, endPoint x: 198, endPoint y: 355, distance: 51.6
click at [199, 363] on div "Unit (optional) qty Quantity 1.00 Unit price 115000 Total cost 115,000.00" at bounding box center [206, 362] width 271 height 32
click at [301, 390] on span "Save" at bounding box center [309, 390] width 40 height 11
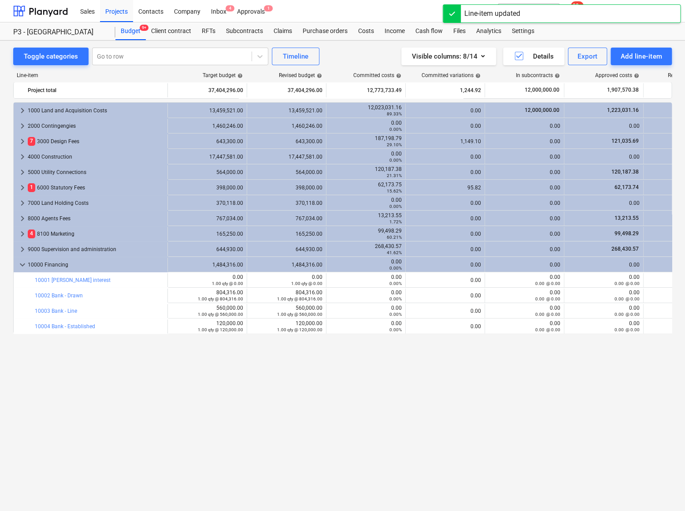
click at [360, 380] on div "keyboard_arrow_right 1000 Land and Acquisition Costs 13,459,521.00 13,459,521.0…" at bounding box center [342, 288] width 659 height 372
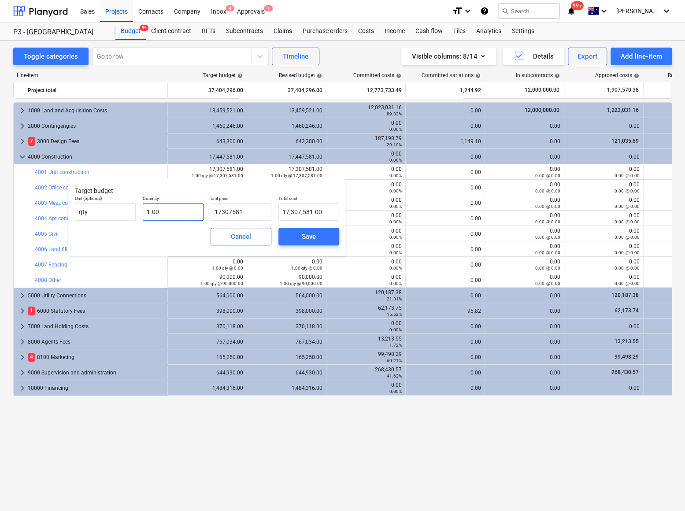
click at [186, 210] on div "Unit (optional) qty Quantity 1.00 Unit price 17307581 Total cost 17,307,581.00" at bounding box center [206, 208] width 271 height 32
click at [311, 233] on div "Save" at bounding box center [309, 236] width 14 height 11
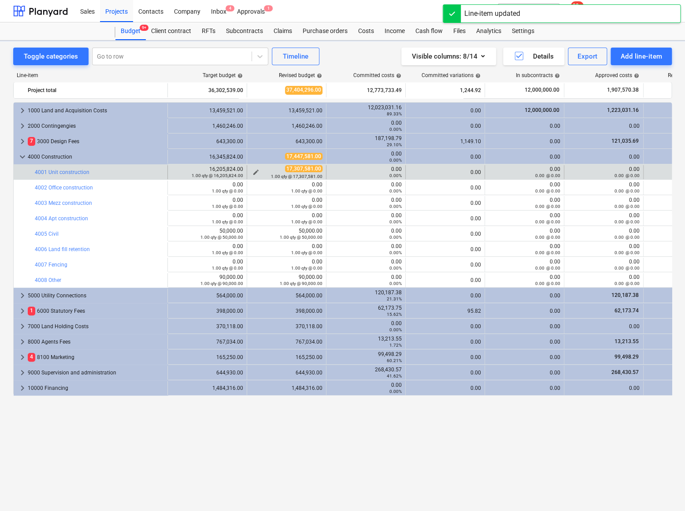
click at [256, 171] on span "edit" at bounding box center [255, 172] width 7 height 7
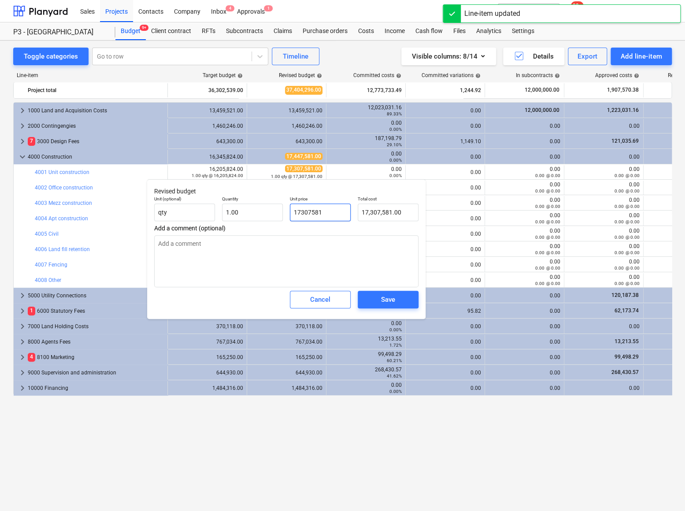
click at [319, 213] on input "17307581" at bounding box center [320, 213] width 61 height 18
drag, startPoint x: 336, startPoint y: 215, endPoint x: 272, endPoint y: 208, distance: 64.8
click at [273, 208] on div "Unit (optional) qty Quantity 1.00 Unit price 17307581 Total cost 17,307,581.00" at bounding box center [286, 209] width 271 height 32
click at [408, 301] on button "Save" at bounding box center [388, 300] width 61 height 18
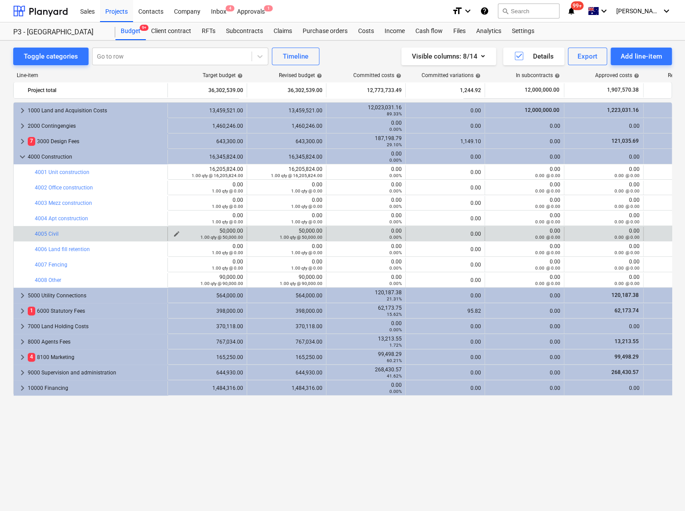
click at [177, 233] on span "edit" at bounding box center [176, 233] width 7 height 7
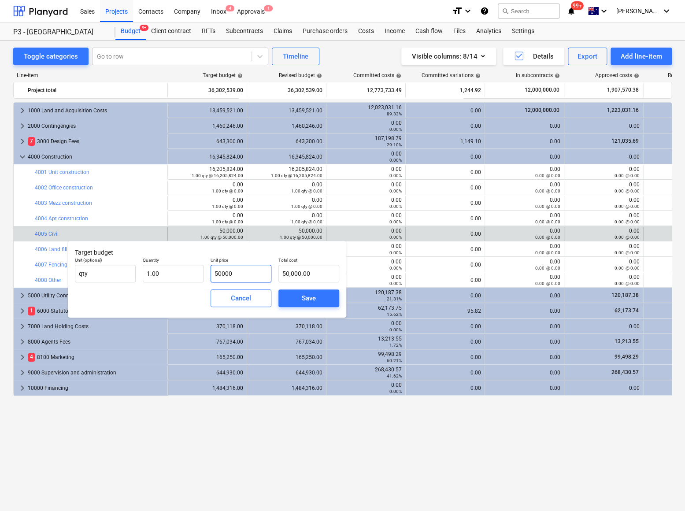
drag, startPoint x: 247, startPoint y: 274, endPoint x: 176, endPoint y: 259, distance: 73.1
click at [186, 270] on div "Unit (optional) qty Quantity 1.00 Unit price 50000 Total cost 50,000.00" at bounding box center [206, 270] width 271 height 32
click at [296, 300] on span "Save" at bounding box center [309, 298] width 40 height 11
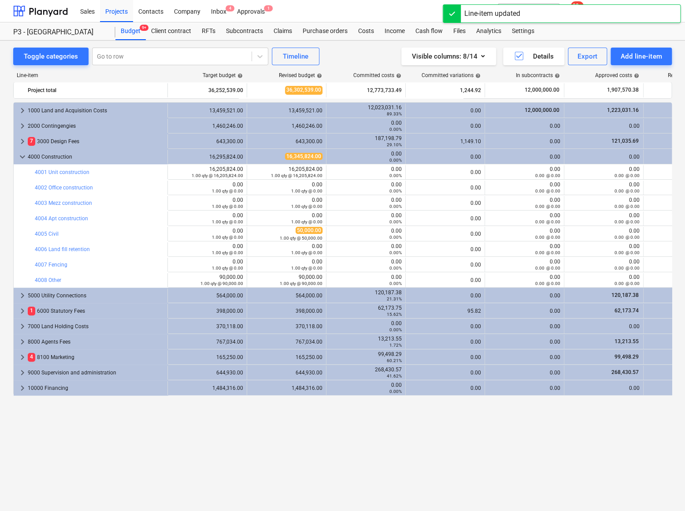
click at [254, 235] on div "1.00 qty @ 50,000.00" at bounding box center [287, 238] width 72 height 6
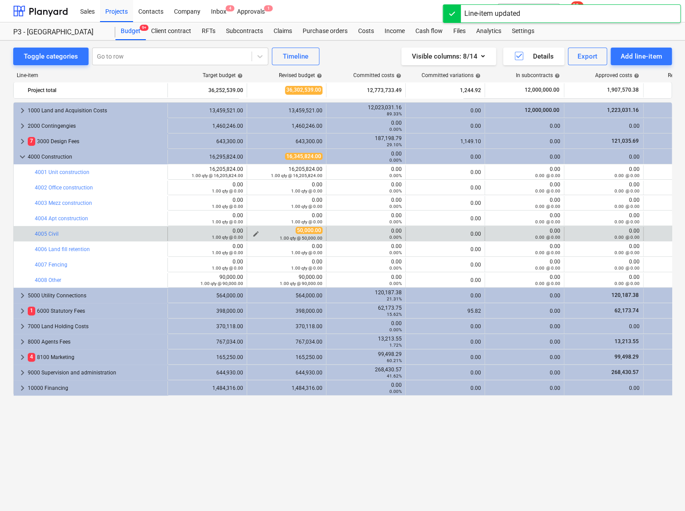
click at [256, 232] on span "edit" at bounding box center [255, 233] width 7 height 7
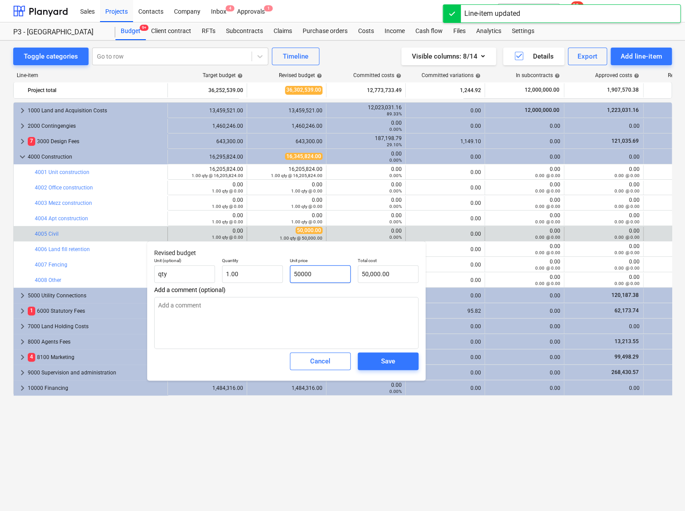
drag, startPoint x: 326, startPoint y: 266, endPoint x: 259, endPoint y: 263, distance: 67.5
click at [259, 263] on div "Unit (optional) qty Quantity 1.00 Unit price 50000 Total cost 50,000.00" at bounding box center [286, 270] width 271 height 32
click at [384, 361] on div "Save" at bounding box center [388, 361] width 14 height 11
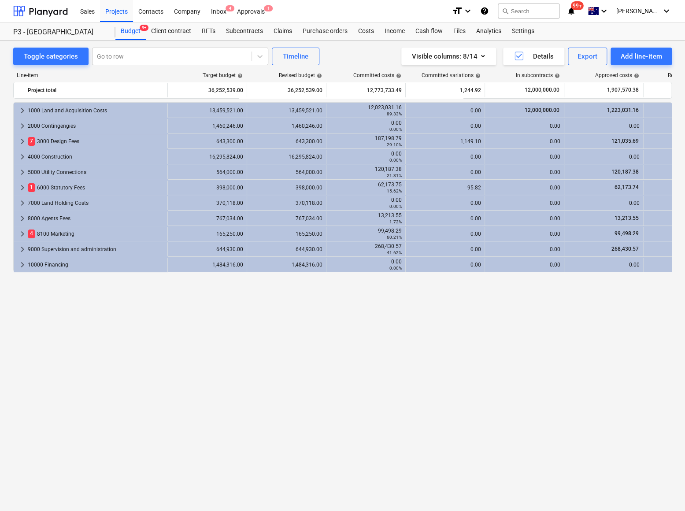
click at [21, 174] on span "keyboard_arrow_right" at bounding box center [22, 172] width 11 height 11
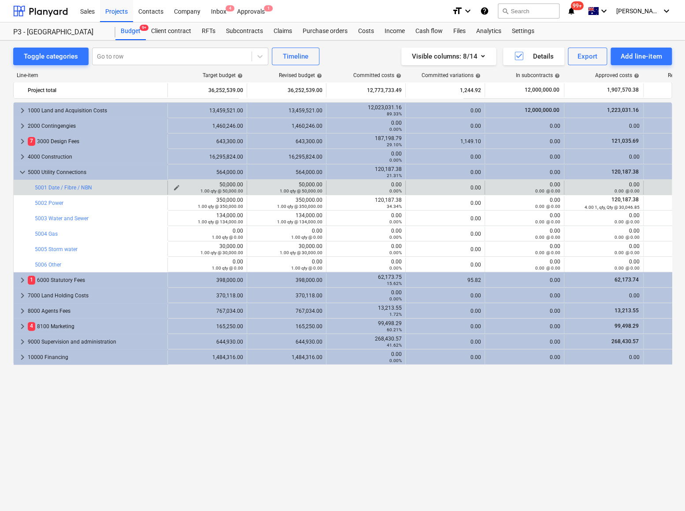
click at [174, 189] on div "1.00 qty @ 50,000.00" at bounding box center [207, 191] width 72 height 6
click at [176, 185] on span "edit" at bounding box center [176, 187] width 7 height 7
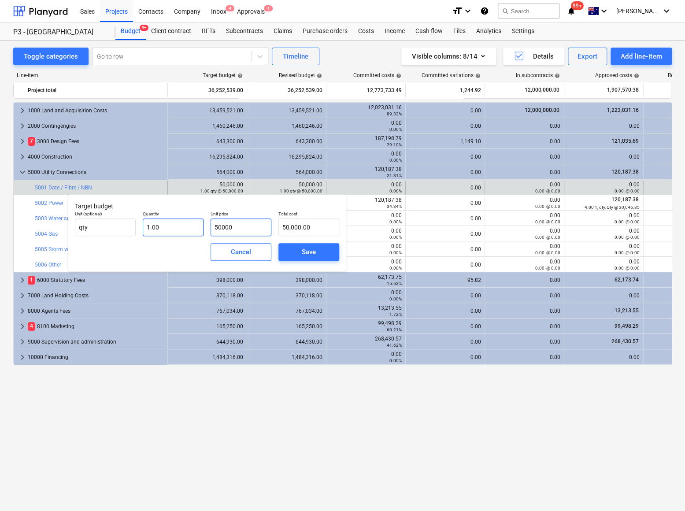
drag, startPoint x: 242, startPoint y: 230, endPoint x: 185, endPoint y: 229, distance: 57.3
click at [185, 229] on div "Unit (optional) qty Quantity 1.00 Unit price 50000 Total cost 50,000.00" at bounding box center [206, 224] width 271 height 32
click at [311, 255] on div "Save" at bounding box center [309, 251] width 14 height 11
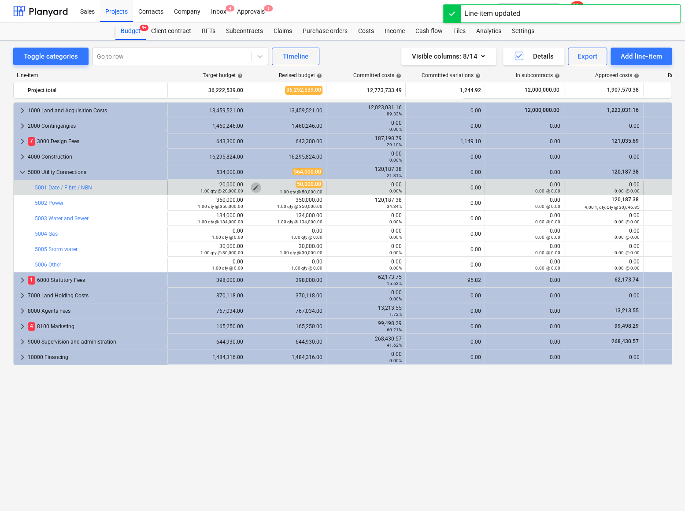
click at [256, 186] on span "edit" at bounding box center [255, 187] width 7 height 7
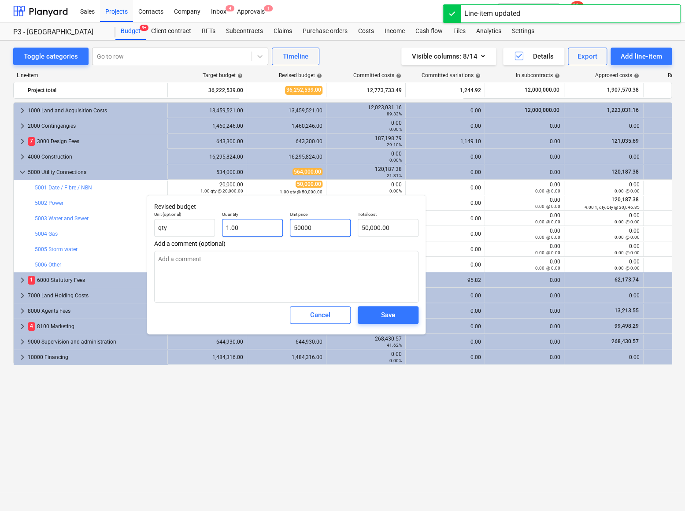
drag, startPoint x: 310, startPoint y: 228, endPoint x: 269, endPoint y: 223, distance: 40.9
click at [272, 227] on div "Unit (optional) qty Quantity 1.00 Unit price 50000 Total cost 50,000.00" at bounding box center [286, 224] width 271 height 32
click at [387, 314] on div "Save" at bounding box center [388, 314] width 14 height 11
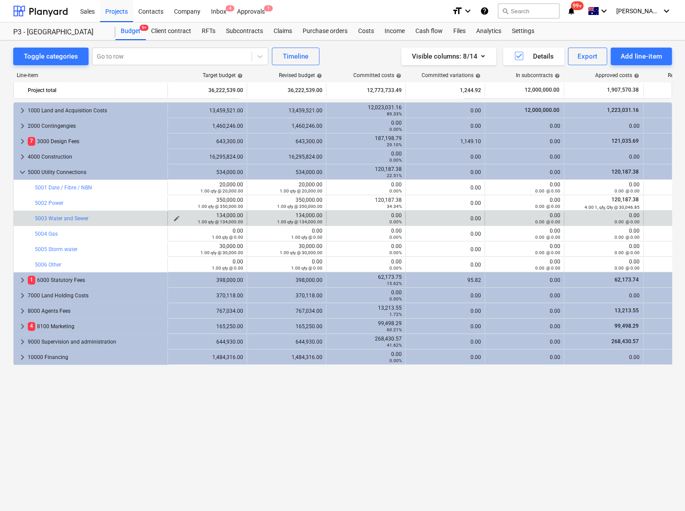
click at [175, 217] on span "edit" at bounding box center [176, 218] width 7 height 7
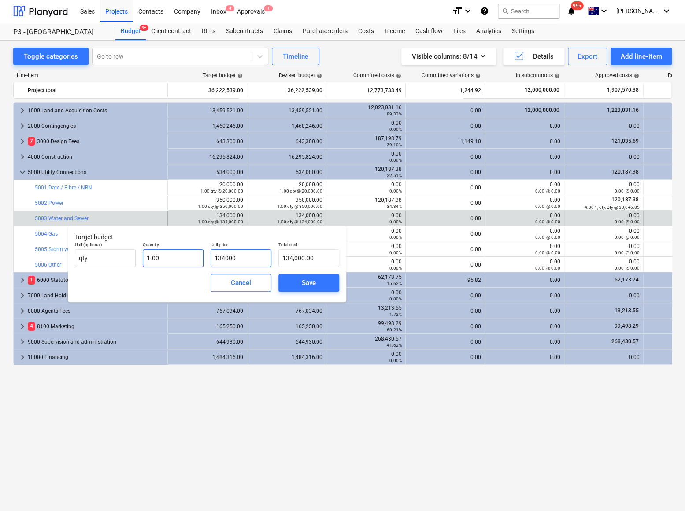
drag, startPoint x: 250, startPoint y: 258, endPoint x: 186, endPoint y: 256, distance: 63.9
click at [186, 256] on div "Unit (optional) qty Quantity 1.00 Unit price 134000 Total cost 134,000.00" at bounding box center [206, 254] width 271 height 32
click at [298, 282] on span "Save" at bounding box center [309, 282] width 40 height 11
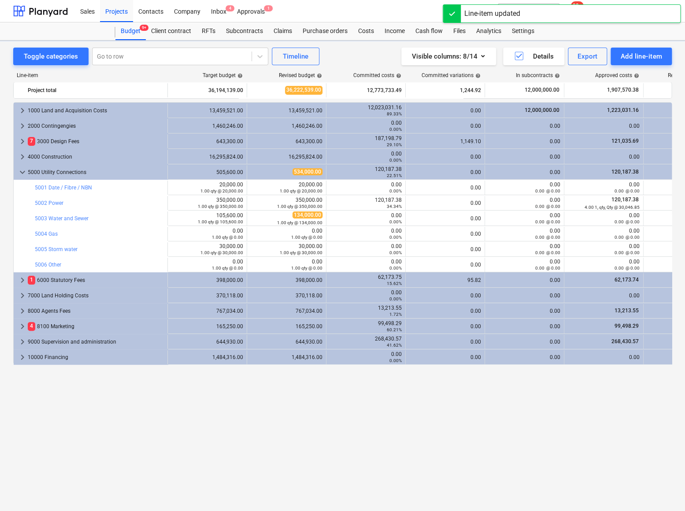
click at [256, 216] on span "edit" at bounding box center [255, 218] width 7 height 7
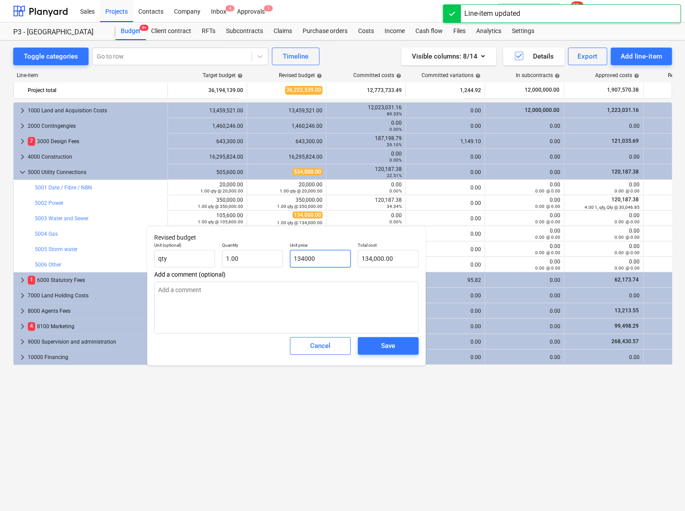
drag, startPoint x: 332, startPoint y: 261, endPoint x: 264, endPoint y: 246, distance: 69.9
click at [271, 256] on div "Unit (optional) qty Quantity 1.00 Unit price 134000 Total cost 134,000.00" at bounding box center [286, 255] width 271 height 32
click at [385, 347] on div "Save" at bounding box center [388, 345] width 14 height 11
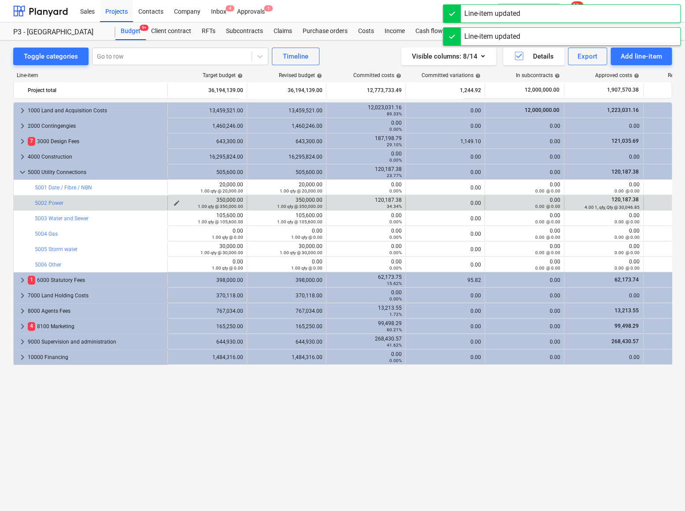
click at [178, 202] on span "edit" at bounding box center [176, 203] width 7 height 7
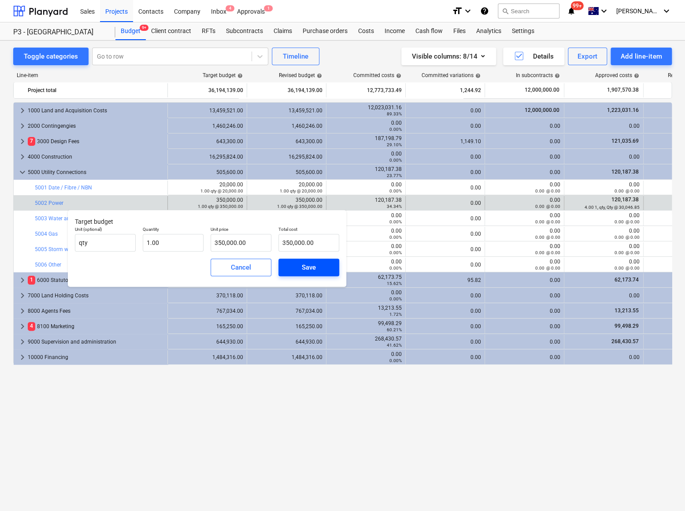
click at [297, 267] on span "Save" at bounding box center [309, 267] width 40 height 11
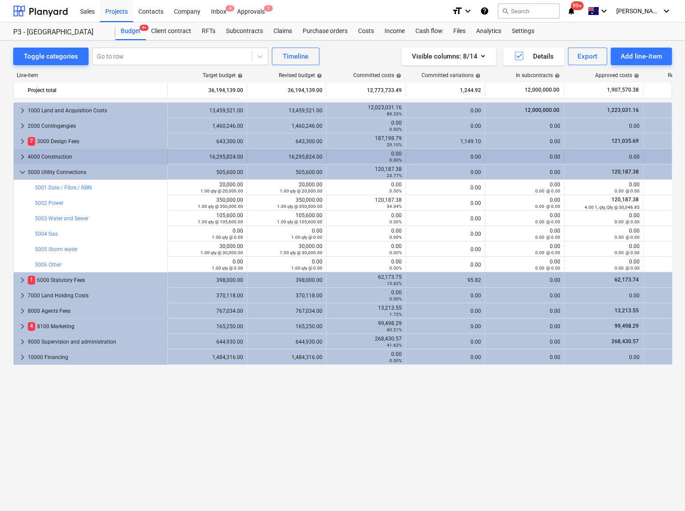
click at [21, 154] on span "keyboard_arrow_right" at bounding box center [22, 157] width 11 height 11
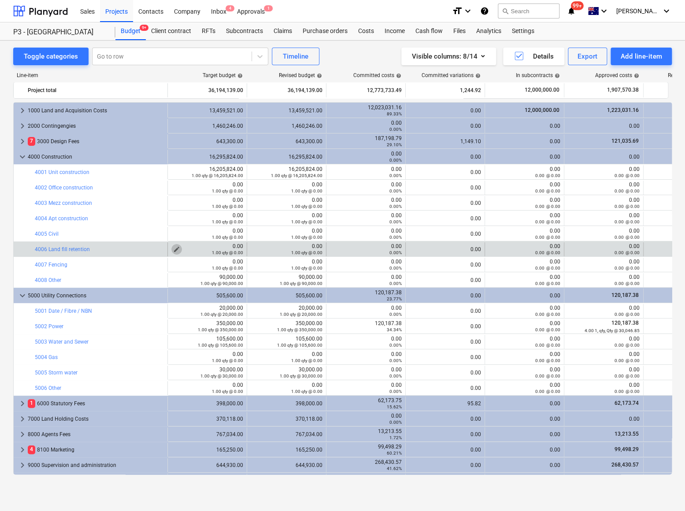
click at [174, 248] on span "edit" at bounding box center [176, 249] width 7 height 7
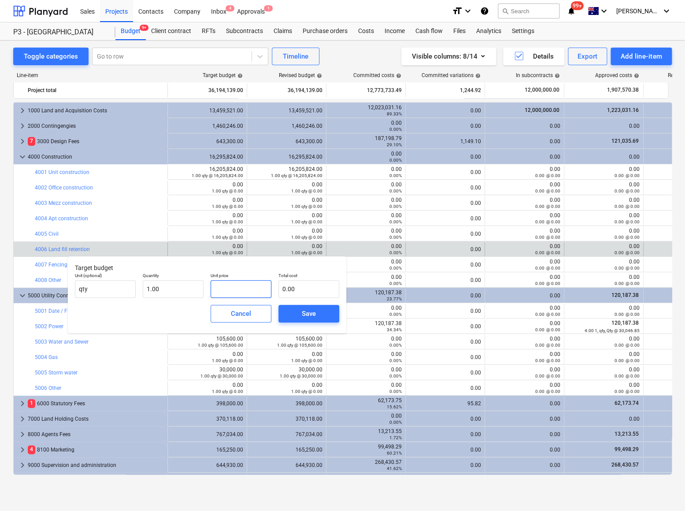
drag, startPoint x: 235, startPoint y: 289, endPoint x: 214, endPoint y: 288, distance: 21.2
click at [214, 288] on input "text" at bounding box center [241, 289] width 61 height 18
click at [309, 313] on div "Save" at bounding box center [309, 313] width 14 height 11
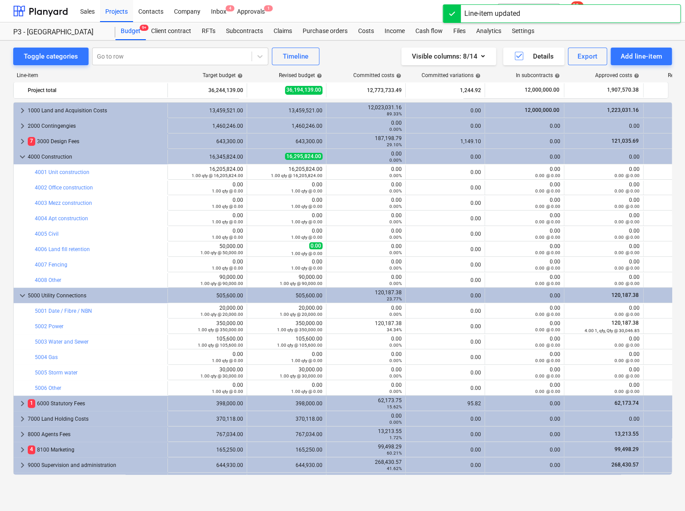
click at [256, 248] on span "edit" at bounding box center [255, 249] width 7 height 7
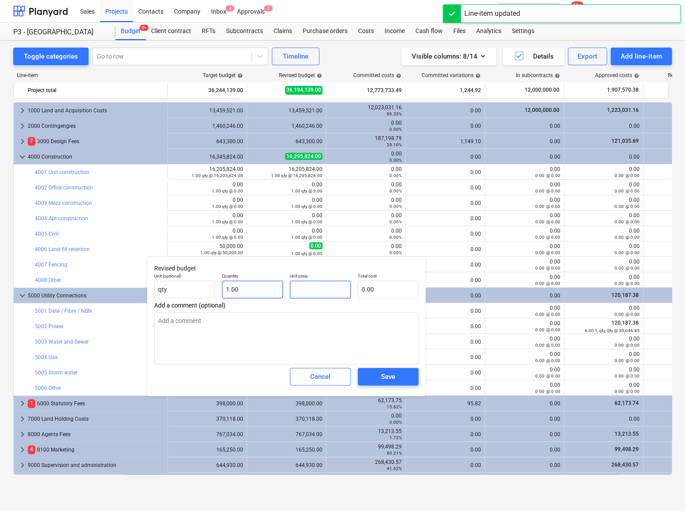
drag, startPoint x: 325, startPoint y: 288, endPoint x: 251, endPoint y: 282, distance: 73.8
click at [252, 283] on div "Unit (optional) qty Quantity 1.00 Unit price Total cost 0.00" at bounding box center [286, 286] width 271 height 32
click at [383, 371] on div "Save" at bounding box center [388, 376] width 14 height 11
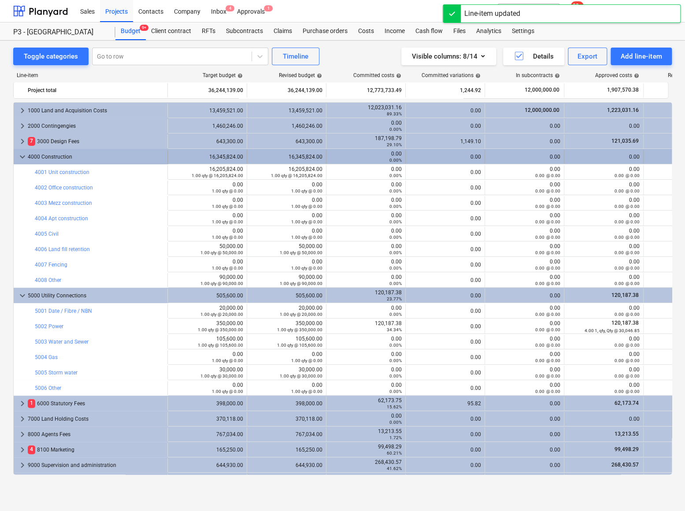
click at [22, 157] on span "keyboard_arrow_down" at bounding box center [22, 157] width 11 height 11
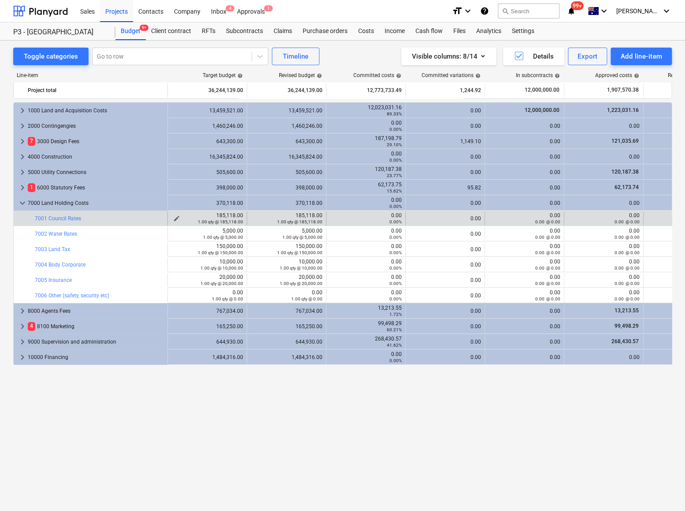
click at [179, 216] on span "edit" at bounding box center [176, 218] width 7 height 7
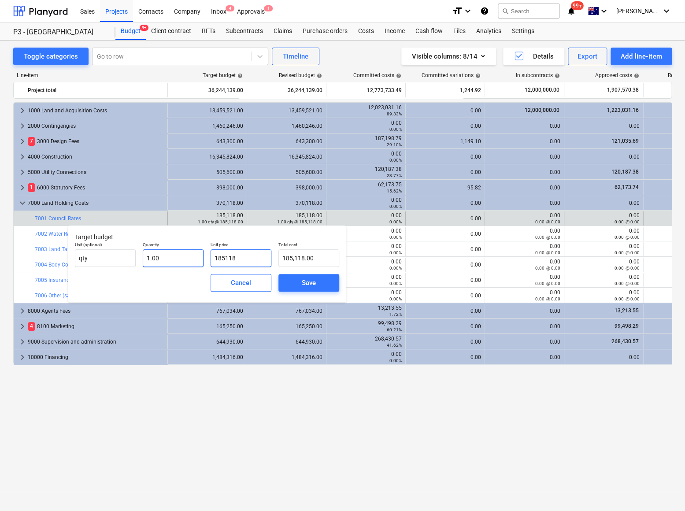
drag, startPoint x: 250, startPoint y: 260, endPoint x: 172, endPoint y: 250, distance: 78.6
click at [175, 255] on div "Unit (optional) qty Quantity 1.00 Unit price 185118 Total cost 185,118.00" at bounding box center [206, 254] width 271 height 32
click at [308, 281] on div "Save" at bounding box center [309, 282] width 14 height 11
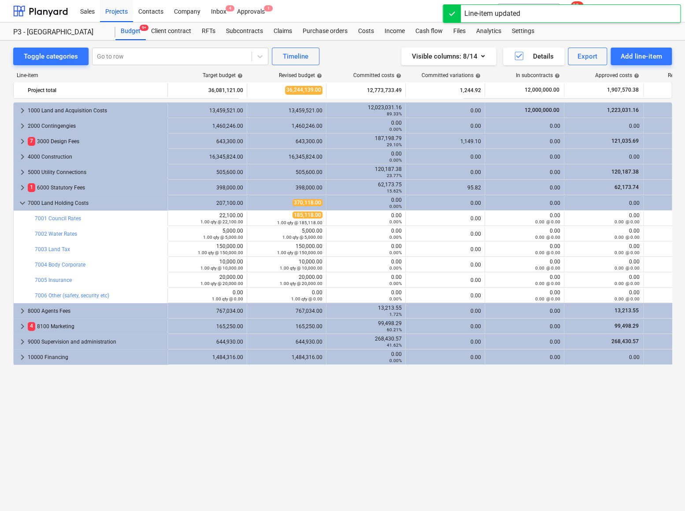
click at [256, 217] on span "edit" at bounding box center [255, 218] width 7 height 7
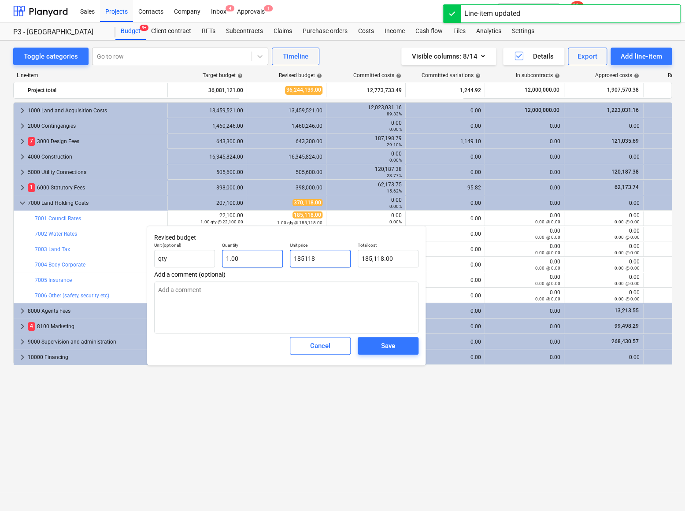
drag, startPoint x: 292, startPoint y: 258, endPoint x: 238, endPoint y: 252, distance: 54.4
click at [250, 258] on div "Unit (optional) qty Quantity 1.00 Unit price 185118 Total cost 185,118.00" at bounding box center [286, 255] width 271 height 32
click at [400, 348] on span "Save" at bounding box center [388, 345] width 40 height 11
